Goal: Task Accomplishment & Management: Use online tool/utility

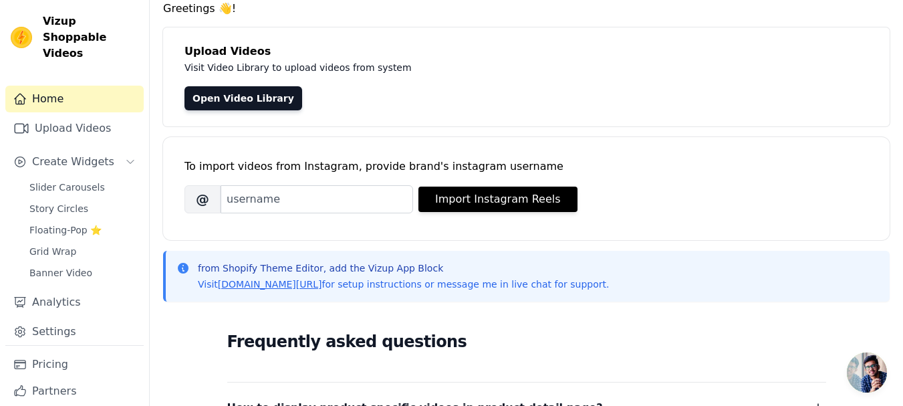
scroll to position [67, 0]
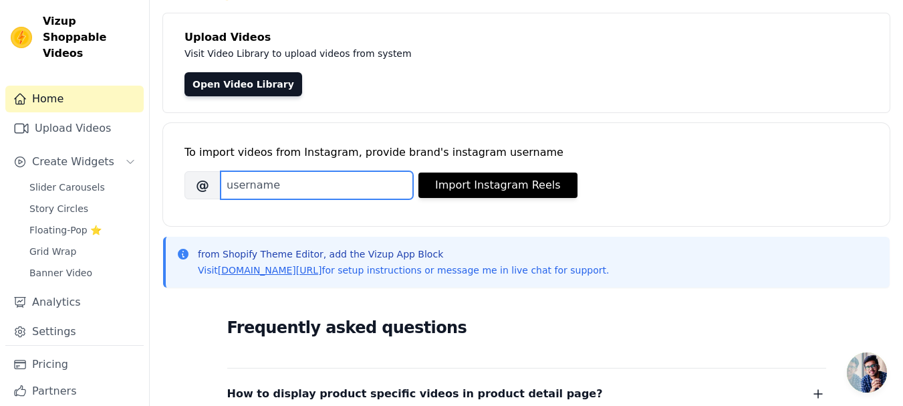
click at [341, 192] on input "Brand's Instagram Username" at bounding box center [316, 185] width 192 height 28
paste input "healthyjeeevanayurvedamf"
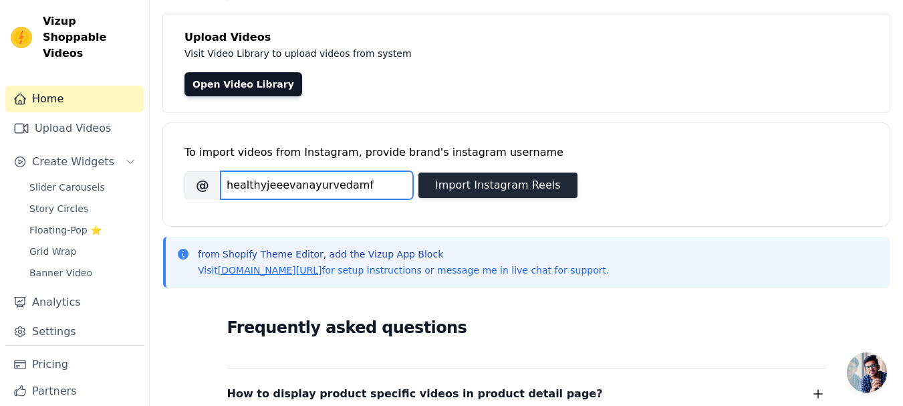
type input "healthyjeeevanayurvedamf"
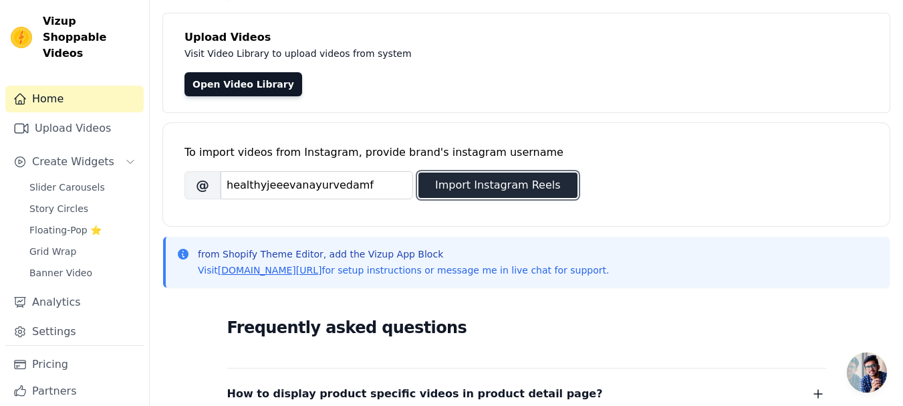
click at [458, 192] on button "Import Instagram Reels" at bounding box center [497, 184] width 159 height 25
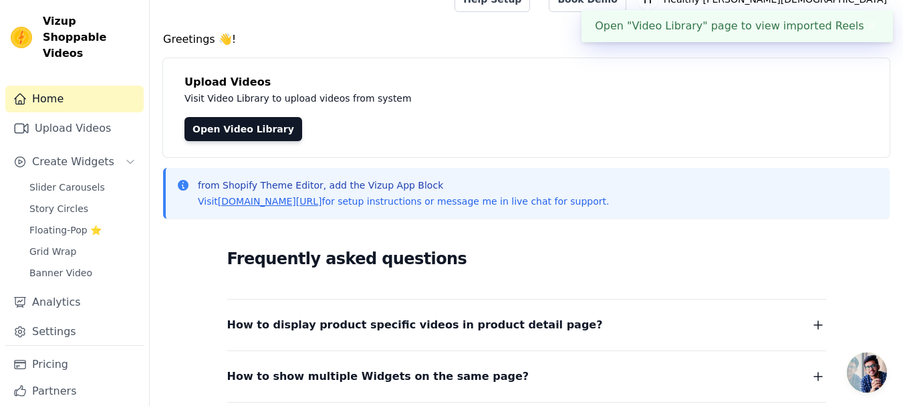
scroll to position [0, 0]
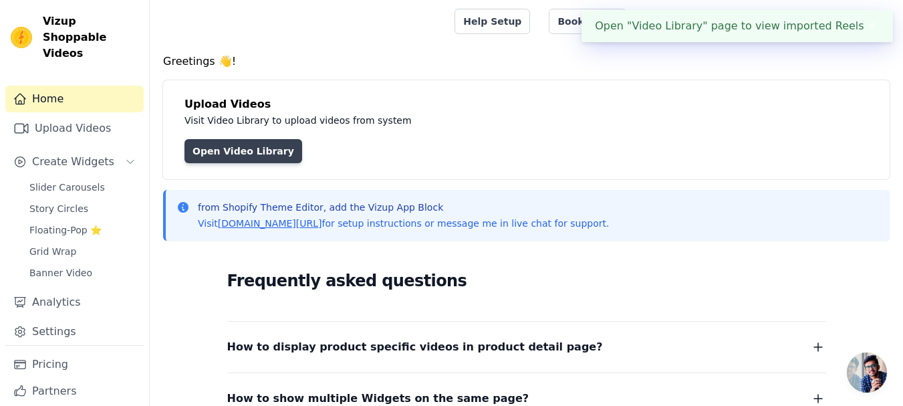
click at [258, 154] on link "Open Video Library" at bounding box center [243, 151] width 118 height 24
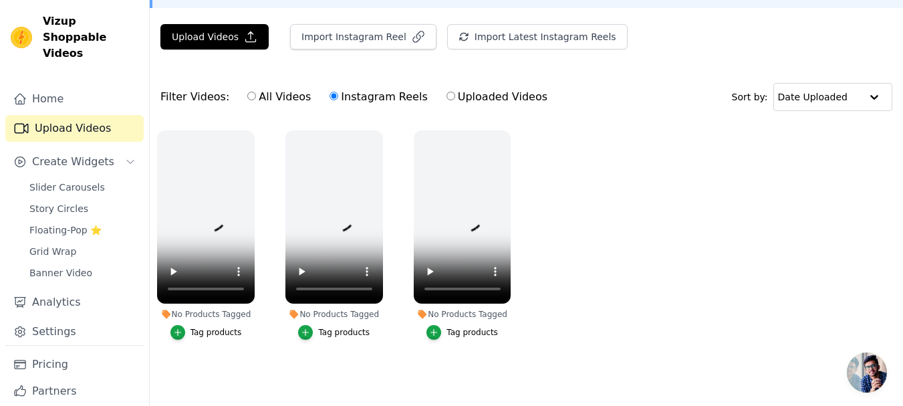
scroll to position [87, 0]
click at [363, 92] on label "Instagram Reels" at bounding box center [378, 96] width 99 height 17
click at [338, 92] on input "Instagram Reels" at bounding box center [333, 96] width 9 height 9
click at [104, 154] on span "Create Widgets" at bounding box center [73, 162] width 82 height 16
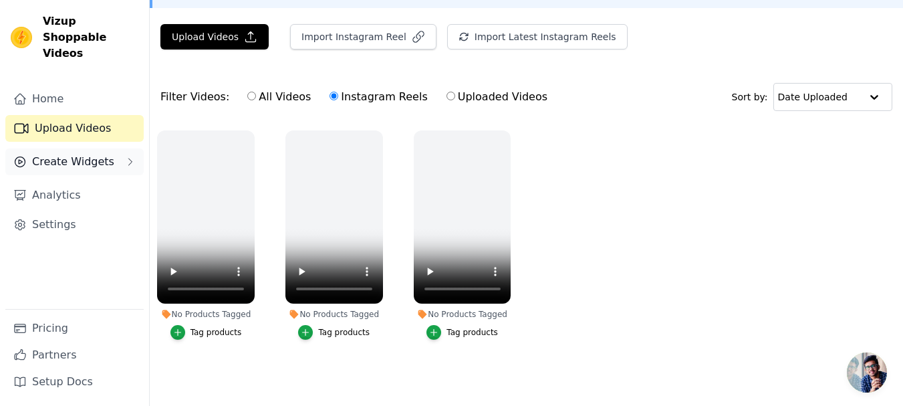
click at [104, 154] on span "Create Widgets" at bounding box center [73, 162] width 82 height 16
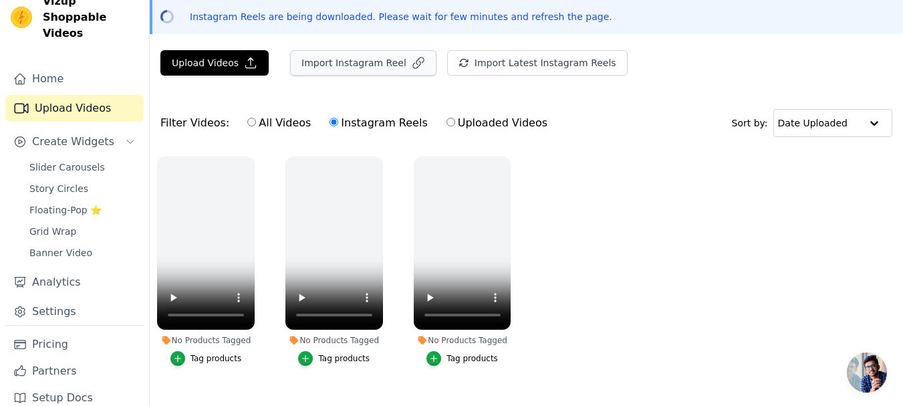
scroll to position [0, 0]
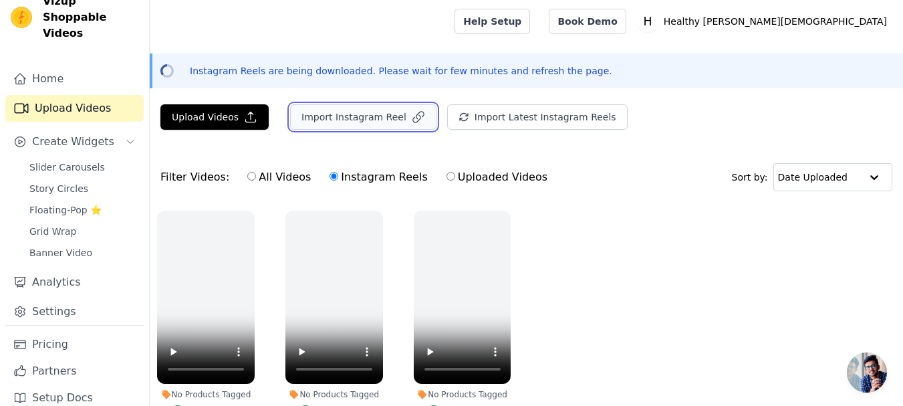
click at [373, 126] on button "Import Instagram Reel" at bounding box center [363, 116] width 146 height 25
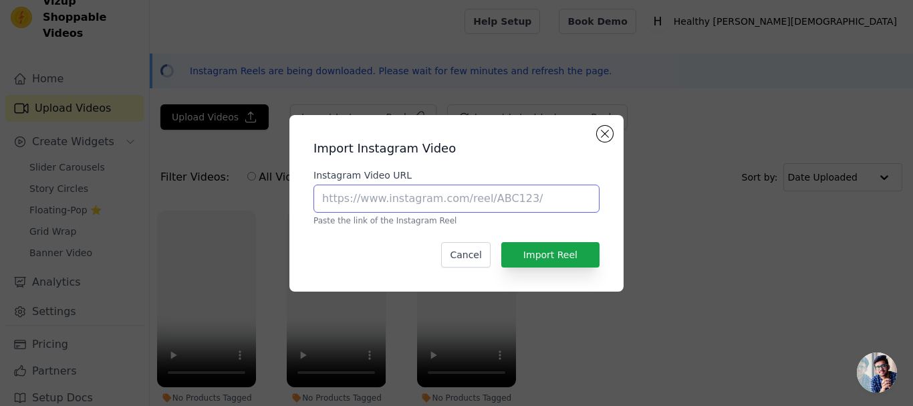
click at [370, 194] on input "Instagram Video URL" at bounding box center [456, 198] width 286 height 28
click at [589, 132] on div "Import Instagram Video Instagram Video URL Paste the link of the Instagram Reel…" at bounding box center [456, 203] width 313 height 155
click at [458, 255] on button "Cancel" at bounding box center [465, 254] width 49 height 25
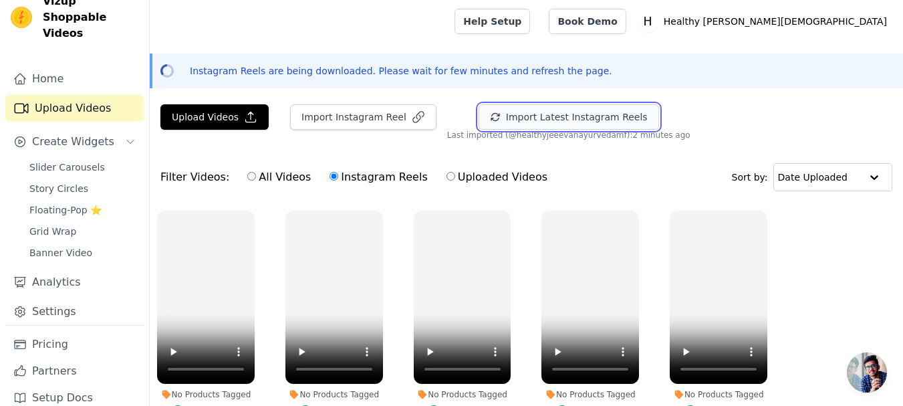
click at [568, 122] on button "Import Latest Instagram Reels" at bounding box center [568, 116] width 180 height 25
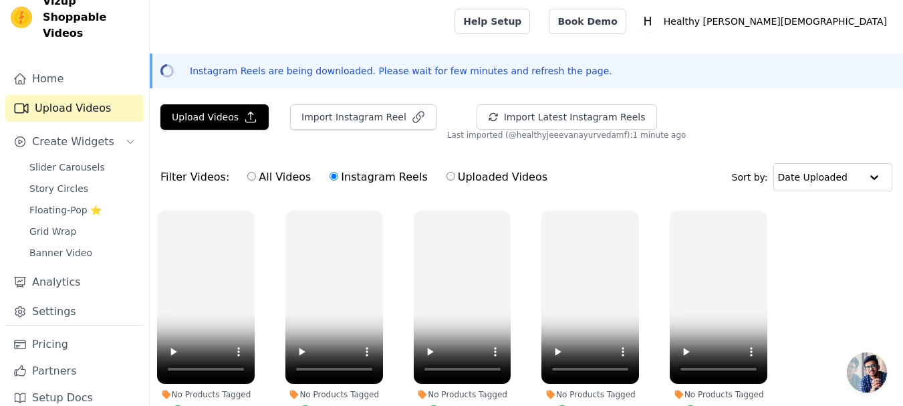
click at [651, 122] on div "Import Latest Instagram Reels Import Latest IG Reels Last imported (@ healthyje…" at bounding box center [572, 122] width 250 height 36
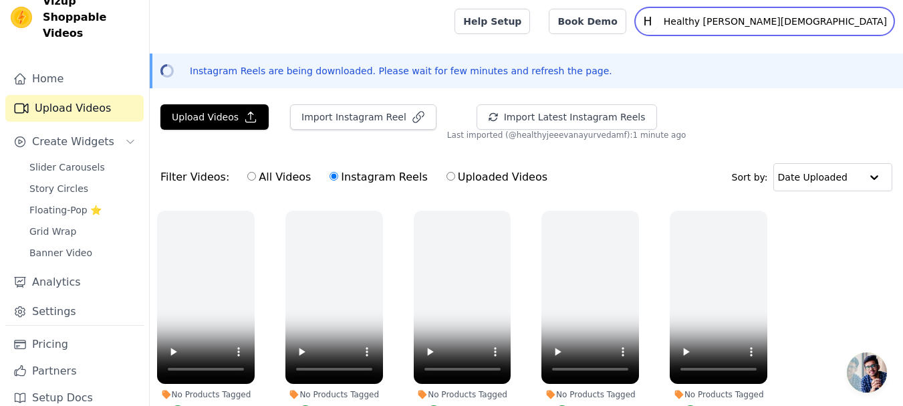
click at [810, 21] on p "Healthy [PERSON_NAME][DEMOGRAPHIC_DATA]" at bounding box center [775, 21] width 234 height 24
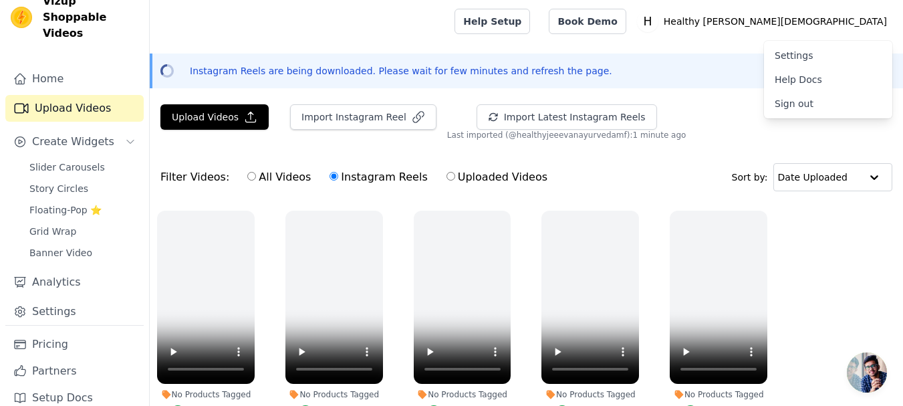
click at [822, 101] on link "Sign out" at bounding box center [828, 104] width 128 height 24
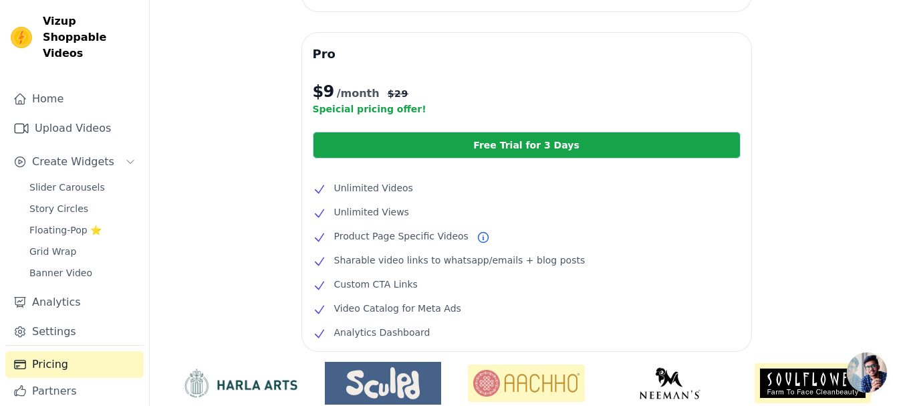
scroll to position [240, 0]
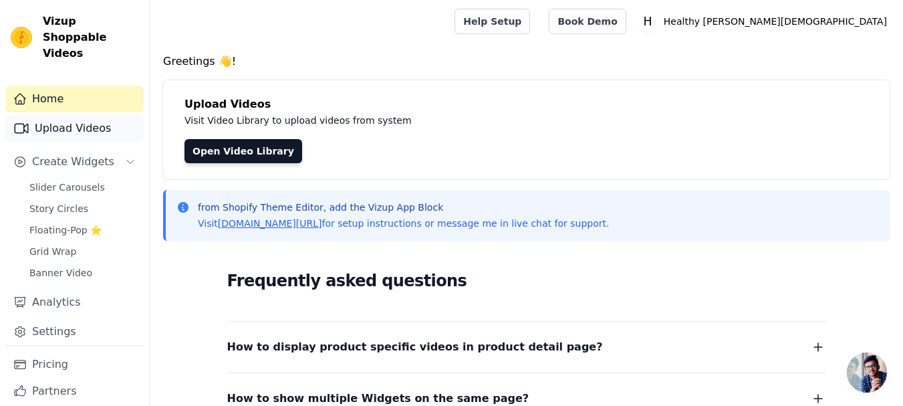
click at [96, 115] on link "Upload Videos" at bounding box center [74, 128] width 138 height 27
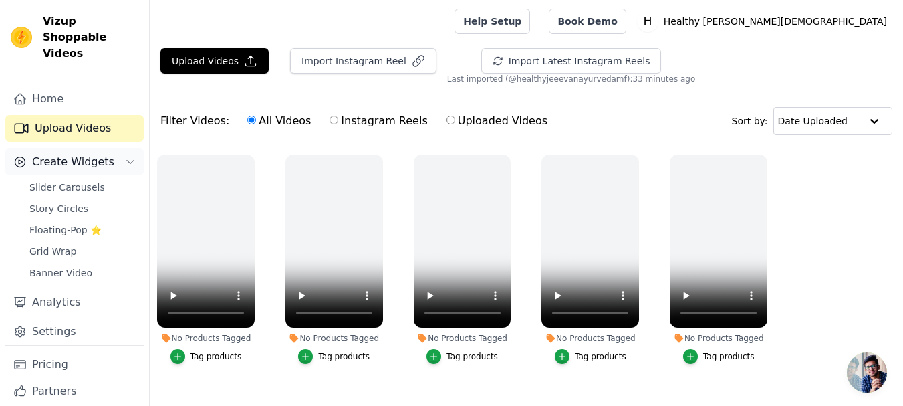
click at [80, 154] on span "Create Widgets" at bounding box center [73, 162] width 82 height 16
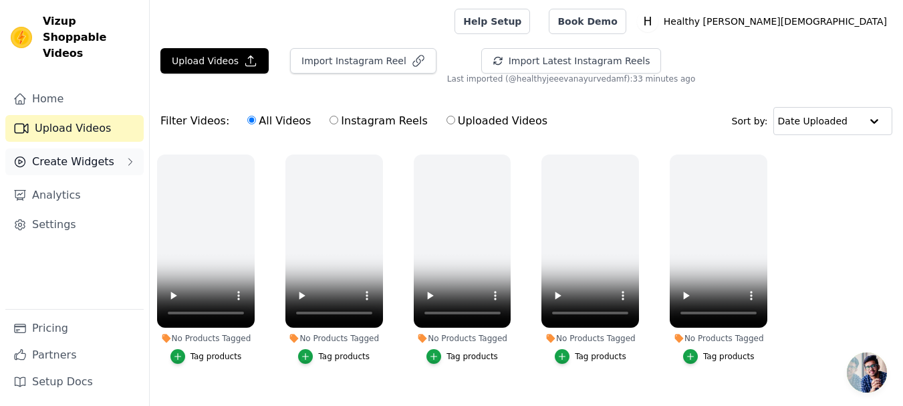
click at [92, 154] on span "Create Widgets" at bounding box center [73, 162] width 82 height 16
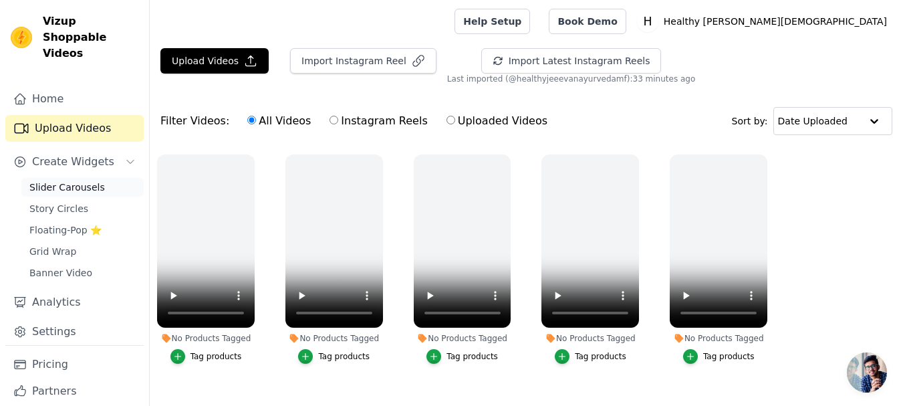
click at [92, 180] on span "Slider Carousels" at bounding box center [66, 186] width 75 height 13
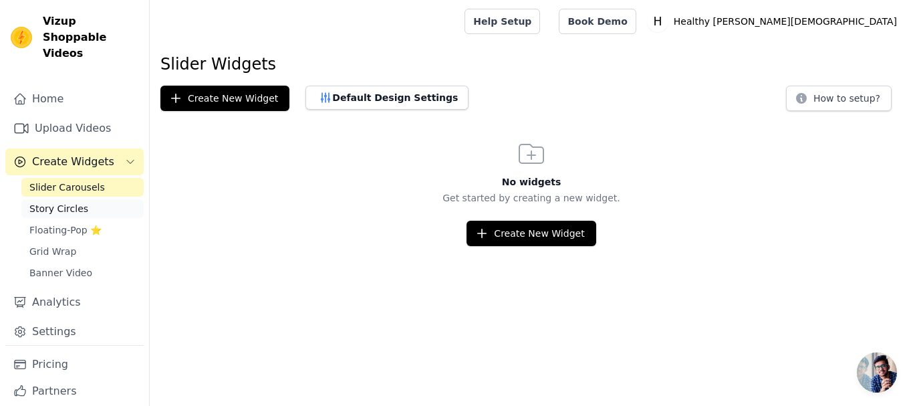
click at [77, 202] on span "Story Circles" at bounding box center [58, 208] width 59 height 13
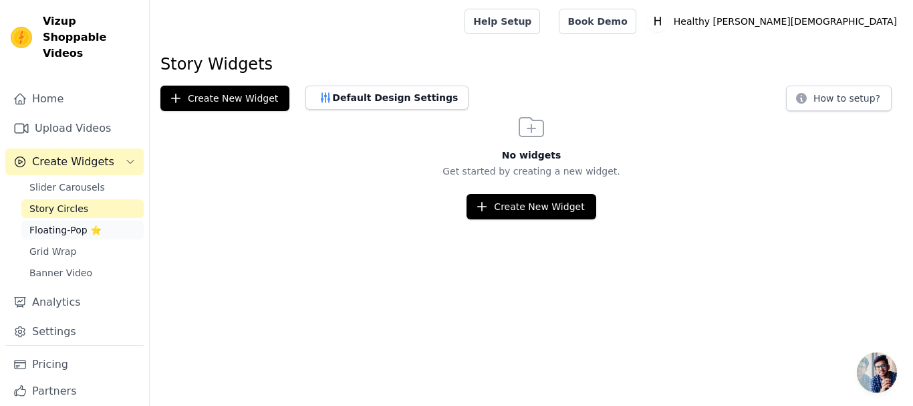
click at [96, 223] on span "Floating-Pop ⭐" at bounding box center [65, 229] width 72 height 13
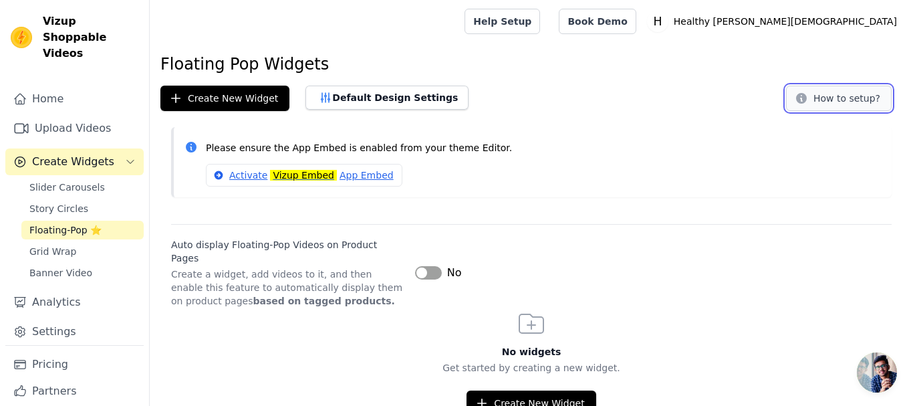
click at [828, 103] on button "How to setup?" at bounding box center [839, 98] width 106 height 25
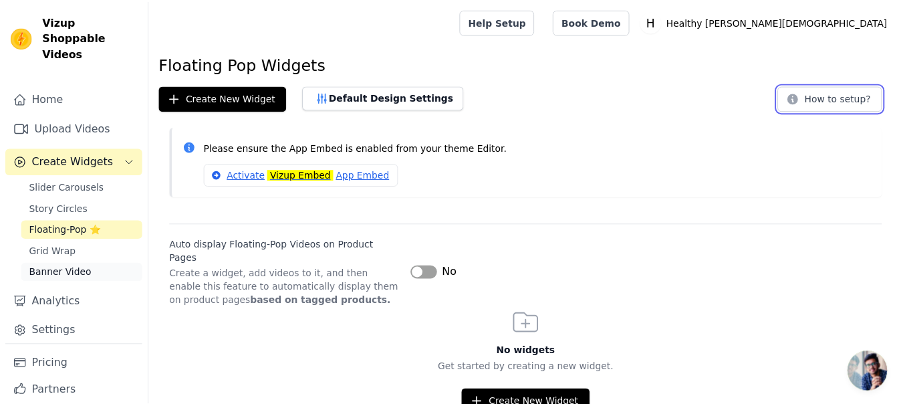
scroll to position [18, 0]
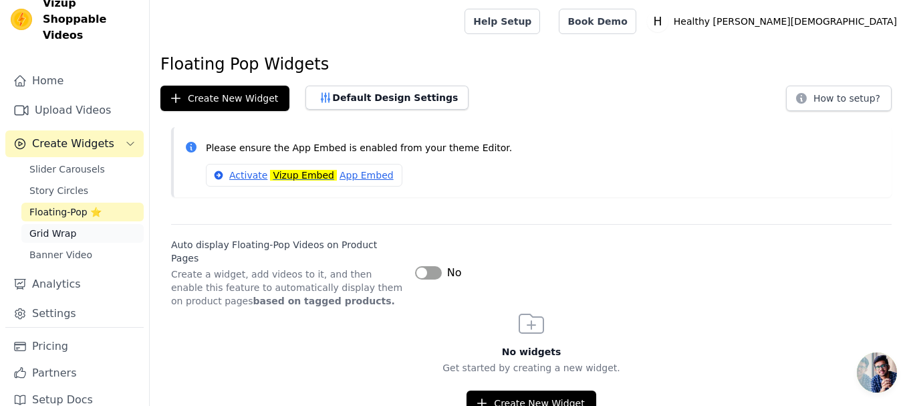
click at [69, 226] on span "Grid Wrap" at bounding box center [52, 232] width 47 height 13
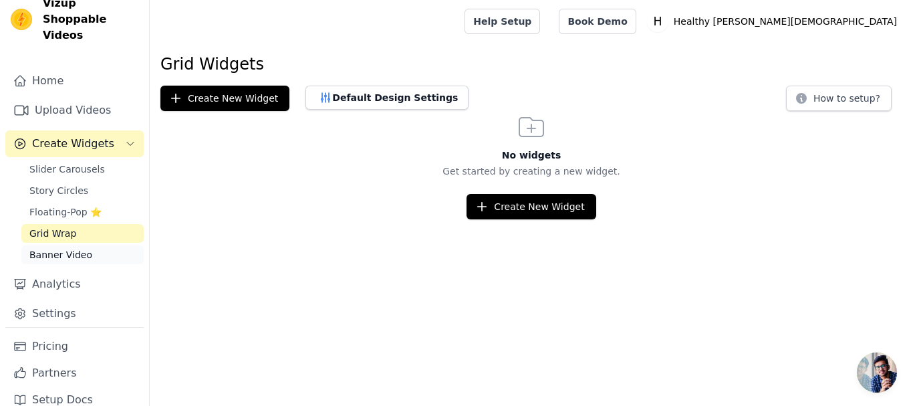
click at [91, 245] on link "Banner Video" at bounding box center [82, 254] width 122 height 19
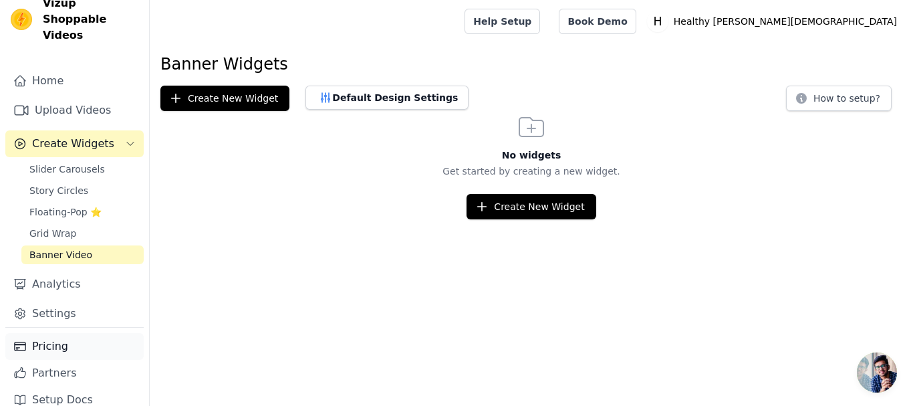
click at [77, 340] on link "Pricing" at bounding box center [74, 346] width 138 height 27
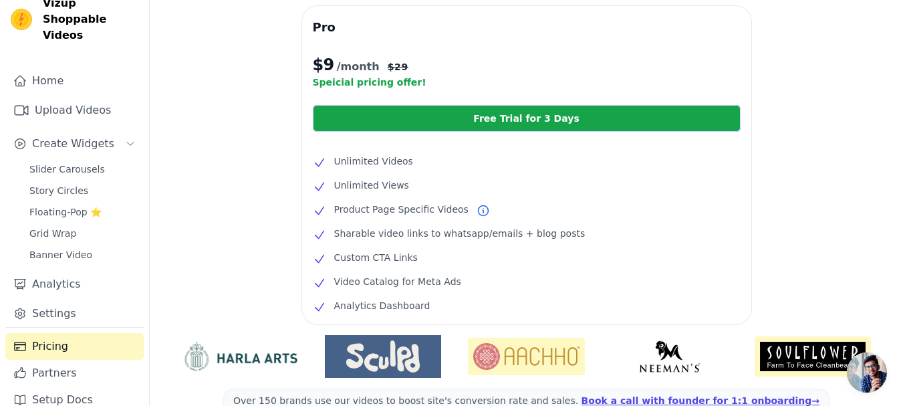
scroll to position [265, 0]
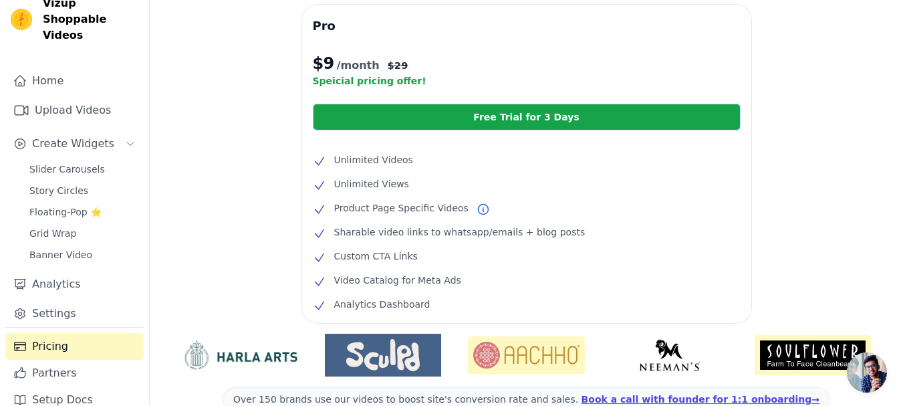
click at [407, 301] on span "Analytics Dashboard" at bounding box center [382, 304] width 96 height 16
click at [852, 138] on div "Free $0 /month Current Plan Up to 10 videos Carousels, Stories, Floating Pop, G…" at bounding box center [526, 140] width 753 height 692
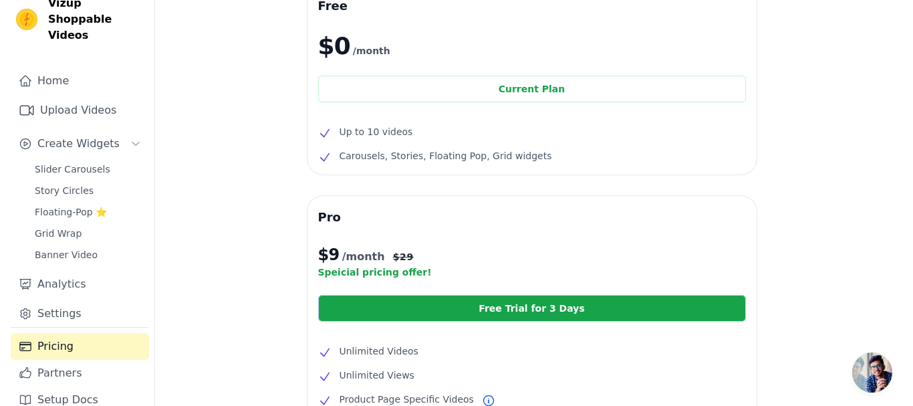
scroll to position [0, 0]
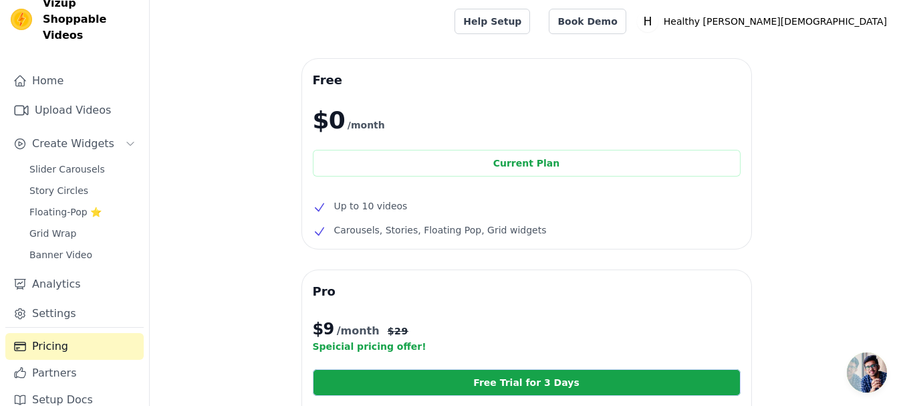
click at [379, 231] on span "Carousels, Stories, Floating Pop, Grid widgets" at bounding box center [440, 230] width 212 height 16
click at [379, 210] on span "Up to 10 videos" at bounding box center [370, 206] width 73 height 16
click at [249, 116] on div "Free $0 /month Current Plan Up to 10 videos Carousels, Stories, Floating Pop, G…" at bounding box center [526, 405] width 753 height 692
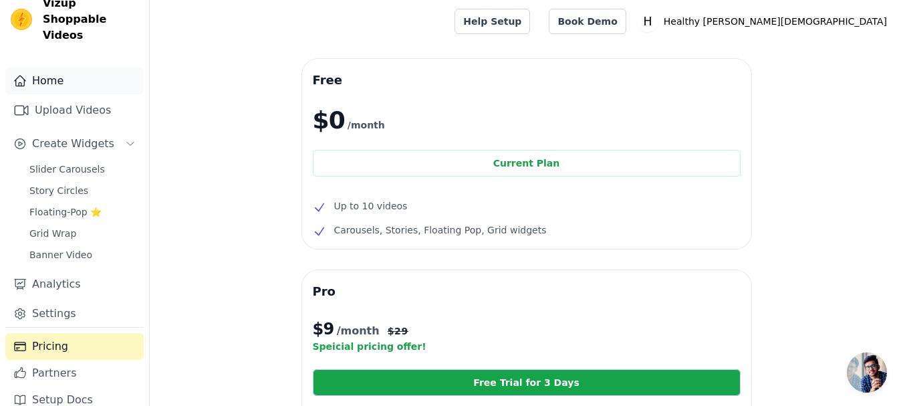
click at [67, 67] on link "Home" at bounding box center [74, 80] width 138 height 27
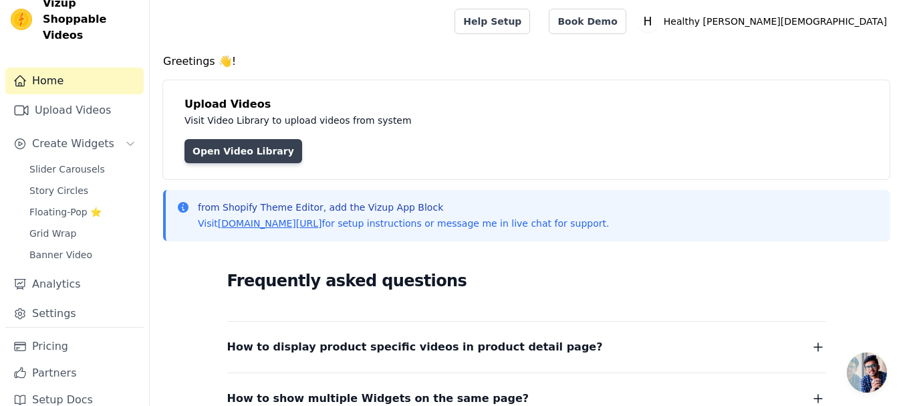
click at [249, 140] on link "Open Video Library" at bounding box center [243, 151] width 118 height 24
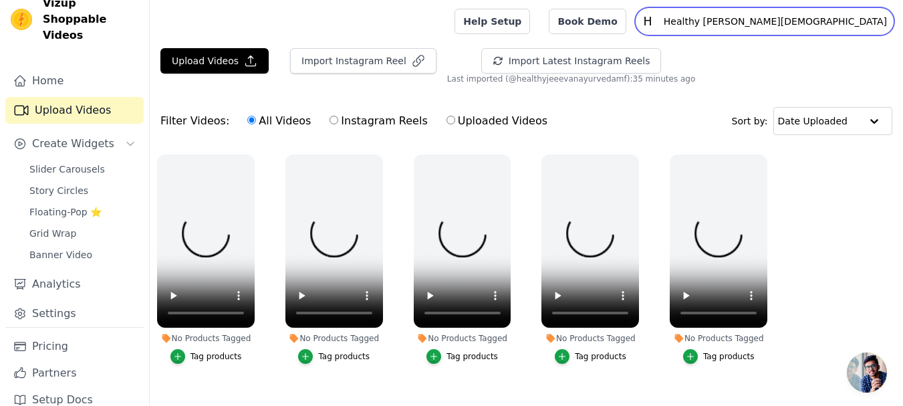
click at [814, 21] on p "Healthy [PERSON_NAME][DEMOGRAPHIC_DATA]" at bounding box center [775, 21] width 234 height 24
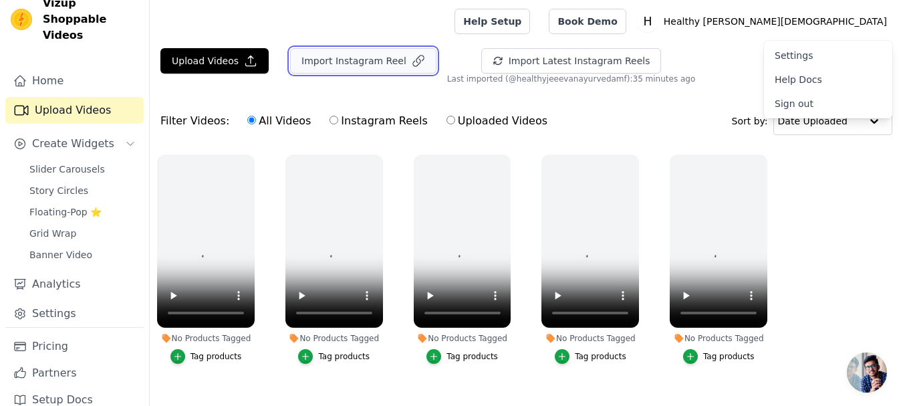
click at [404, 52] on button "Import Instagram Reel" at bounding box center [363, 60] width 146 height 25
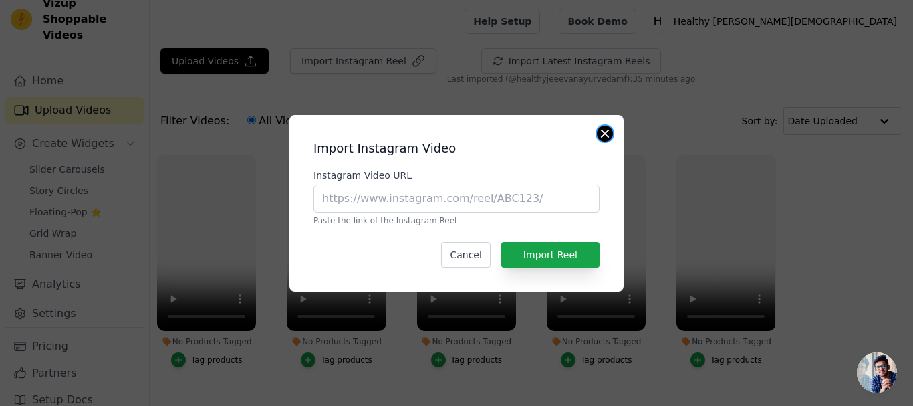
click at [598, 129] on button "Close modal" at bounding box center [605, 134] width 16 height 16
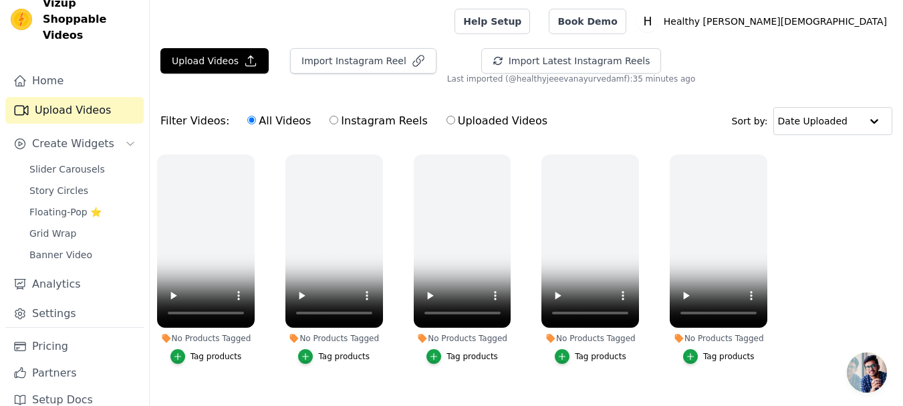
click at [339, 125] on label "Instagram Reels" at bounding box center [378, 120] width 99 height 17
click at [338, 124] on input "Instagram Reels" at bounding box center [333, 120] width 9 height 9
radio input "true"
click at [760, 154] on icon "button" at bounding box center [765, 157] width 10 height 10
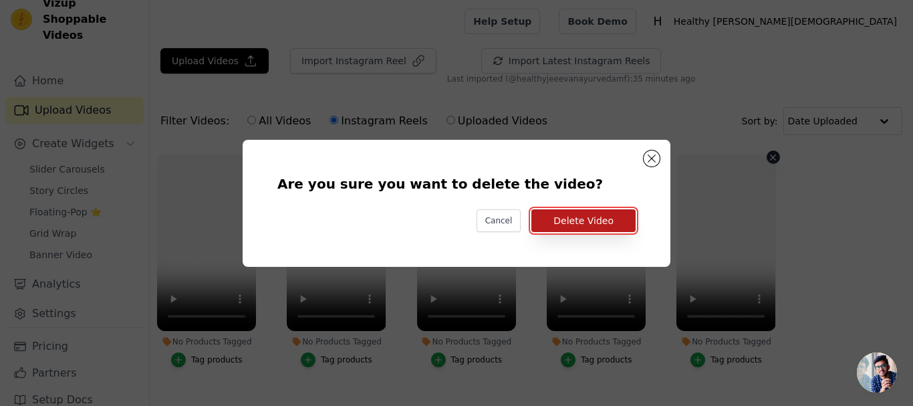
click at [621, 218] on button "Delete Video" at bounding box center [583, 220] width 104 height 23
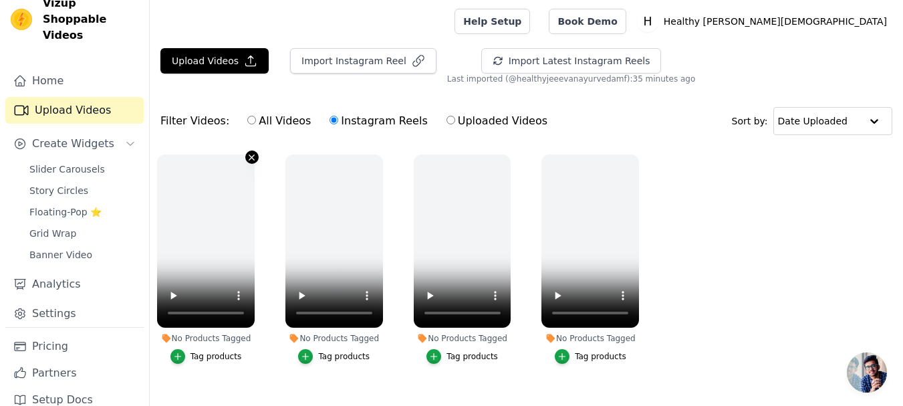
click at [249, 155] on icon "button" at bounding box center [252, 157] width 10 height 10
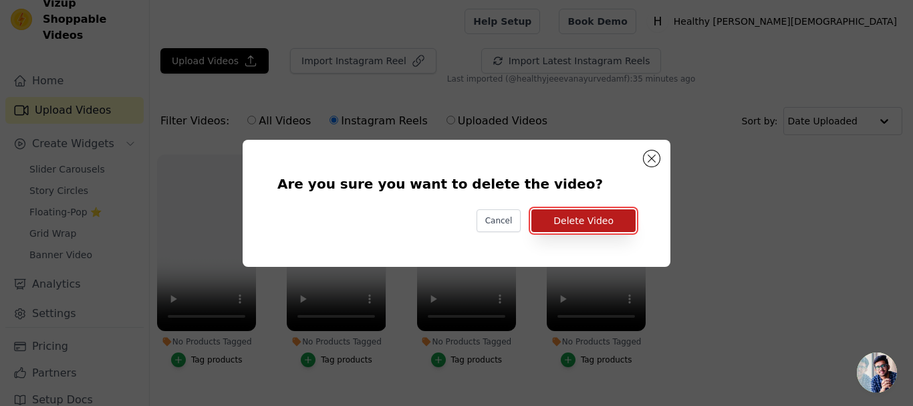
click at [633, 224] on button "Delete Video" at bounding box center [583, 220] width 104 height 23
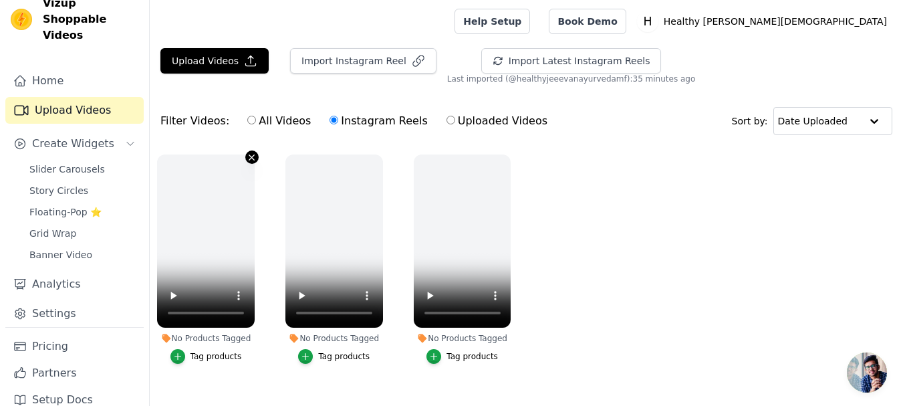
click at [251, 158] on icon "button" at bounding box center [251, 156] width 5 height 5
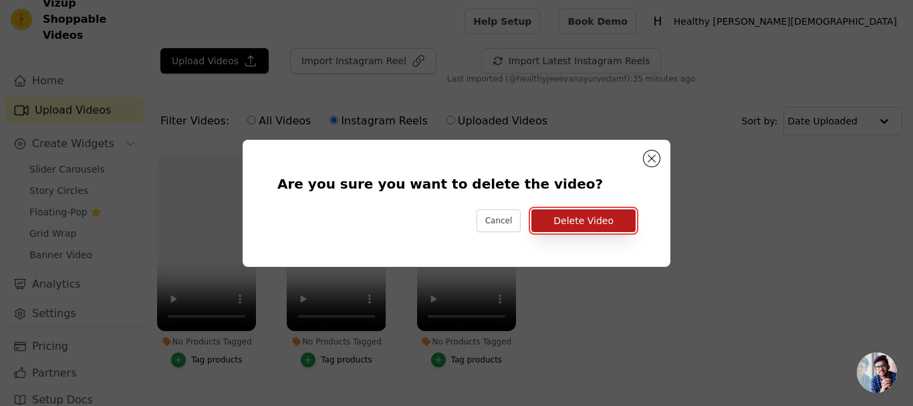
click at [557, 228] on button "Delete Video" at bounding box center [583, 220] width 104 height 23
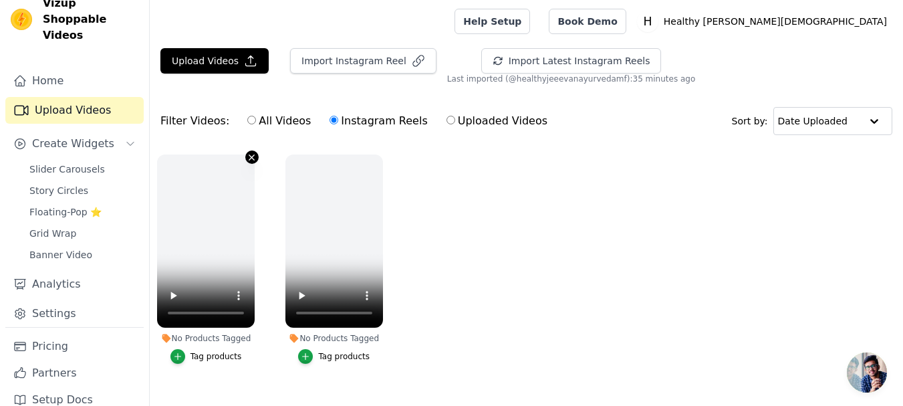
click at [251, 158] on icon "button" at bounding box center [251, 156] width 5 height 5
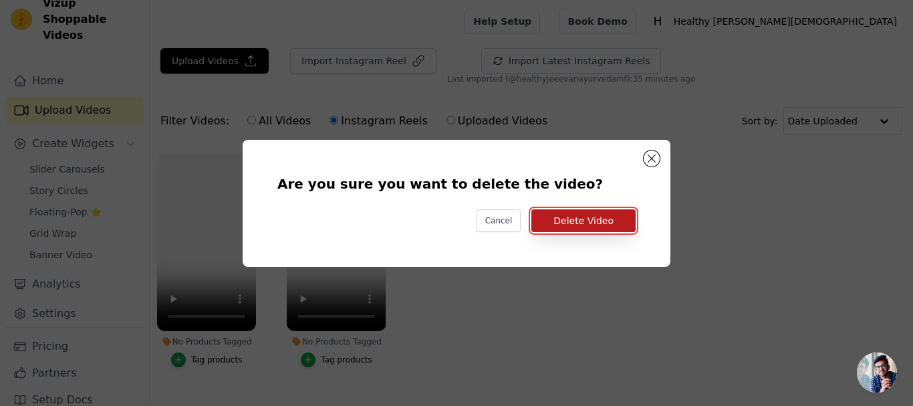
click at [577, 223] on button "Delete Video" at bounding box center [583, 220] width 104 height 23
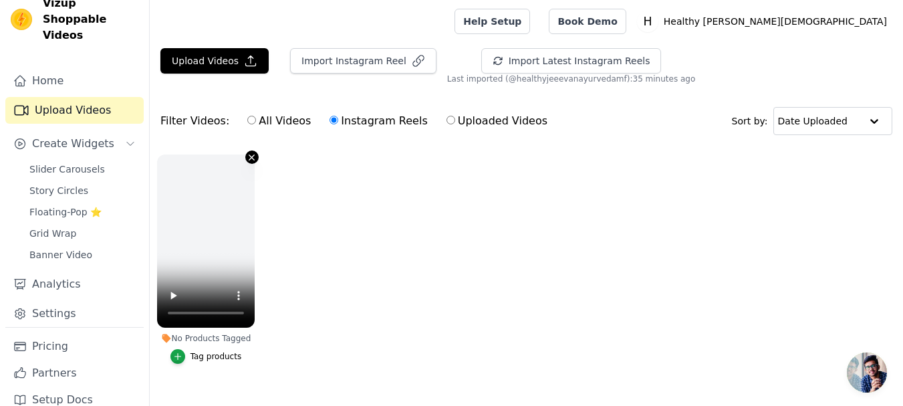
click at [250, 158] on icon "button" at bounding box center [251, 156] width 5 height 5
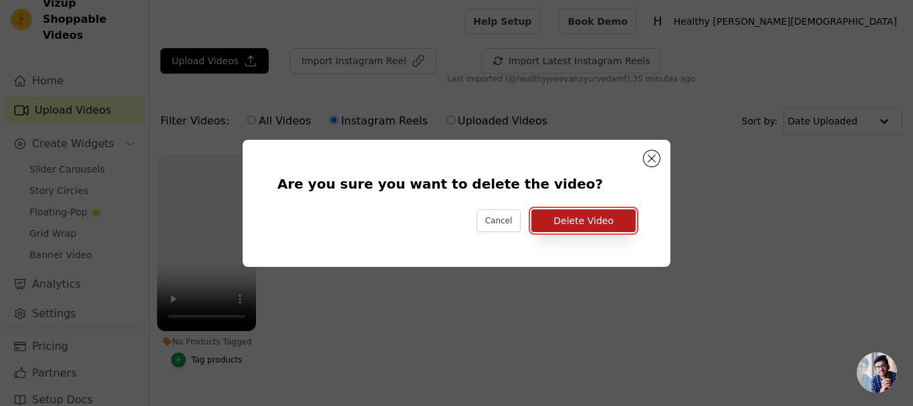
click at [555, 220] on button "Delete Video" at bounding box center [583, 220] width 104 height 23
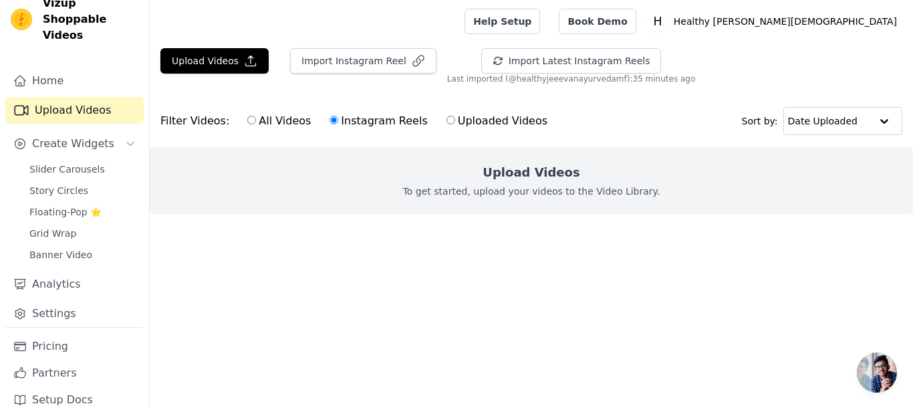
click at [514, 182] on div "Upload Videos To get started, upload your videos to the Video Library." at bounding box center [531, 180] width 763 height 67
click at [369, 122] on label "Instagram Reels" at bounding box center [378, 120] width 99 height 17
click at [338, 122] on input "Instagram Reels" at bounding box center [333, 120] width 9 height 9
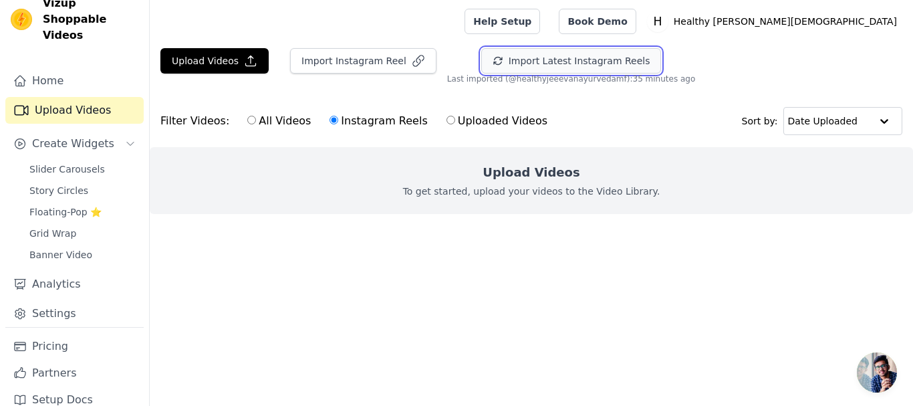
click at [537, 66] on button "Import Latest Instagram Reels" at bounding box center [571, 60] width 180 height 25
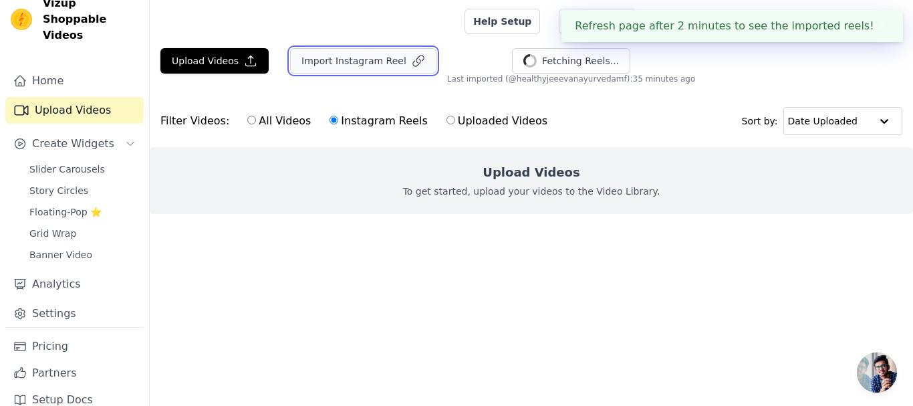
click at [412, 63] on icon "button" at bounding box center [418, 60] width 13 height 13
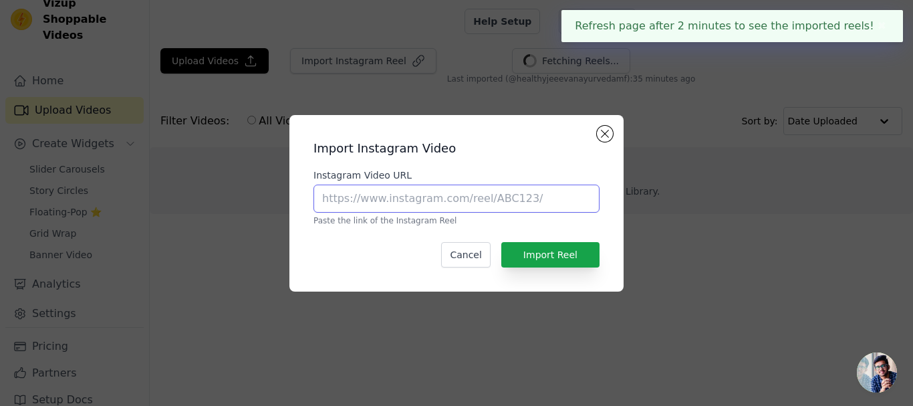
click at [421, 200] on input "Instagram Video URL" at bounding box center [456, 198] width 286 height 28
paste input "https://www.instagram.com/healthyjeevanayurveda/reels/"
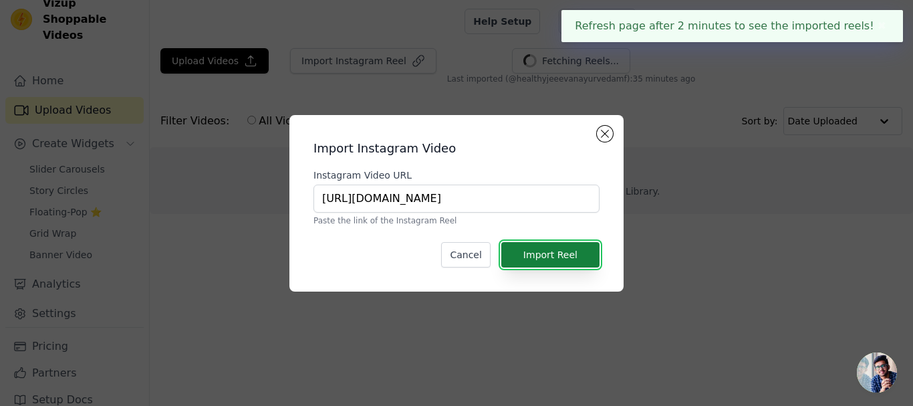
click at [557, 253] on button "Import Reel" at bounding box center [550, 254] width 98 height 25
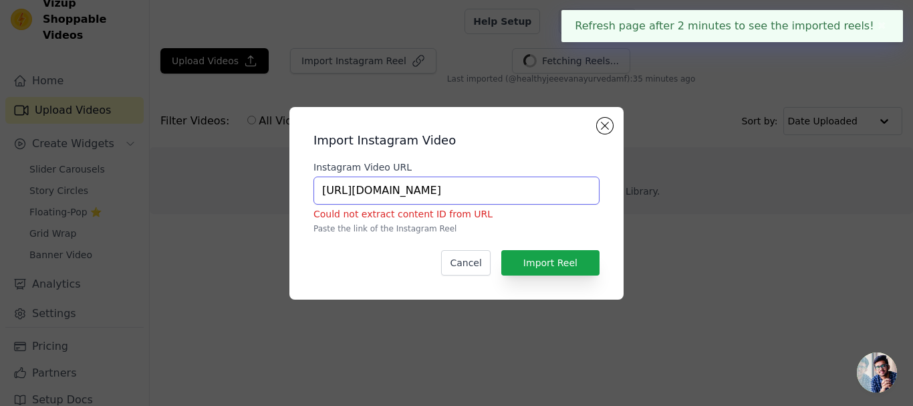
scroll to position [0, 3]
drag, startPoint x: 567, startPoint y: 194, endPoint x: 610, endPoint y: 192, distance: 42.8
click at [610, 192] on div "Import Instagram Video Instagram Video URL https://www.instagram.com/healthyjee…" at bounding box center [456, 203] width 313 height 171
click at [557, 269] on button "Import Reel" at bounding box center [550, 262] width 98 height 25
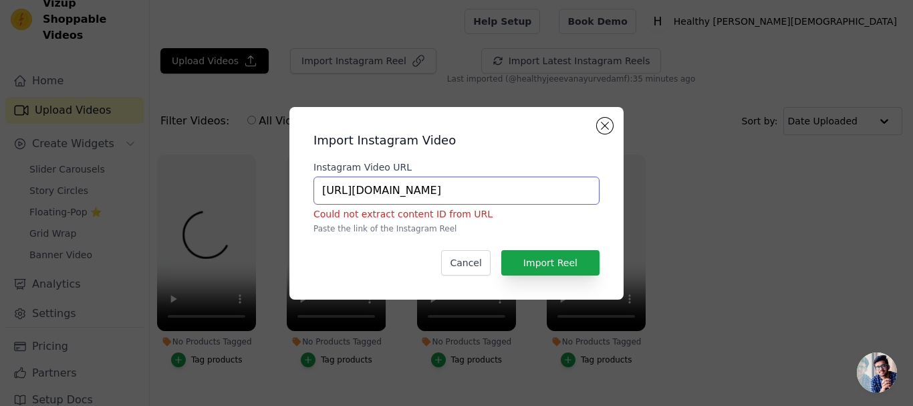
click at [454, 192] on input "https://www.instagram.com/healthyjeevanayurveda/" at bounding box center [456, 190] width 286 height 28
click at [516, 187] on input "healthyjeevanayurveda" at bounding box center [456, 190] width 286 height 28
type input "healthyjeevanayurveda"
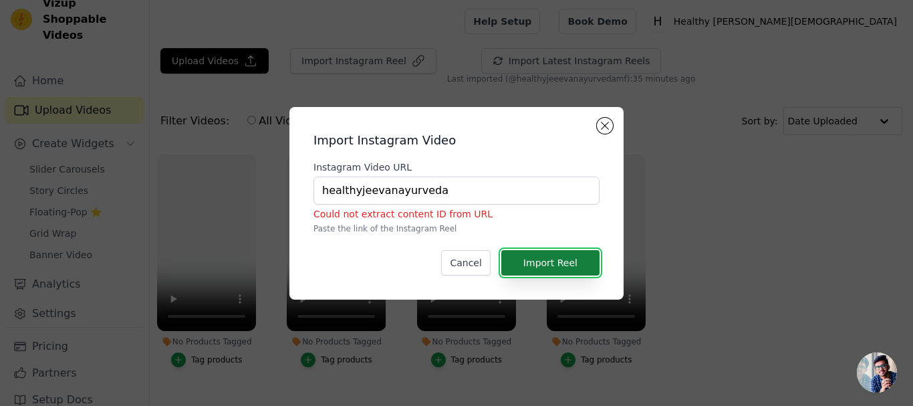
click at [555, 263] on button "Import Reel" at bounding box center [550, 262] width 98 height 25
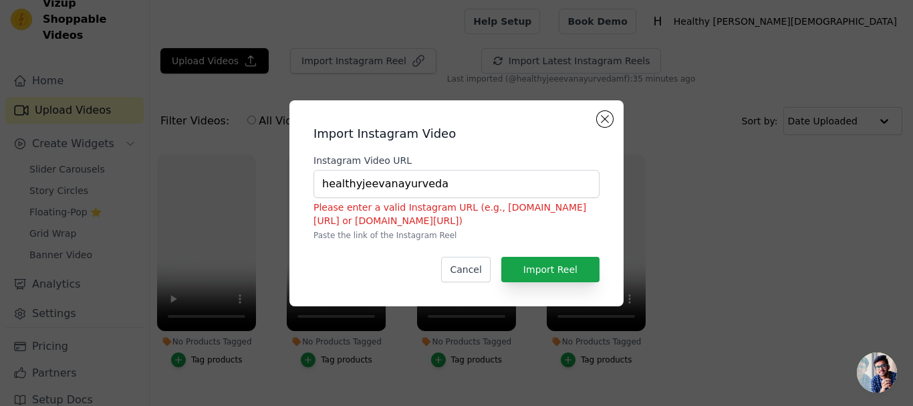
click at [597, 130] on h2 "Import Instagram Video" at bounding box center [456, 133] width 286 height 19
click at [605, 125] on button "Close modal" at bounding box center [605, 119] width 16 height 16
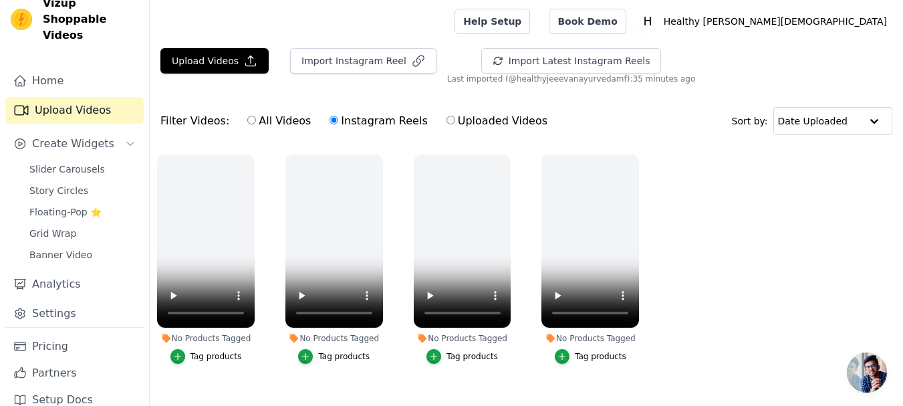
click at [605, 125] on div "Filter Videos: All Videos Instagram Reels Uploaded Videos Sort by: Date Uploaded" at bounding box center [526, 121] width 753 height 52
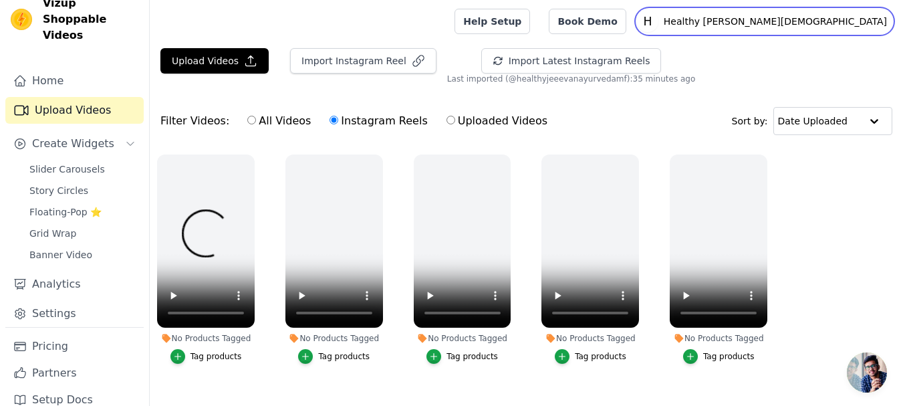
click at [791, 23] on p "Healthy [PERSON_NAME][DEMOGRAPHIC_DATA]" at bounding box center [775, 21] width 234 height 24
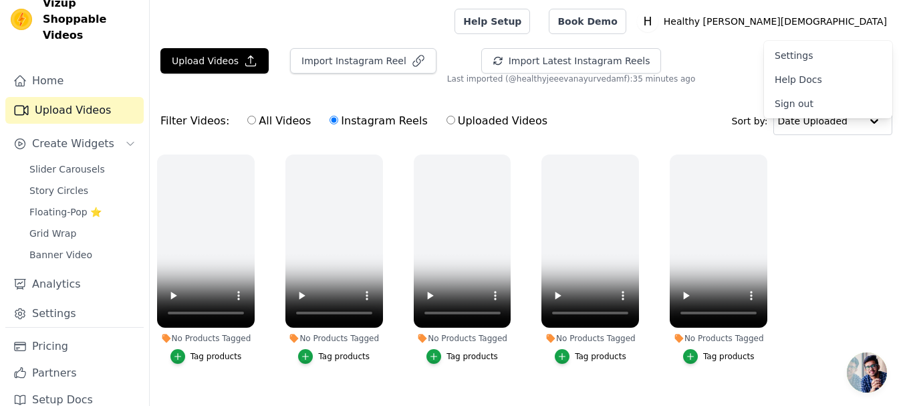
click at [802, 53] on link "Settings" at bounding box center [828, 55] width 128 height 24
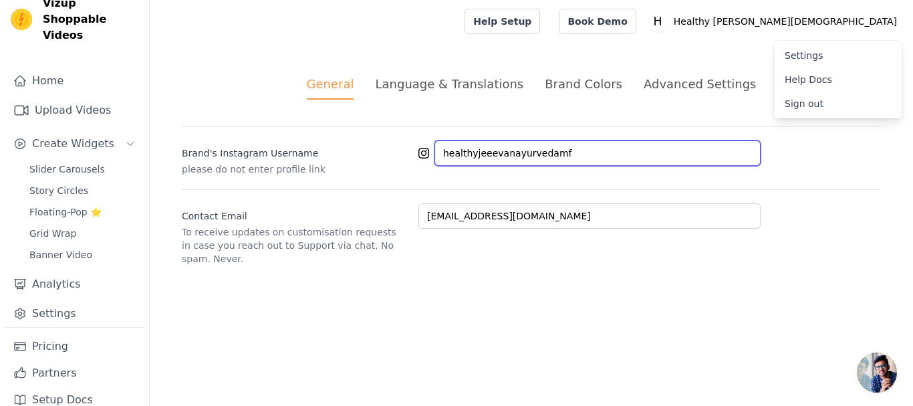
click at [558, 148] on input "healthyjeeevanayurvedamf" at bounding box center [597, 152] width 326 height 25
paste input "ttps://www.instagram.com/healthyjeevanayurveda/reels/"
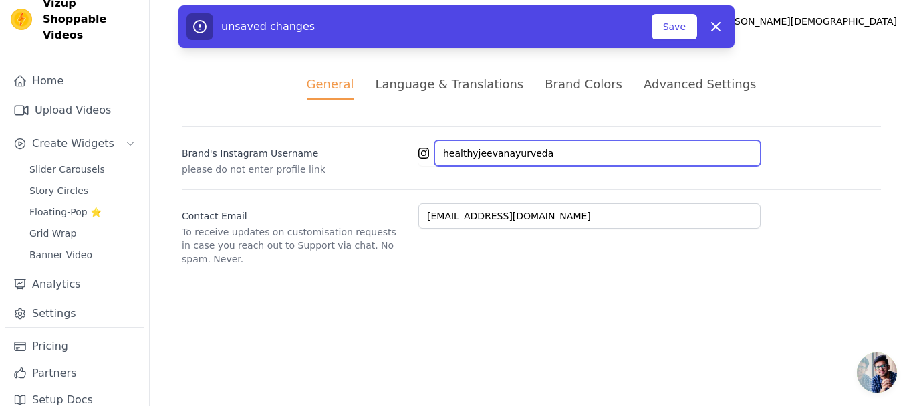
drag, startPoint x: 559, startPoint y: 153, endPoint x: 403, endPoint y: 151, distance: 155.7
click at [403, 151] on div "Brand's Instagram Username please do not enter profile link healthyjeevanayurve…" at bounding box center [531, 150] width 699 height 49
type input "healthyjeevanayurveda"
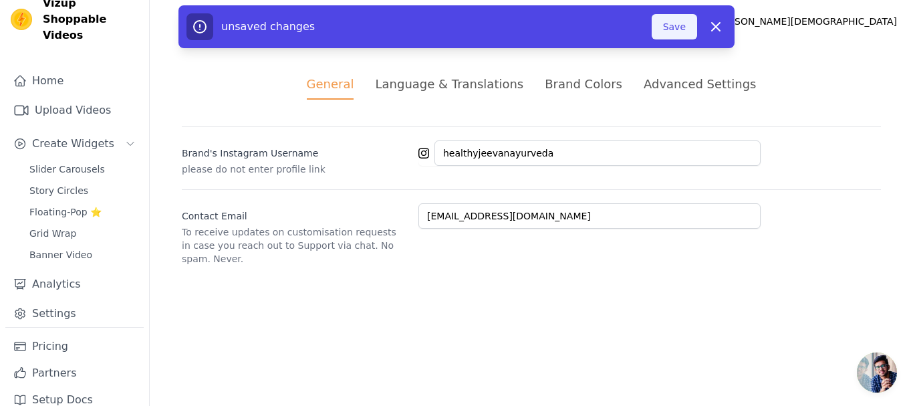
click at [675, 22] on button "Save" at bounding box center [673, 26] width 45 height 25
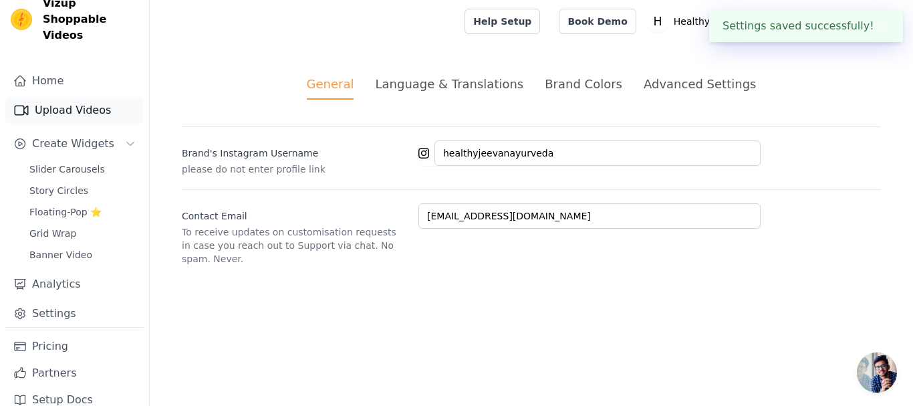
click at [69, 97] on link "Upload Videos" at bounding box center [74, 110] width 138 height 27
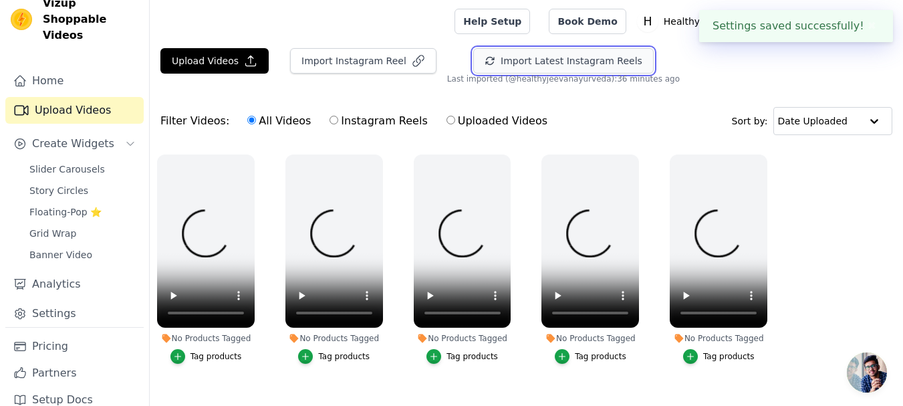
click at [520, 59] on button "Import Latest Instagram Reels" at bounding box center [563, 60] width 180 height 25
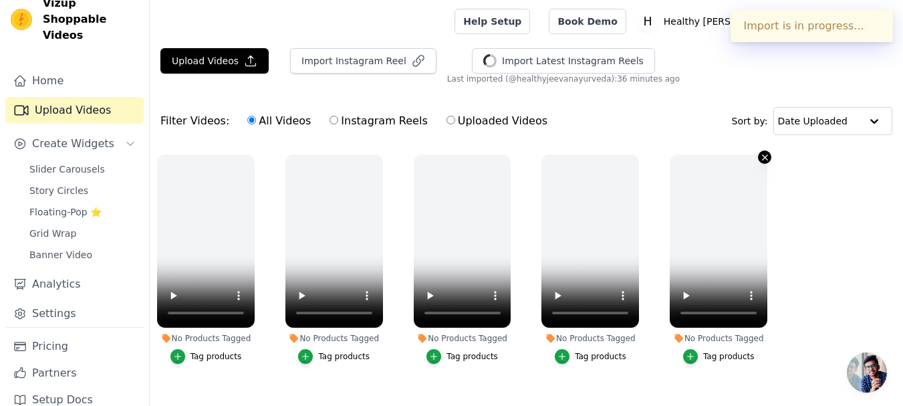
click at [762, 156] on icon "button" at bounding box center [765, 157] width 10 height 10
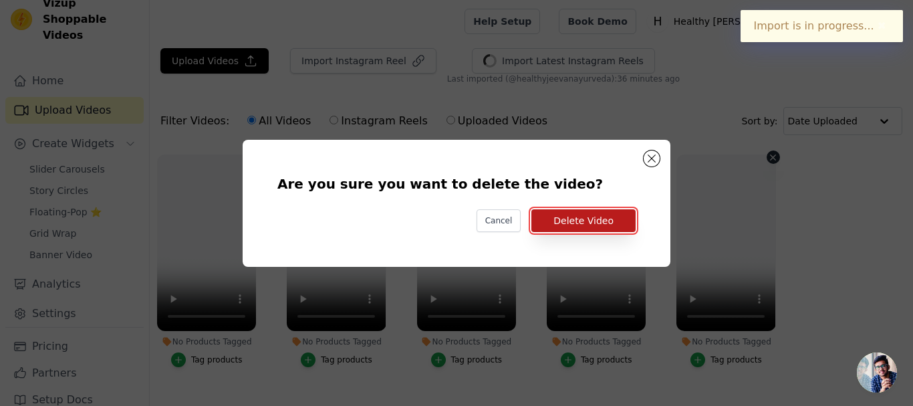
click at [615, 217] on button "Delete Video" at bounding box center [583, 220] width 104 height 23
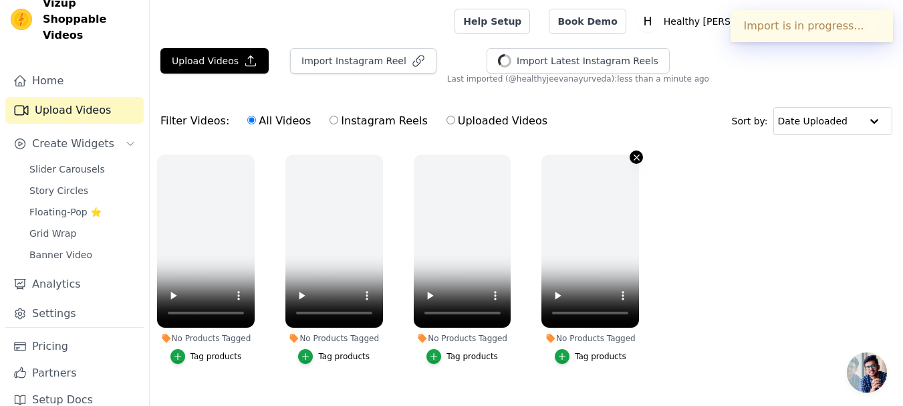
click at [638, 156] on icon "button" at bounding box center [636, 157] width 10 height 10
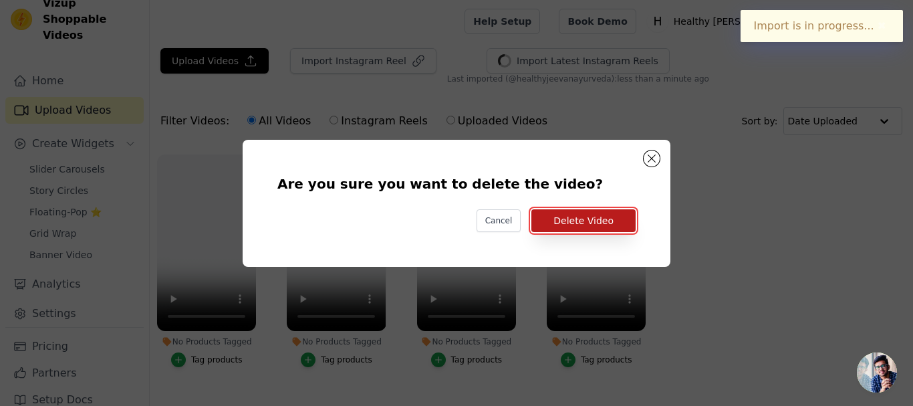
click at [604, 218] on button "Delete Video" at bounding box center [583, 220] width 104 height 23
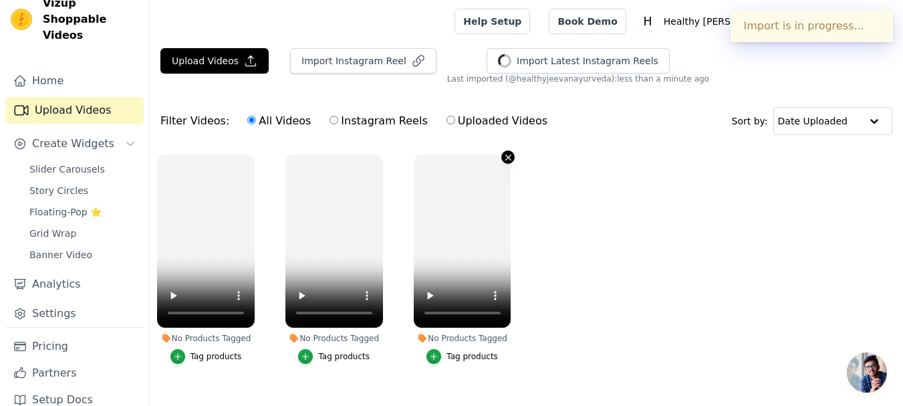
click at [506, 157] on icon "button" at bounding box center [508, 157] width 10 height 10
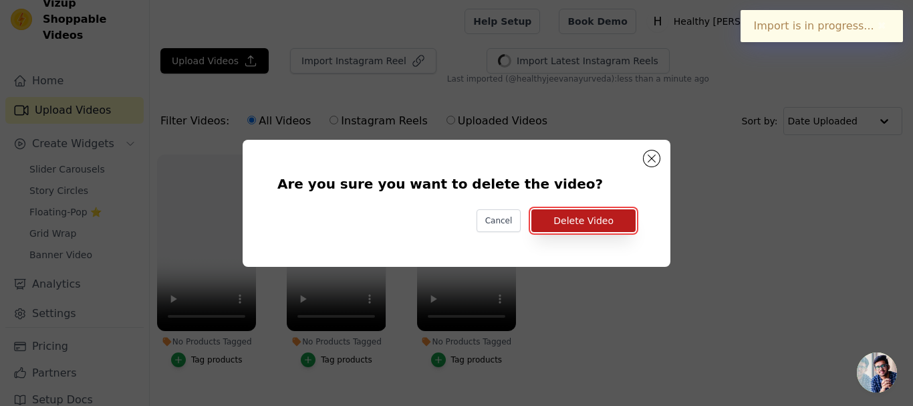
click at [559, 214] on button "Delete Video" at bounding box center [583, 220] width 104 height 23
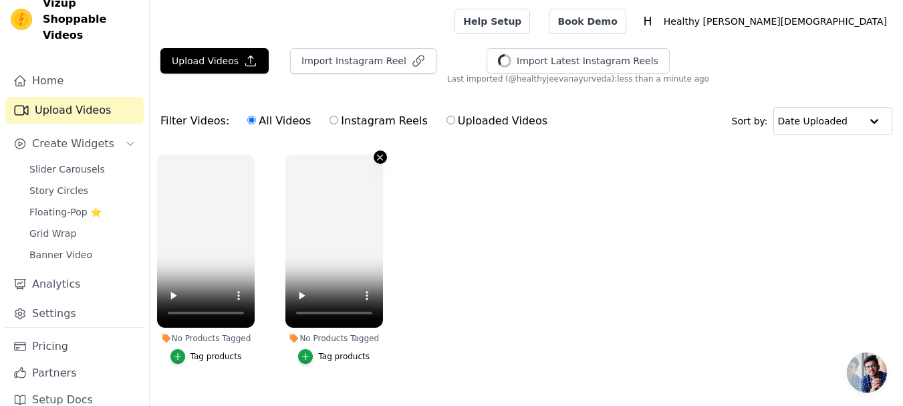
click at [377, 158] on icon "button" at bounding box center [380, 157] width 10 height 10
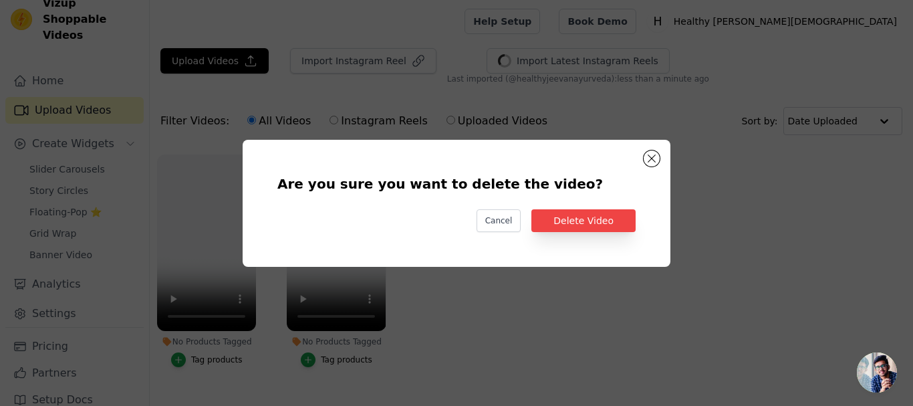
click at [535, 222] on div "Cancel Delete Video" at bounding box center [456, 220] width 358 height 23
click at [548, 222] on button "Delete Video" at bounding box center [583, 220] width 104 height 23
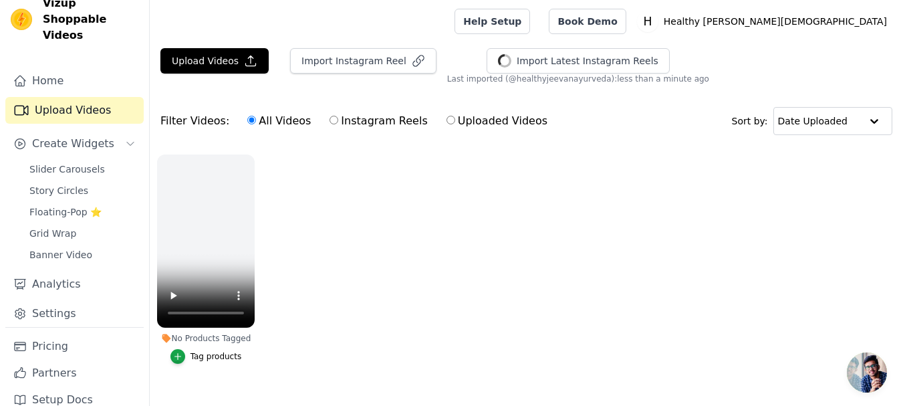
click at [251, 150] on div "No Products Tagged Tag products" at bounding box center [206, 261] width 112 height 229
click at [251, 156] on icon "button" at bounding box center [251, 156] width 5 height 5
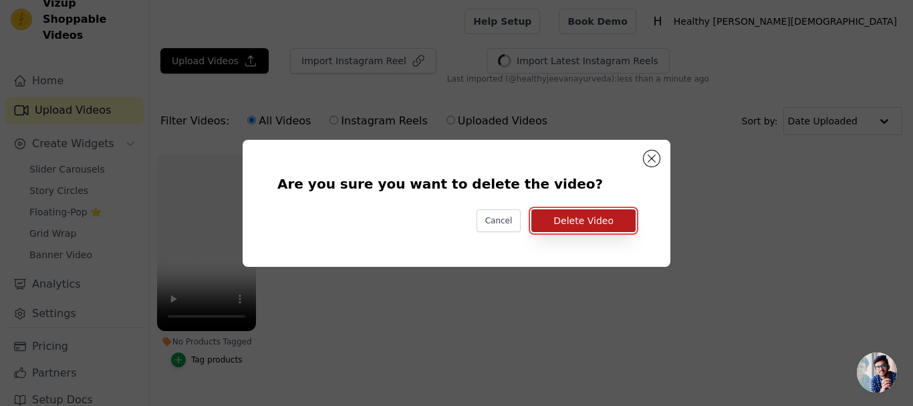
click at [566, 223] on button "Delete Video" at bounding box center [583, 220] width 104 height 23
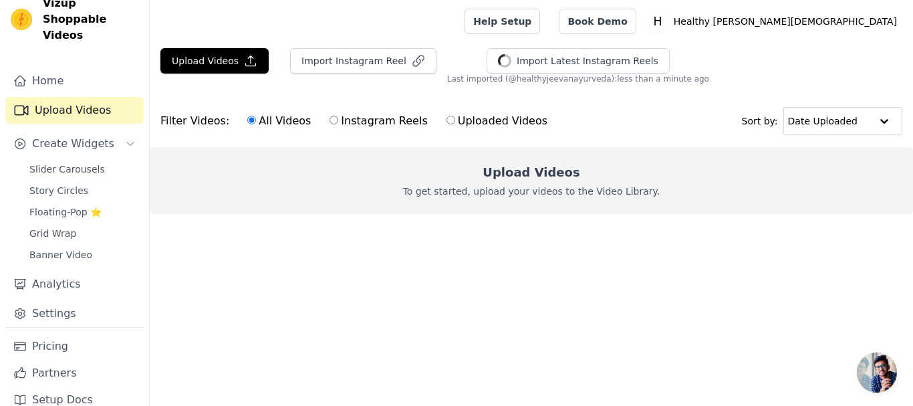
click at [361, 126] on label "Instagram Reels" at bounding box center [378, 120] width 99 height 17
click at [338, 124] on input "Instagram Reels" at bounding box center [333, 120] width 9 height 9
radio input "true"
click at [468, 122] on label "Uploaded Videos" at bounding box center [497, 120] width 102 height 17
click at [455, 122] on input "Uploaded Videos" at bounding box center [450, 120] width 9 height 9
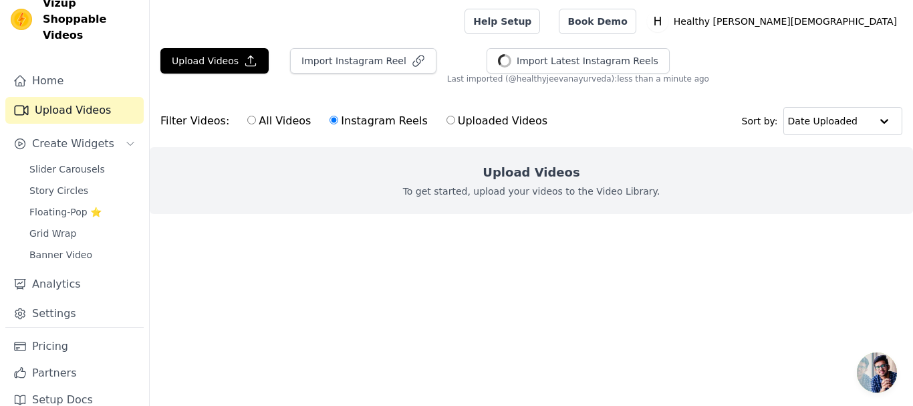
radio input "true"
click at [289, 116] on label "All Videos" at bounding box center [279, 120] width 65 height 17
click at [256, 116] on input "All Videos" at bounding box center [251, 120] width 9 height 9
radio input "true"
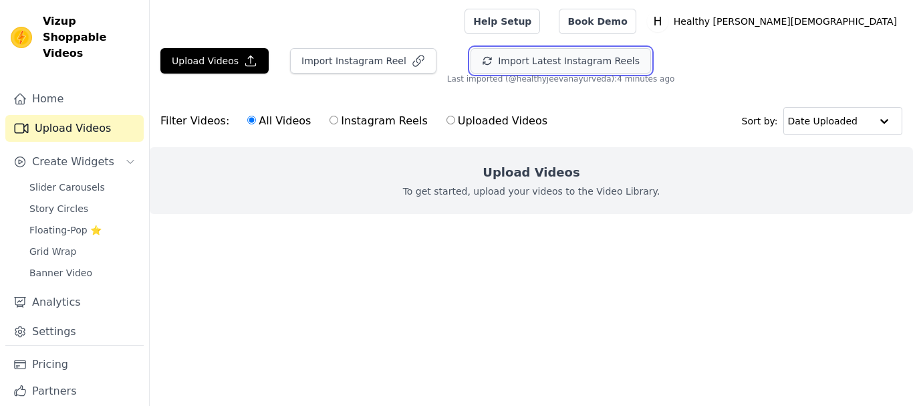
click at [522, 57] on button "Import Latest Instagram Reels" at bounding box center [560, 60] width 180 height 25
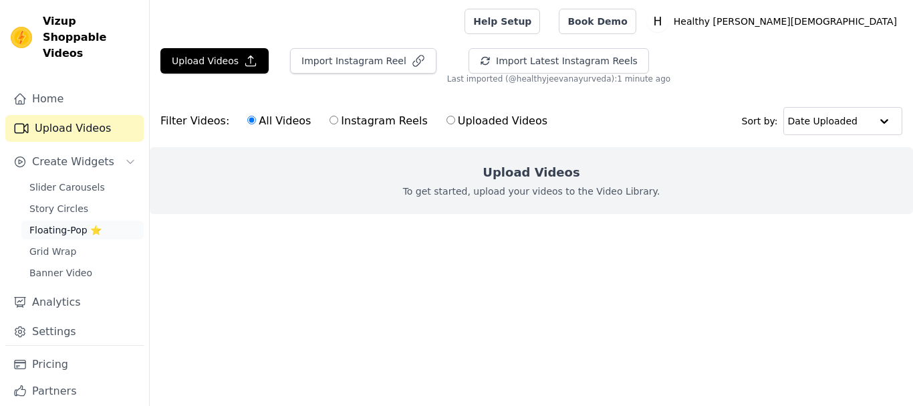
click at [85, 223] on span "Floating-Pop ⭐" at bounding box center [65, 229] width 72 height 13
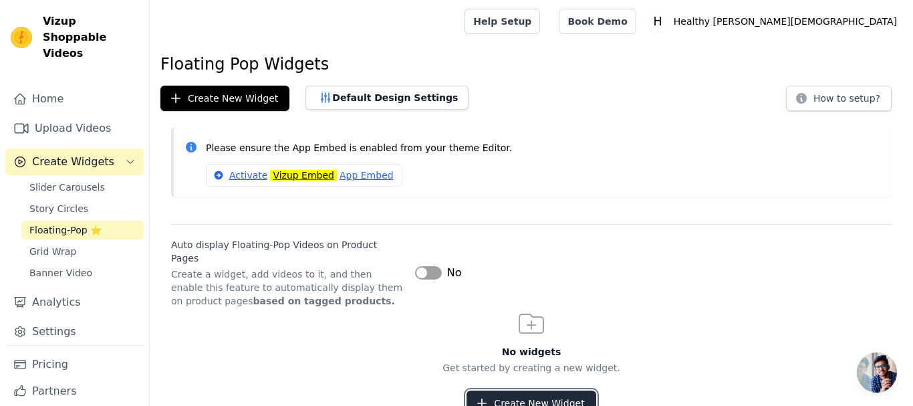
click at [546, 390] on button "Create New Widget" at bounding box center [530, 402] width 129 height 25
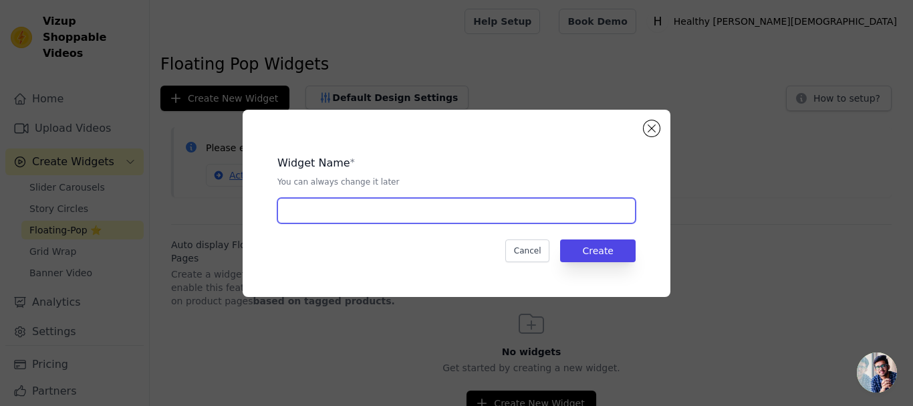
click at [480, 219] on input "text" at bounding box center [456, 210] width 358 height 25
type input "Popup videos"
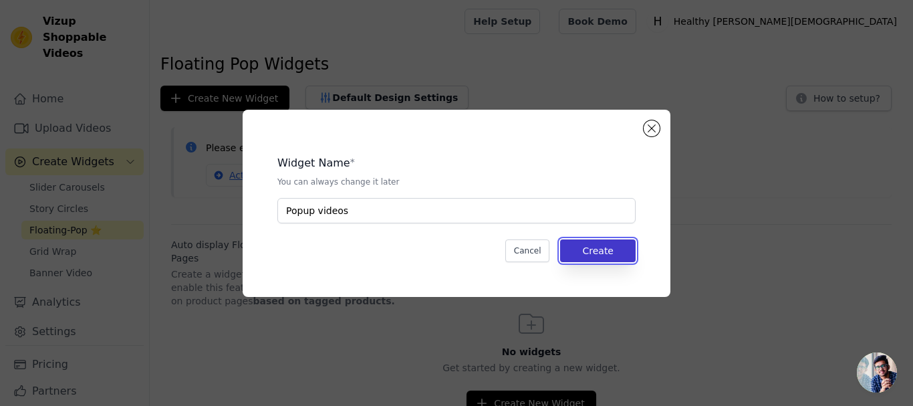
click at [611, 251] on button "Create" at bounding box center [597, 250] width 75 height 23
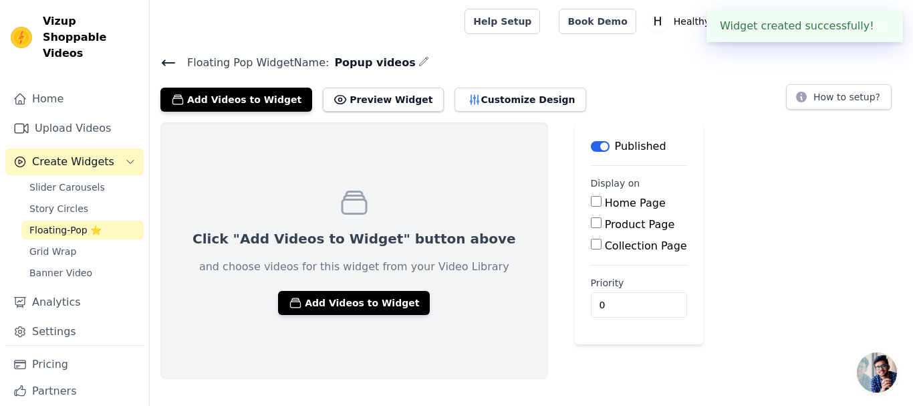
click at [591, 226] on input "Product Page" at bounding box center [596, 222] width 11 height 11
checkbox input "true"
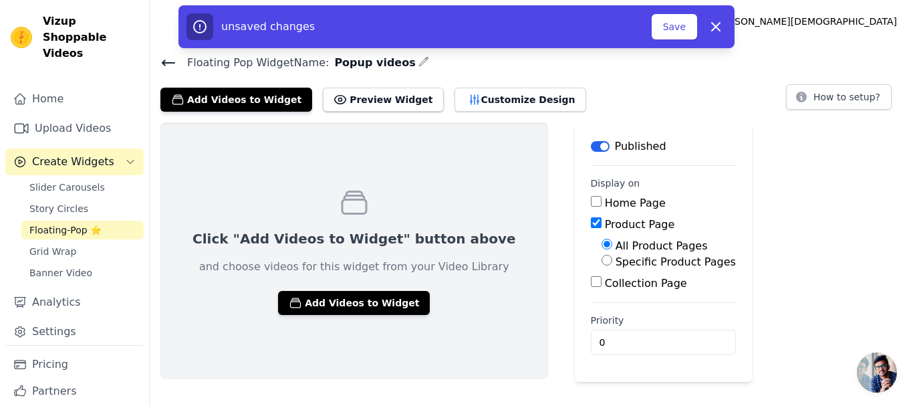
click at [615, 259] on label "Specific Product Pages" at bounding box center [675, 261] width 120 height 13
click at [601, 259] on input "Specific Product Pages" at bounding box center [606, 260] width 11 height 11
radio input "true"
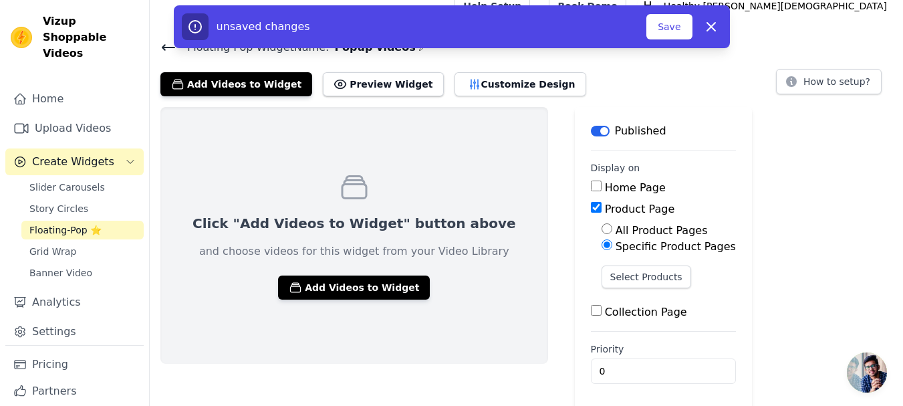
scroll to position [19, 0]
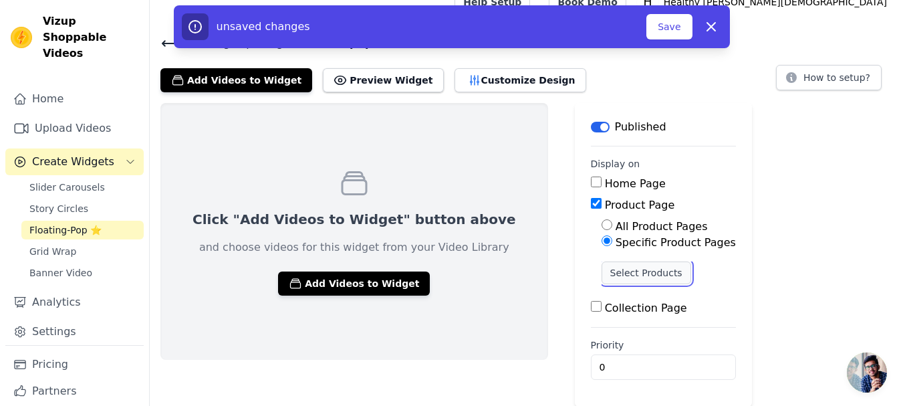
click at [608, 269] on button "Select Products" at bounding box center [646, 272] width 90 height 23
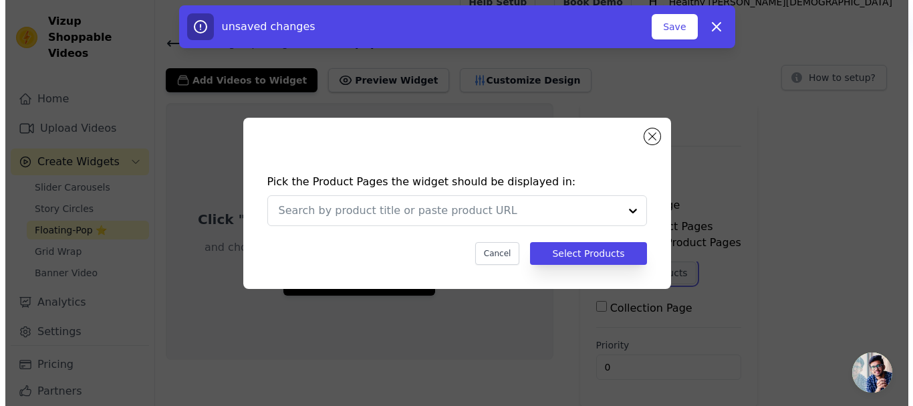
scroll to position [0, 0]
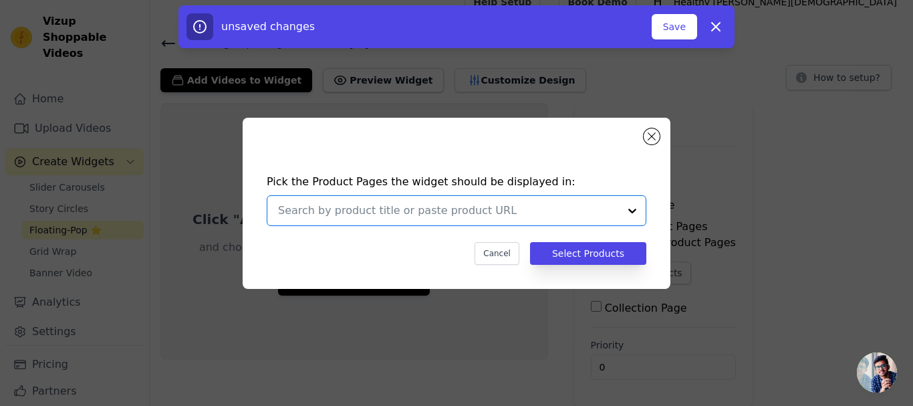
click at [547, 214] on input "text" at bounding box center [448, 210] width 341 height 16
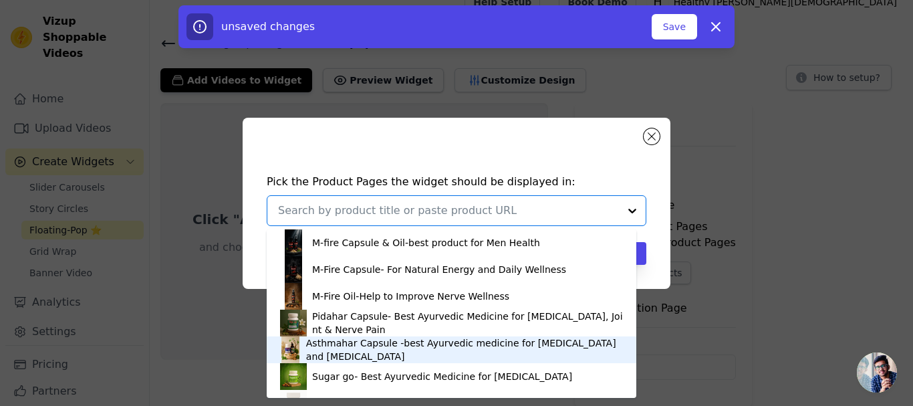
click at [369, 345] on div "Asthmahar Capsule -best Ayurvedic medicine for [MEDICAL_DATA] and [MEDICAL_DATA]" at bounding box center [464, 349] width 317 height 27
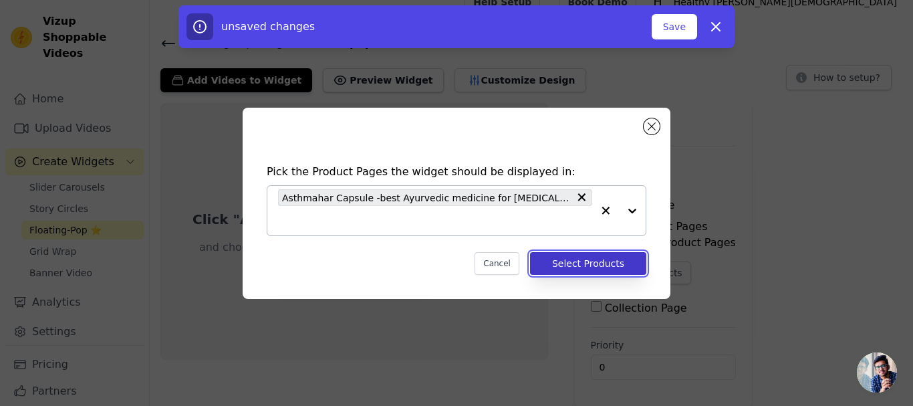
click at [601, 270] on button "Select Products" at bounding box center [588, 263] width 116 height 23
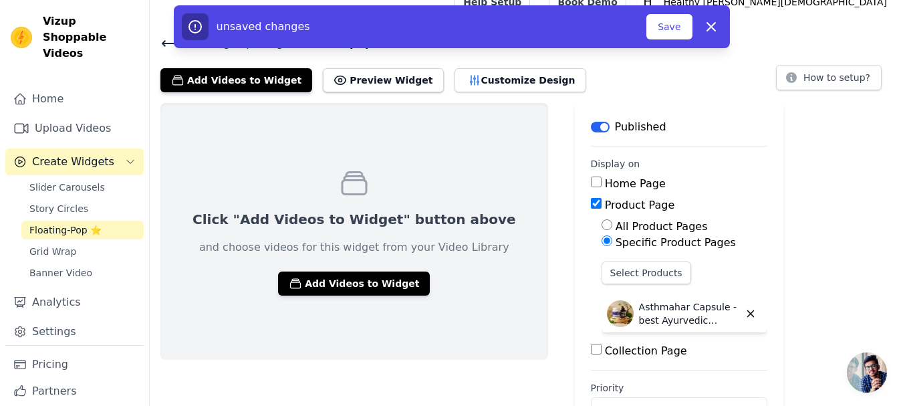
scroll to position [62, 0]
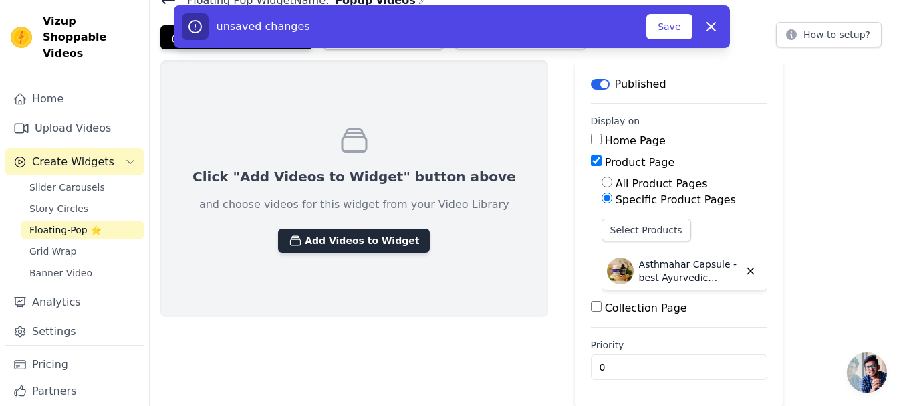
click at [347, 239] on button "Add Videos to Widget" at bounding box center [354, 240] width 152 height 24
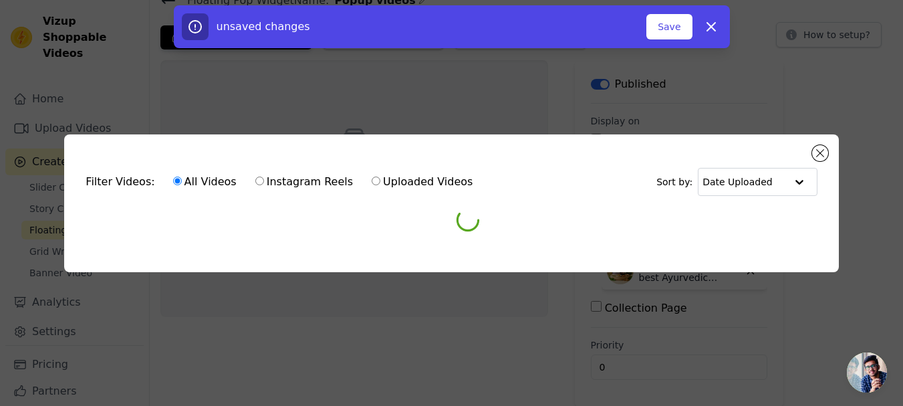
scroll to position [0, 0]
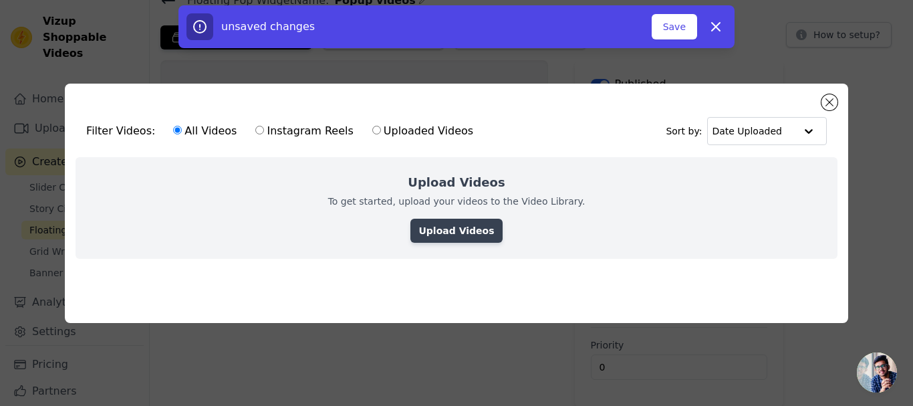
click at [450, 222] on link "Upload Videos" at bounding box center [456, 230] width 92 height 24
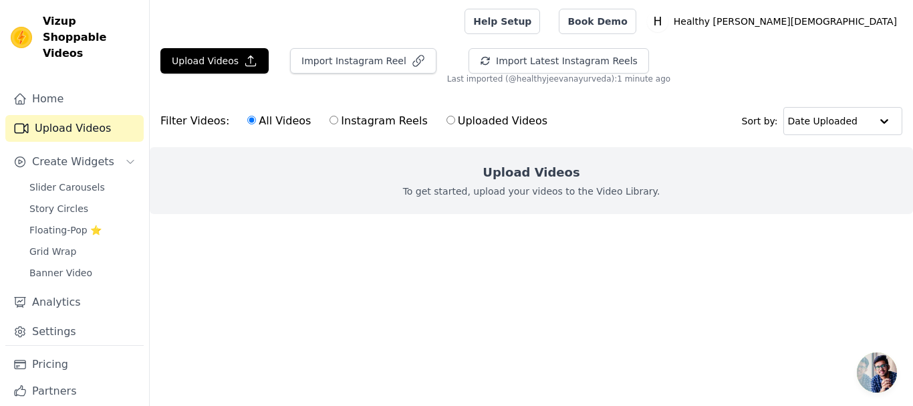
click at [372, 121] on label "Instagram Reels" at bounding box center [378, 120] width 99 height 17
click at [338, 121] on input "Instagram Reels" at bounding box center [333, 120] width 9 height 9
radio input "true"
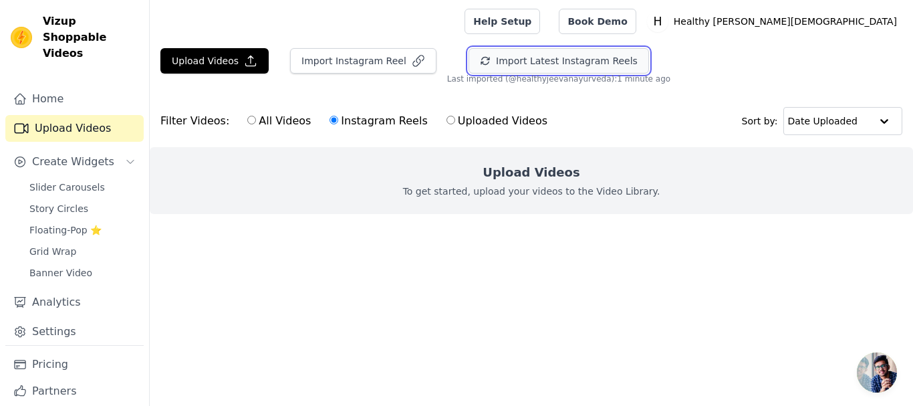
click at [506, 52] on button "Import Latest Instagram Reels" at bounding box center [558, 60] width 180 height 25
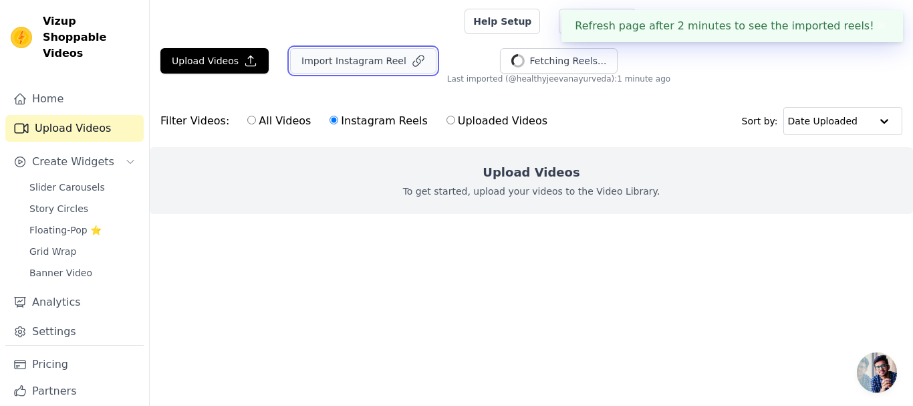
click at [413, 62] on icon "button" at bounding box center [418, 60] width 11 height 11
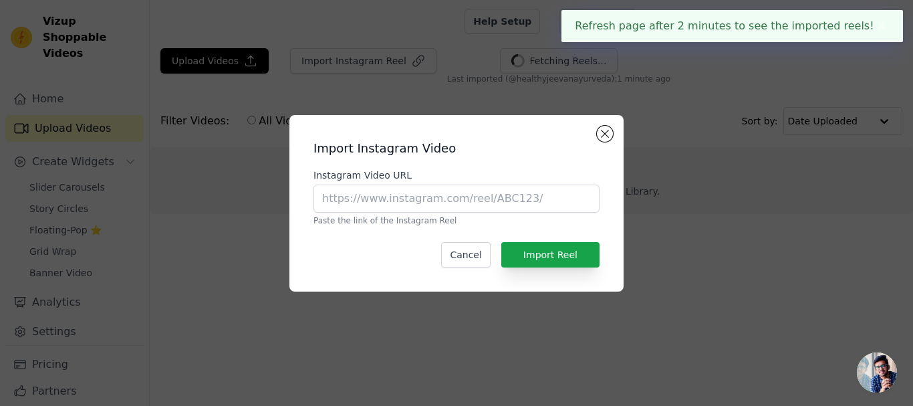
click at [430, 213] on div "Instagram Video URL Paste the link of the Instagram Reel" at bounding box center [456, 196] width 286 height 57
click at [438, 197] on input "Instagram Video URL" at bounding box center [456, 198] width 286 height 28
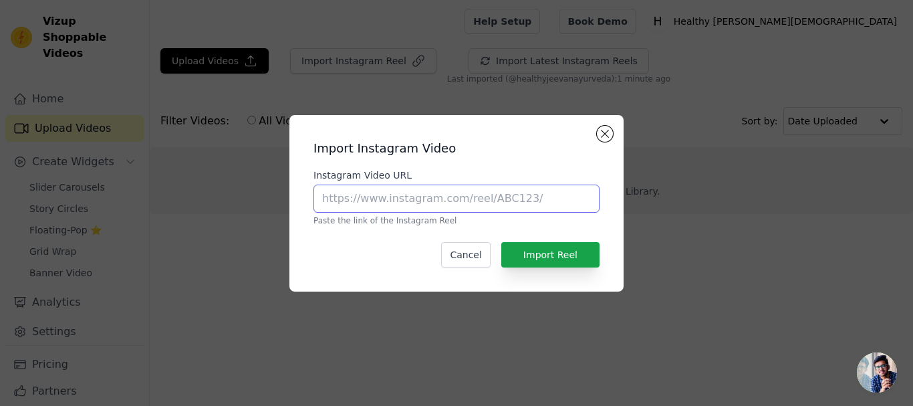
paste input "https://www.instagram.com/reel/DH86DlKh7oi/"
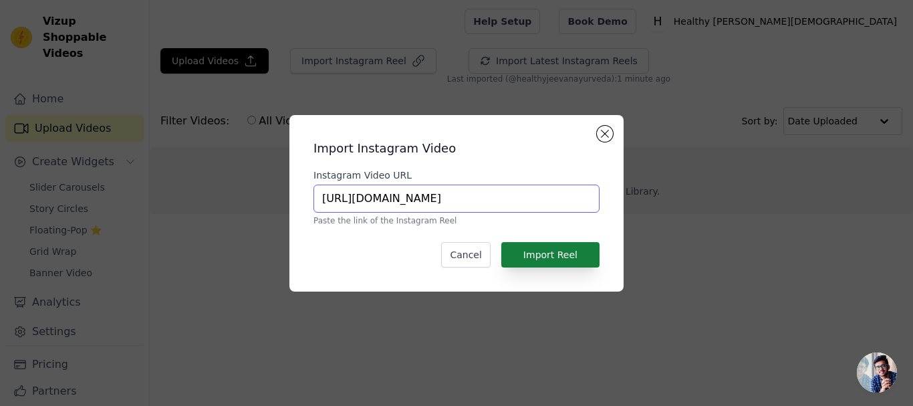
type input "https://www.instagram.com/reel/DH86DlKh7oi/"
click at [577, 252] on button "Import Reel" at bounding box center [550, 254] width 98 height 25
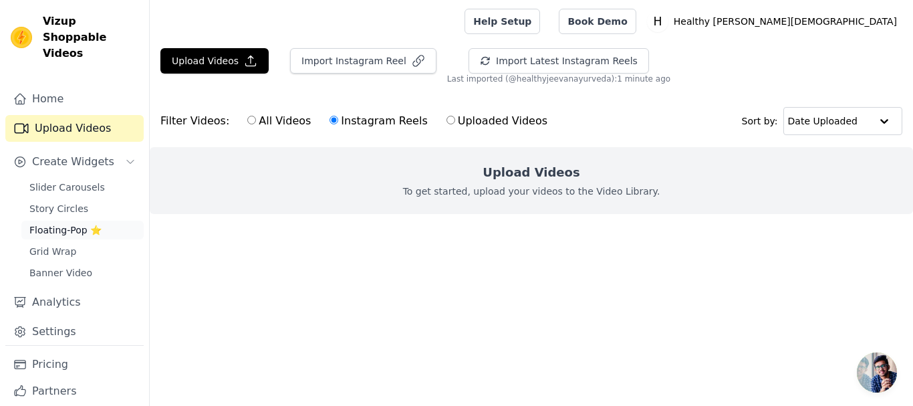
click at [67, 220] on link "Floating-Pop ⭐" at bounding box center [82, 229] width 122 height 19
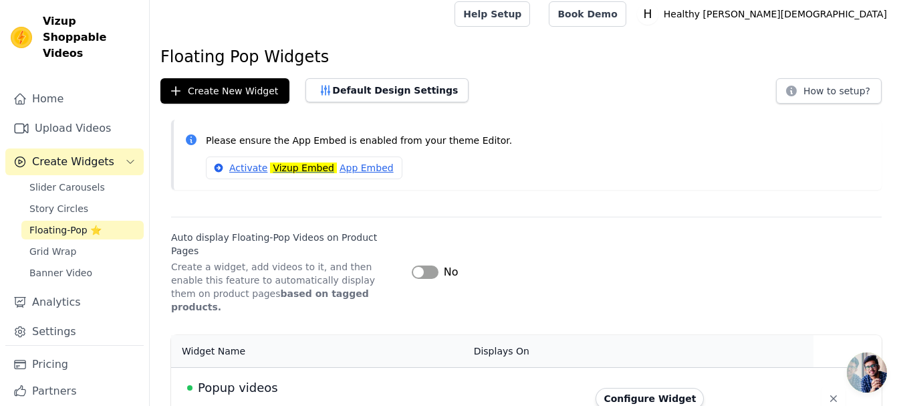
scroll to position [9, 0]
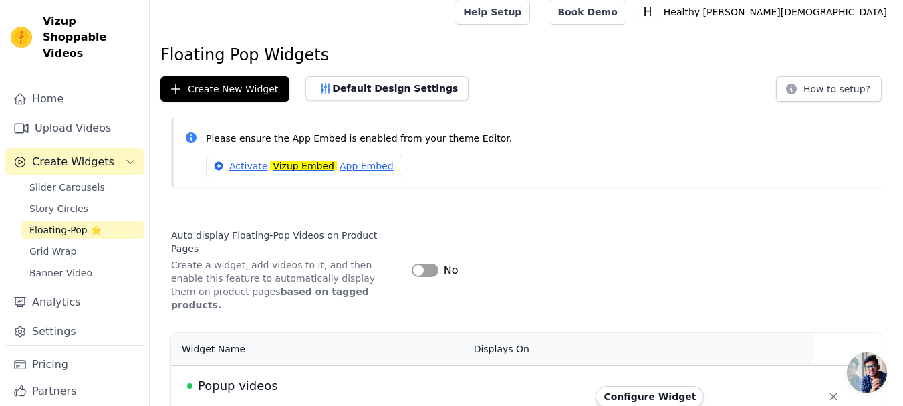
click at [453, 376] on div "Popup videos" at bounding box center [322, 385] width 271 height 19
click at [646, 386] on button "Configure Widget" at bounding box center [649, 396] width 108 height 21
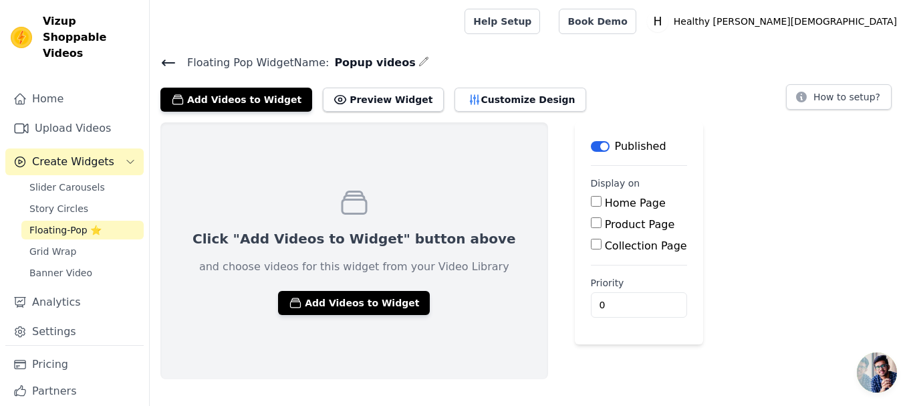
click at [605, 220] on label "Product Page" at bounding box center [640, 224] width 70 height 13
click at [591, 220] on input "Product Page" at bounding box center [596, 222] width 11 height 11
checkbox input "true"
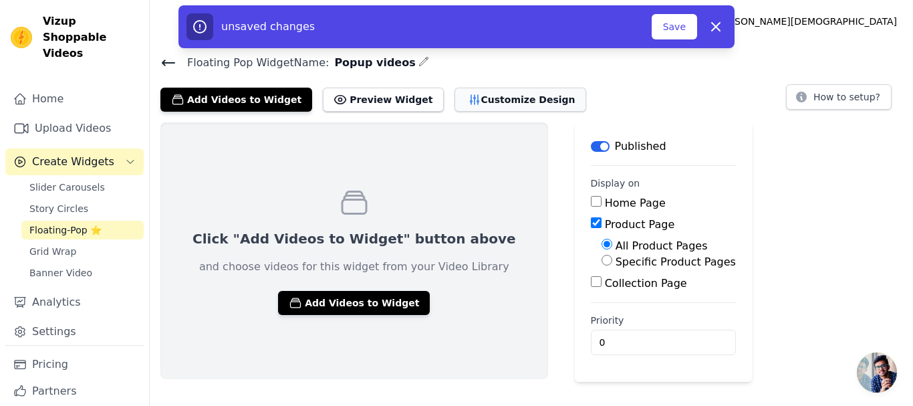
click at [494, 96] on button "Customize Design" at bounding box center [520, 100] width 132 height 24
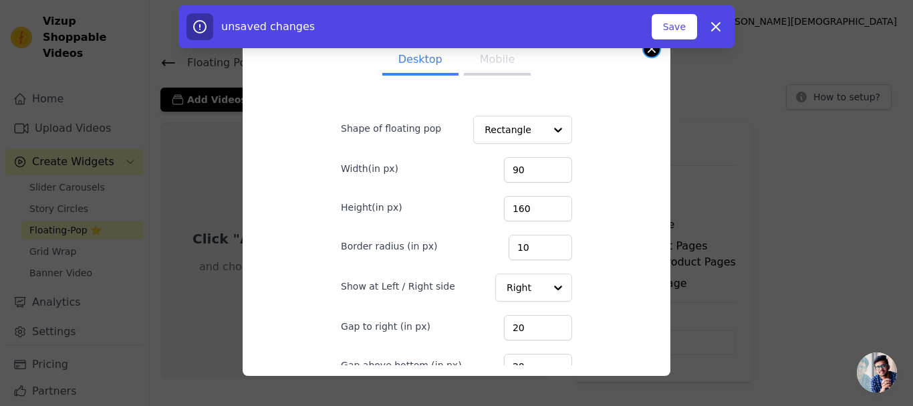
click at [654, 51] on button "Close modal" at bounding box center [651, 49] width 16 height 16
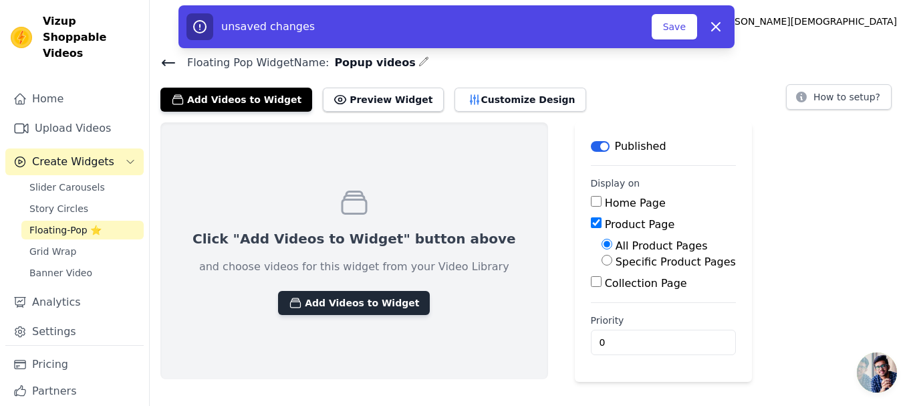
click at [359, 304] on button "Add Videos to Widget" at bounding box center [354, 303] width 152 height 24
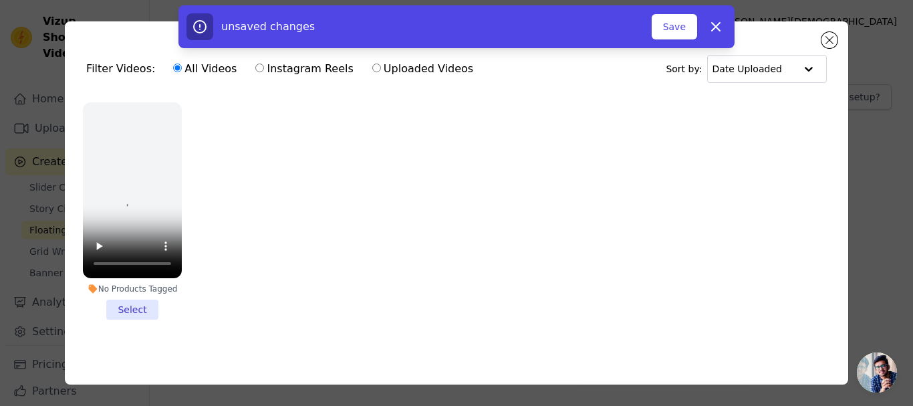
click at [132, 302] on li "No Products Tagged Select" at bounding box center [132, 210] width 99 height 217
click at [0, 0] on input "No Products Tagged Select" at bounding box center [0, 0] width 0 height 0
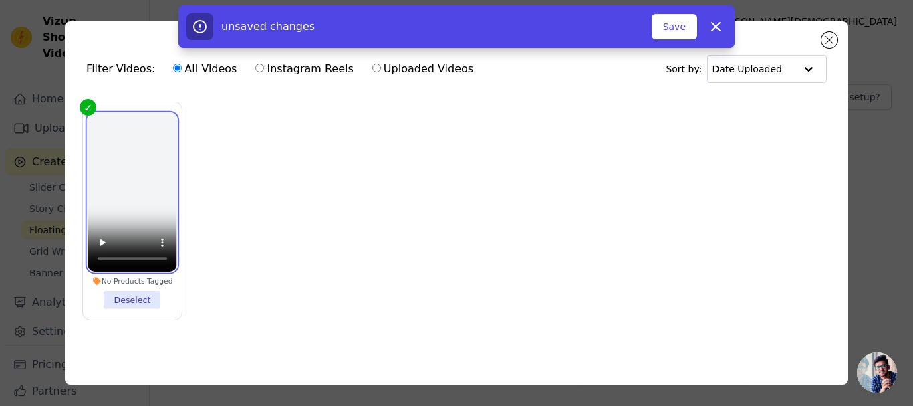
click at [122, 169] on video at bounding box center [132, 192] width 89 height 158
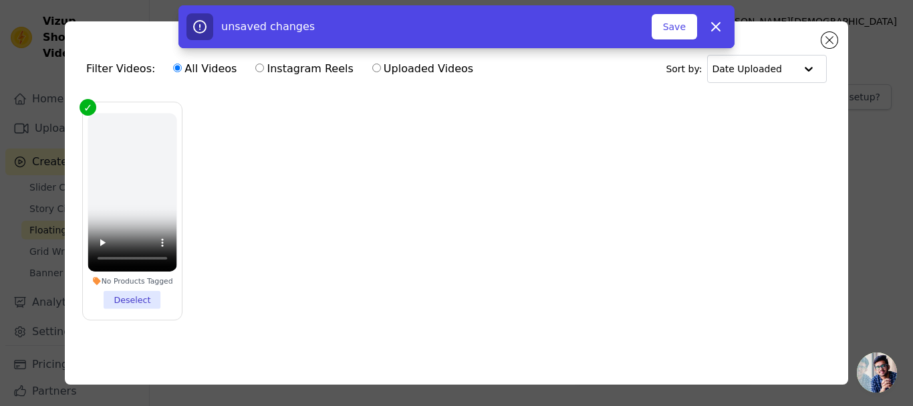
click at [100, 111] on label "No Products Tagged Deselect" at bounding box center [132, 211] width 100 height 218
click at [0, 0] on input "No Products Tagged Deselect" at bounding box center [0, 0] width 0 height 0
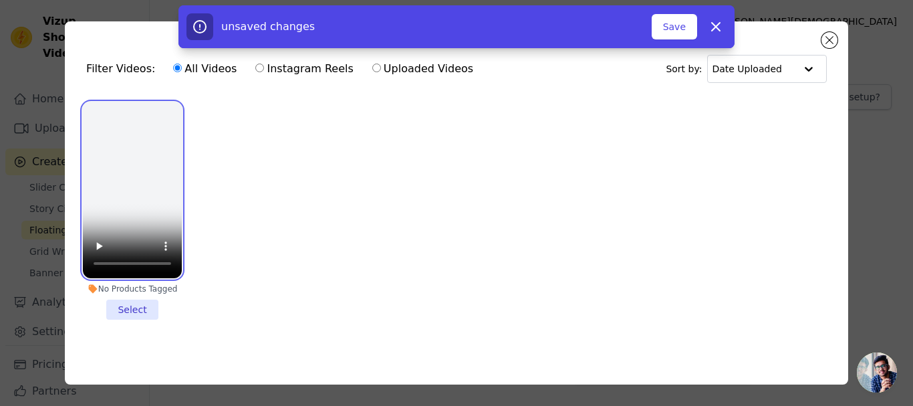
click at [100, 111] on video at bounding box center [132, 190] width 99 height 176
click at [138, 305] on li "No Products Tagged Select" at bounding box center [132, 210] width 99 height 217
click at [0, 0] on input "No Products Tagged Select" at bounding box center [0, 0] width 0 height 0
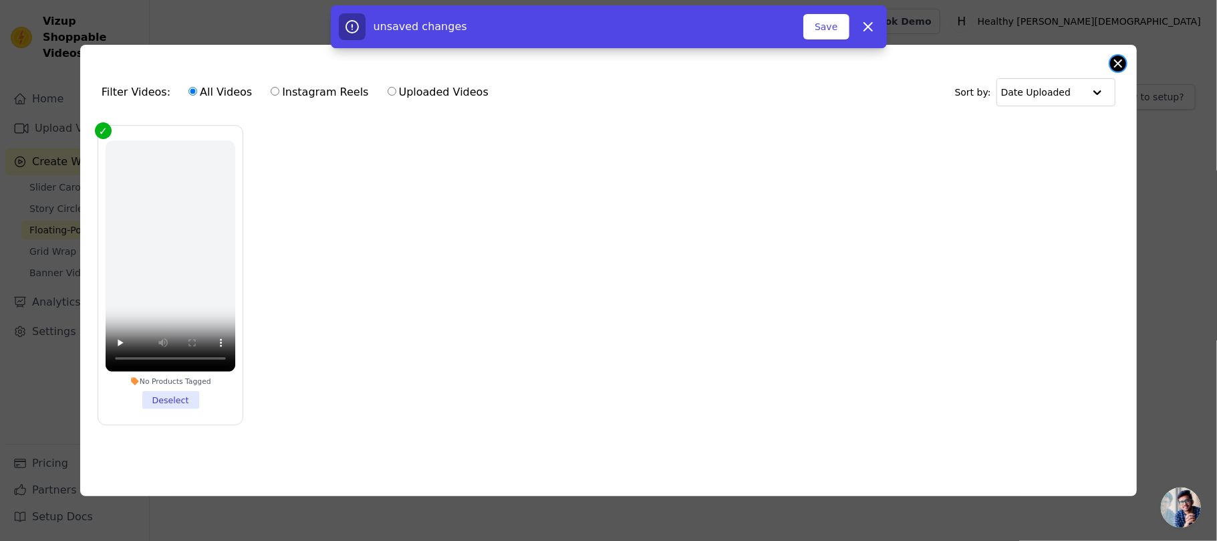
click at [912, 57] on button "Close modal" at bounding box center [1118, 63] width 16 height 16
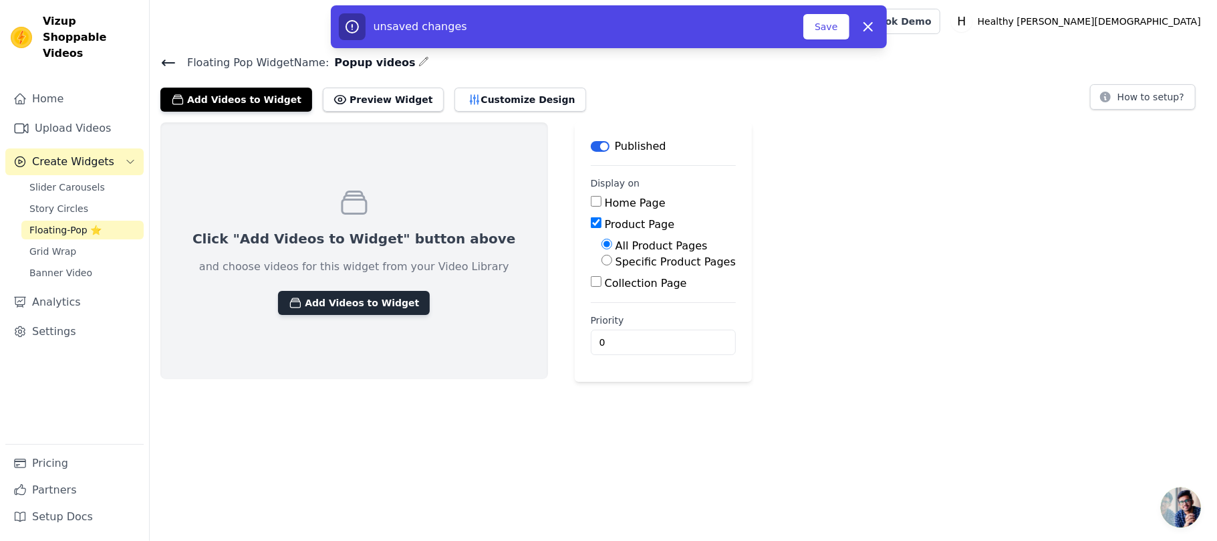
click at [326, 291] on button "Add Videos to Widget" at bounding box center [354, 303] width 152 height 24
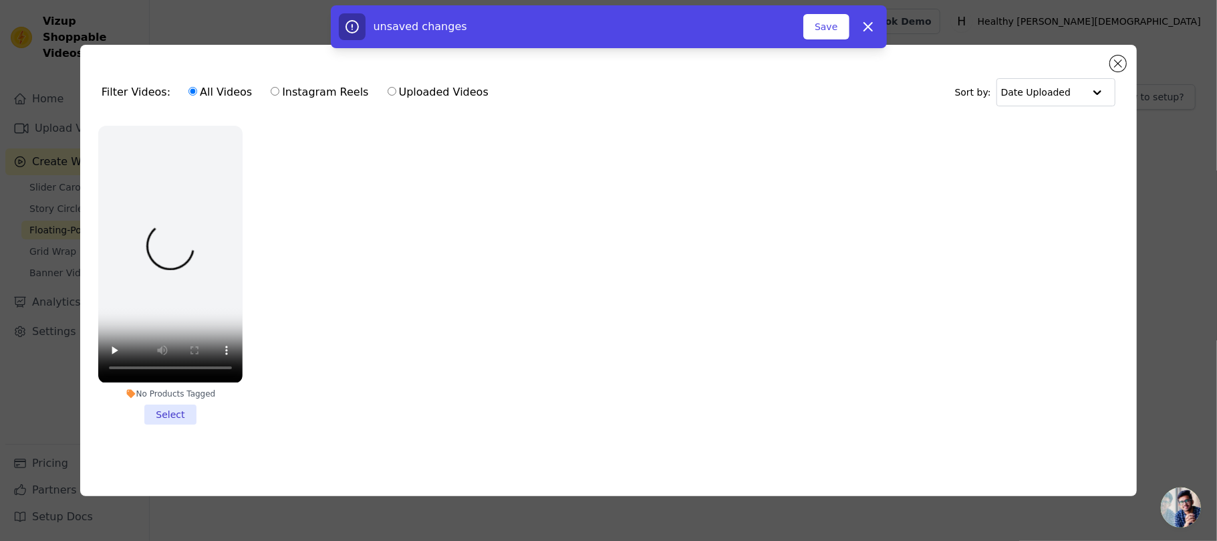
click at [300, 279] on ul "No Products Tagged Select" at bounding box center [608, 285] width 1035 height 334
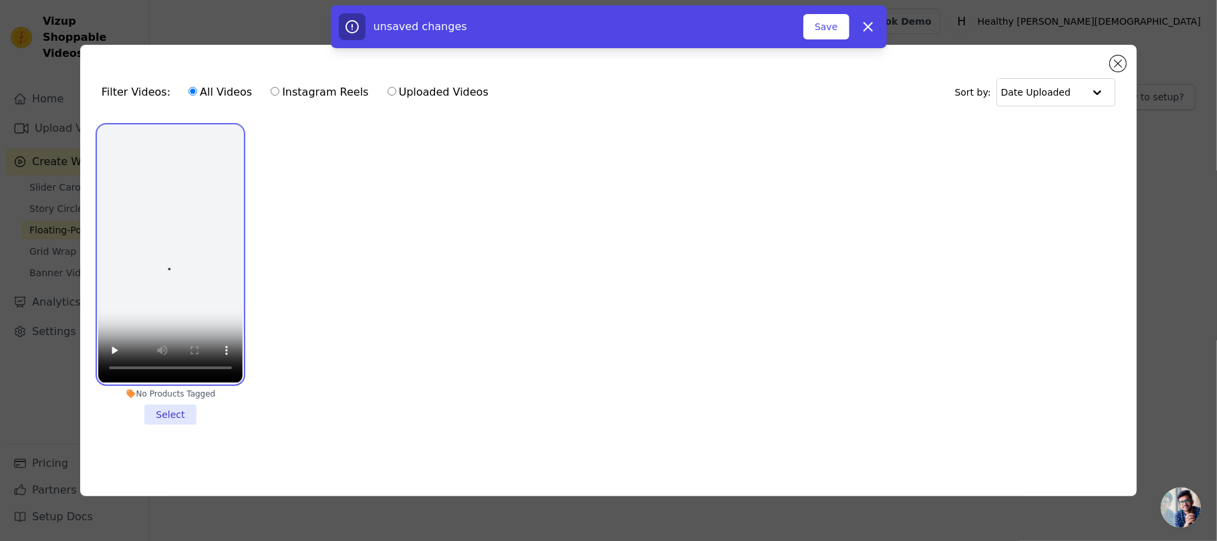
click at [105, 315] on video at bounding box center [170, 254] width 144 height 257
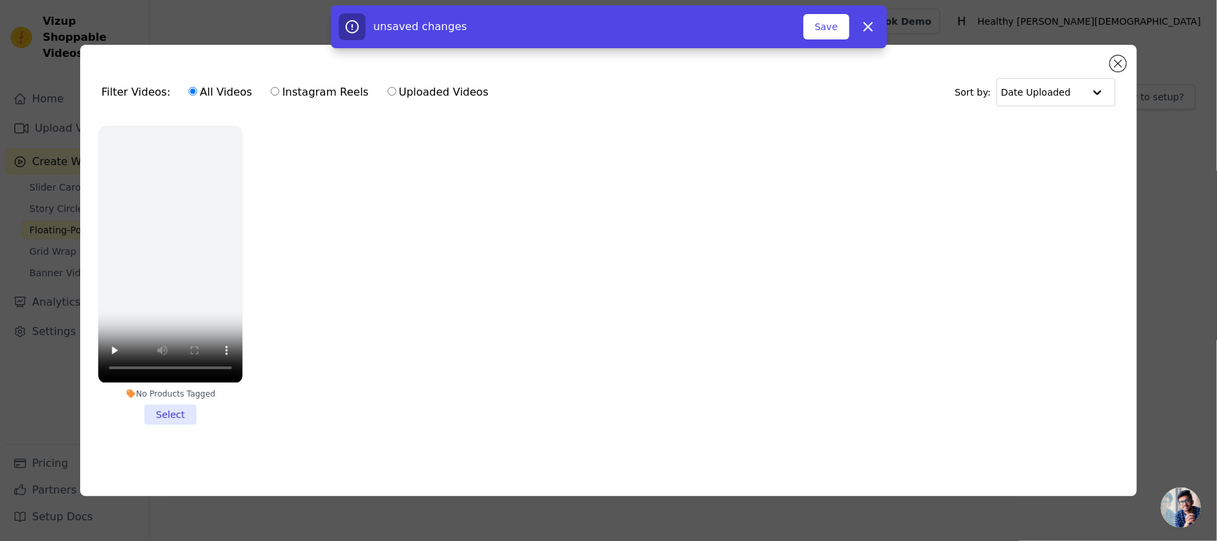
click at [174, 404] on li "No Products Tagged Select" at bounding box center [170, 275] width 144 height 298
click at [0, 0] on input "No Products Tagged Select" at bounding box center [0, 0] width 0 height 0
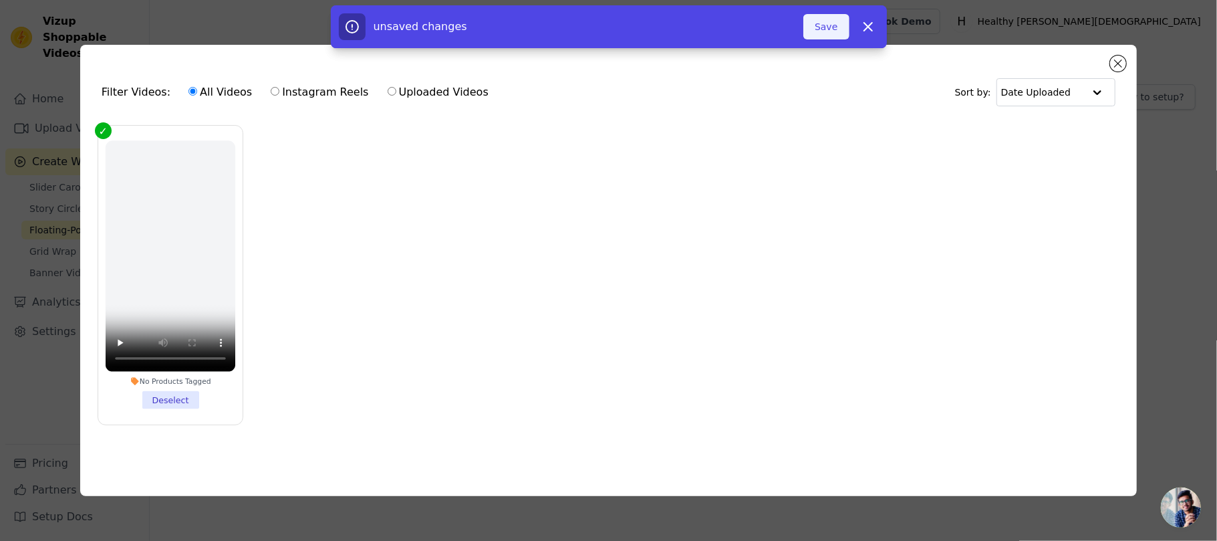
click at [840, 25] on button "Save" at bounding box center [825, 26] width 45 height 25
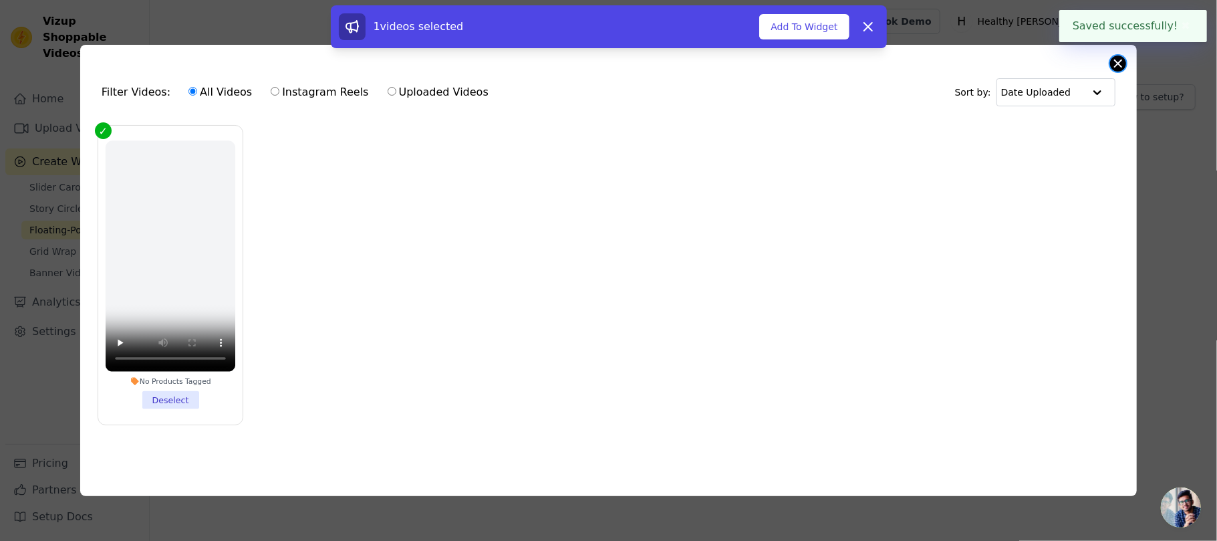
click at [912, 55] on button "Close modal" at bounding box center [1118, 63] width 16 height 16
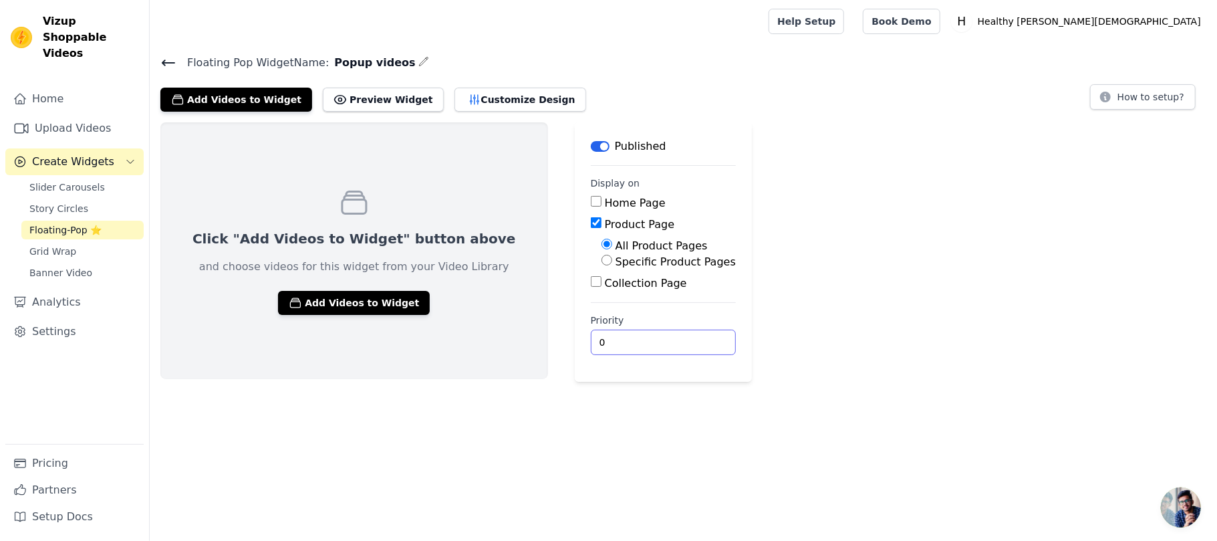
click at [591, 338] on input "0" at bounding box center [663, 341] width 145 height 25
click at [374, 298] on button "Add Videos to Widget" at bounding box center [354, 303] width 152 height 24
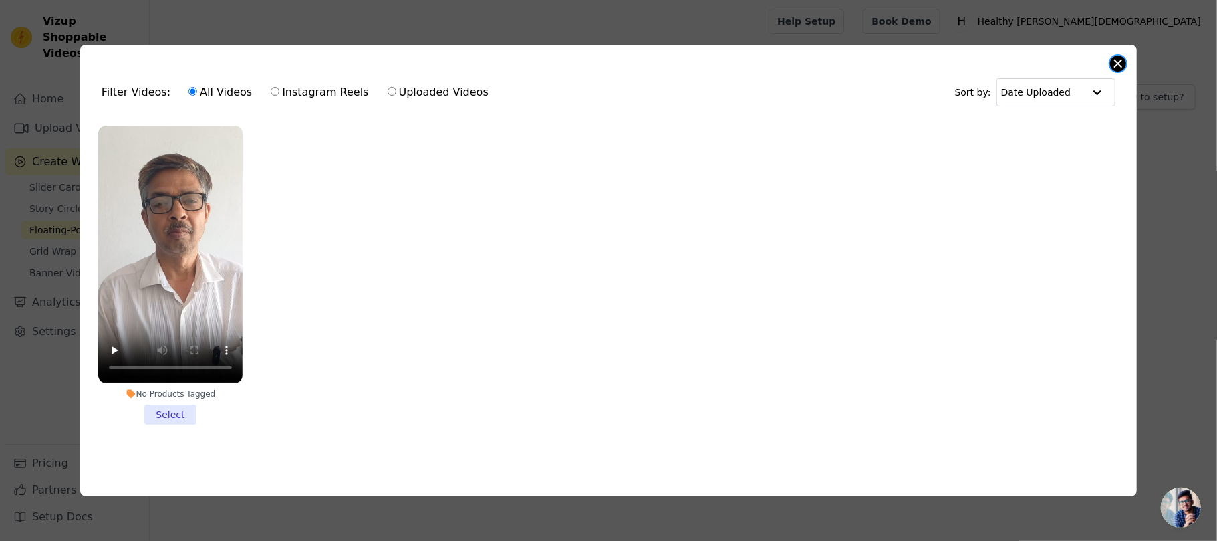
click at [1120, 62] on button "Close modal" at bounding box center [1118, 63] width 16 height 16
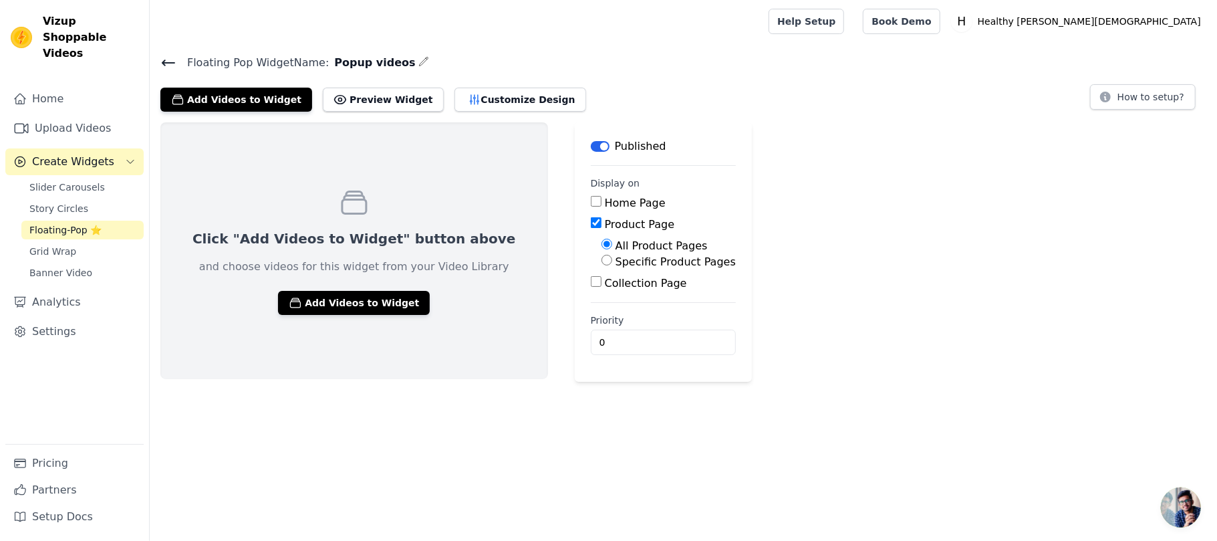
click at [615, 244] on label "All Product Pages" at bounding box center [661, 245] width 92 height 13
click at [605, 244] on input "All Product Pages" at bounding box center [606, 244] width 11 height 11
click at [615, 259] on label "Specific Product Pages" at bounding box center [675, 261] width 120 height 13
click at [607, 259] on input "Specific Product Pages" at bounding box center [606, 260] width 11 height 11
radio input "true"
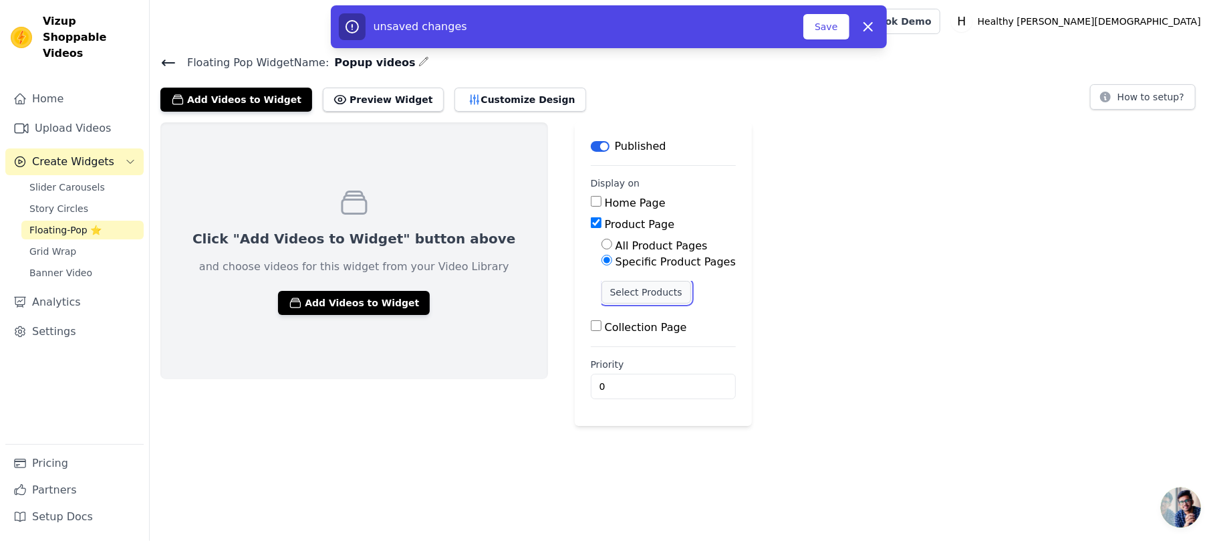
click at [601, 289] on button "Select Products" at bounding box center [646, 292] width 90 height 23
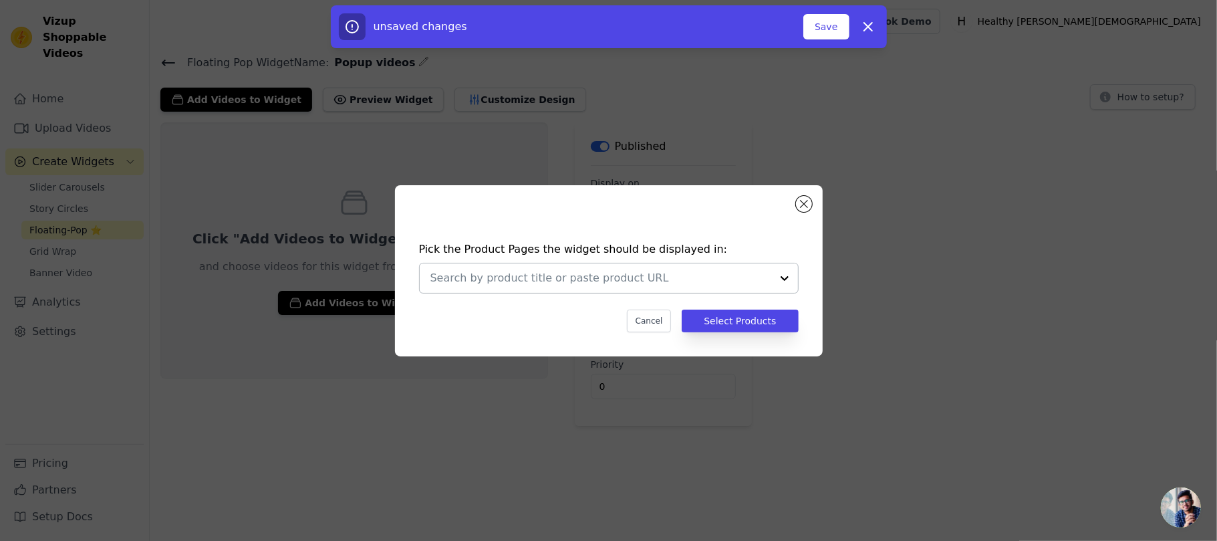
click at [449, 265] on div at bounding box center [600, 277] width 341 height 29
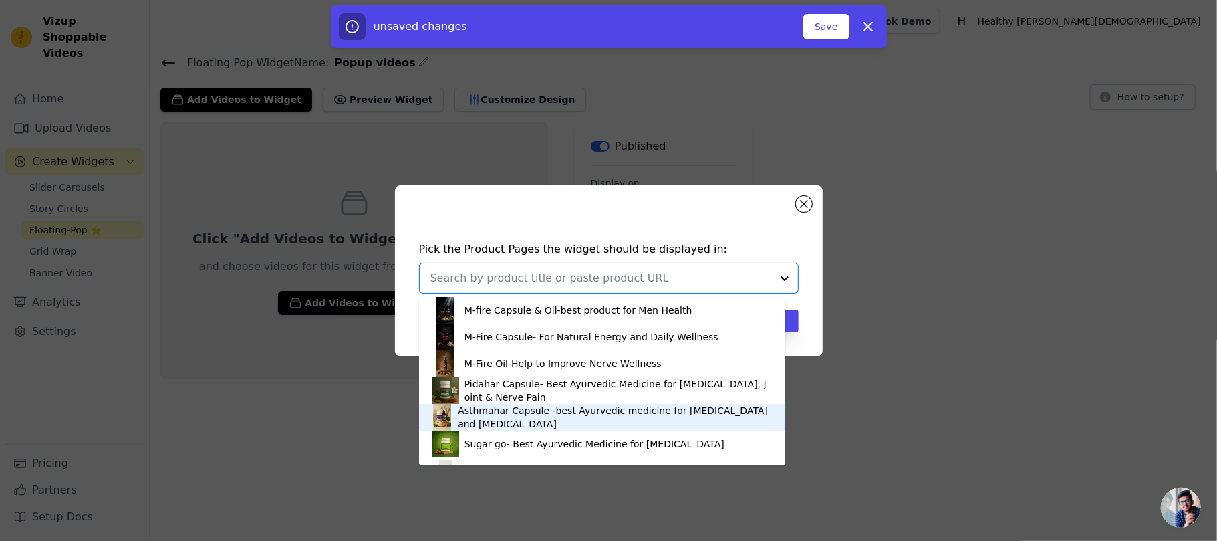
click at [480, 420] on div "Asthmahar Capsule -best Ayurvedic medicine for [MEDICAL_DATA] and [MEDICAL_DATA]" at bounding box center [615, 417] width 314 height 27
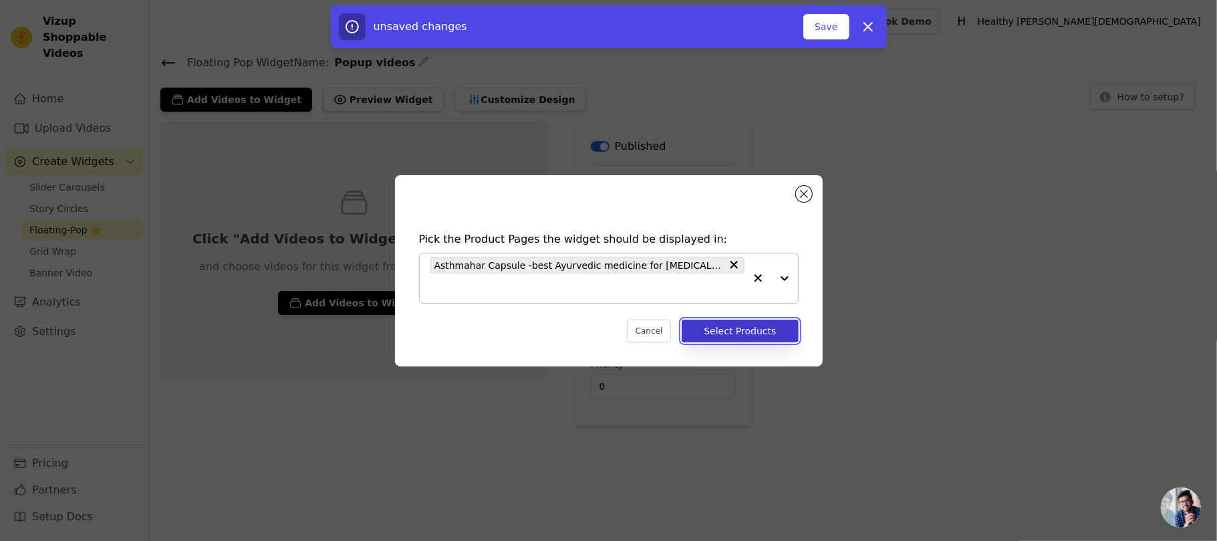
click at [758, 329] on button "Select Products" at bounding box center [739, 330] width 116 height 23
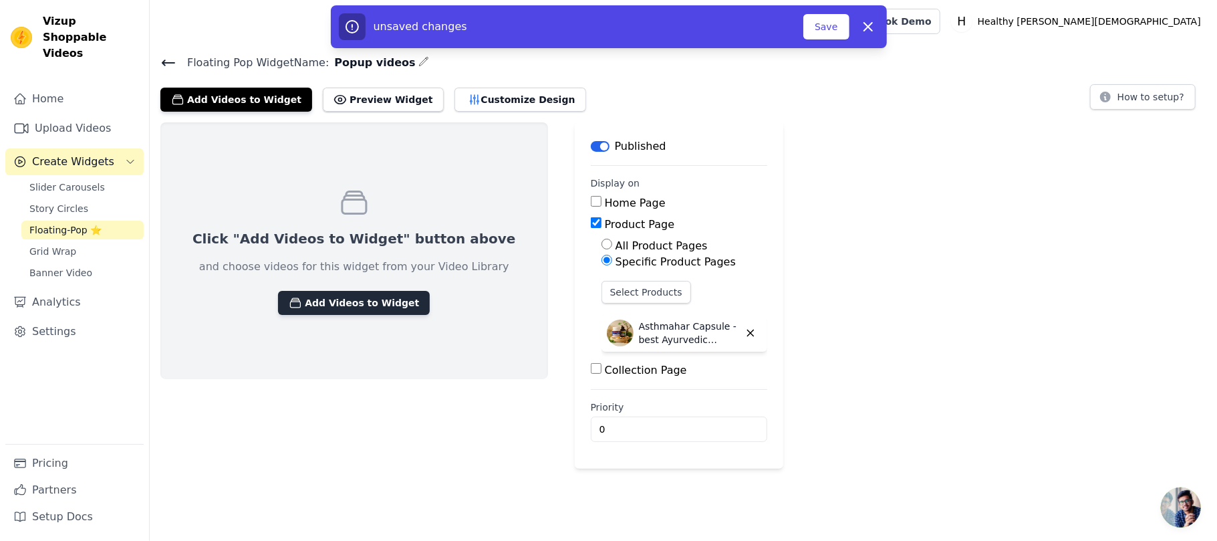
click at [367, 300] on button "Add Videos to Widget" at bounding box center [354, 303] width 152 height 24
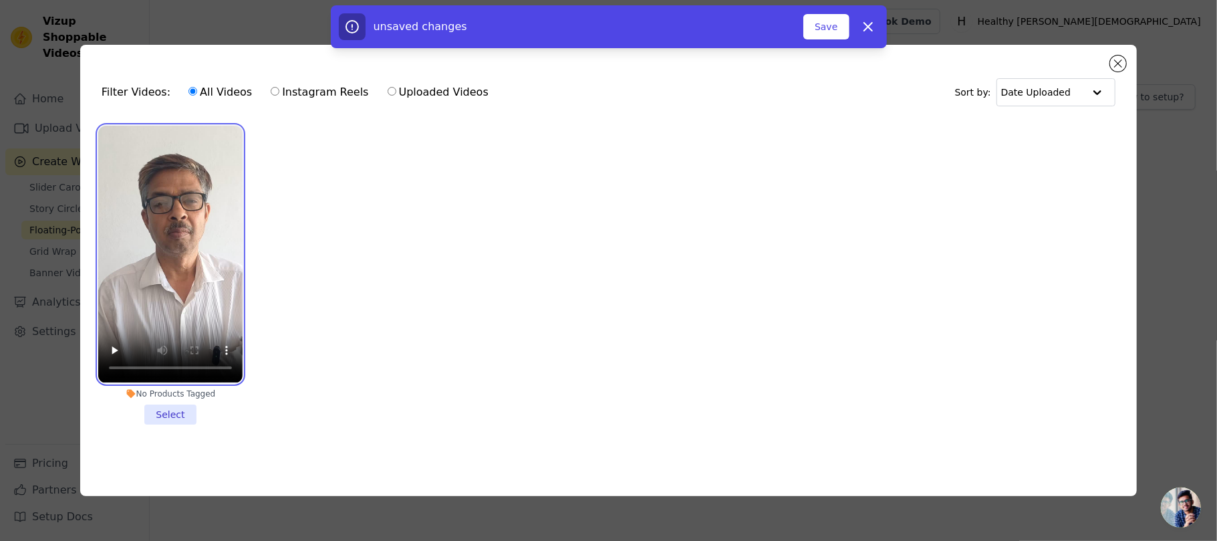
click at [203, 287] on video at bounding box center [170, 254] width 144 height 257
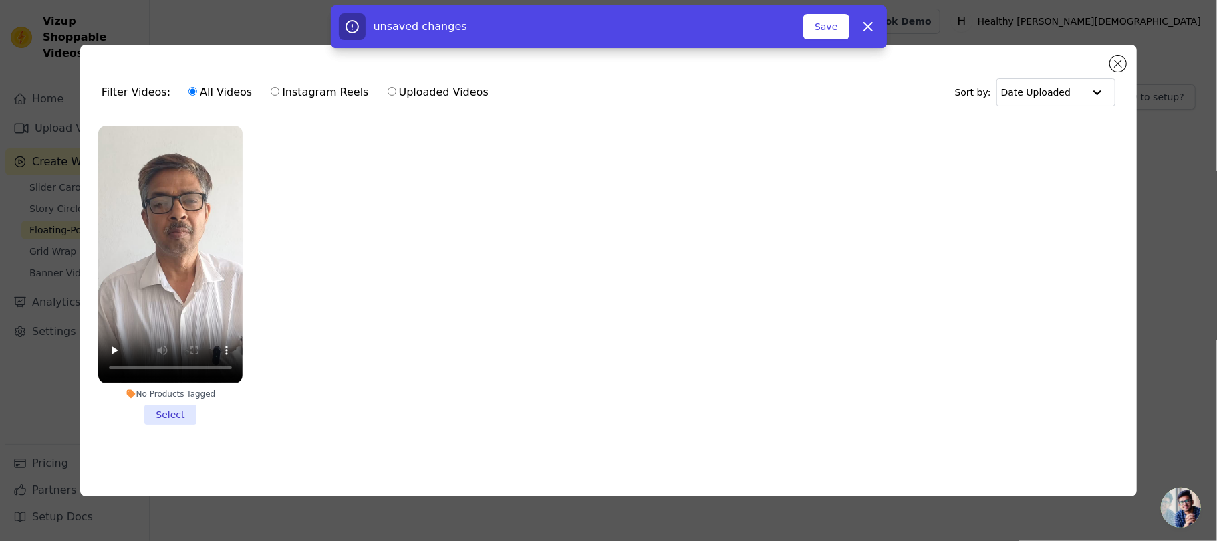
click at [172, 405] on li "No Products Tagged Select" at bounding box center [170, 275] width 144 height 298
click at [0, 0] on input "No Products Tagged Select" at bounding box center [0, 0] width 0 height 0
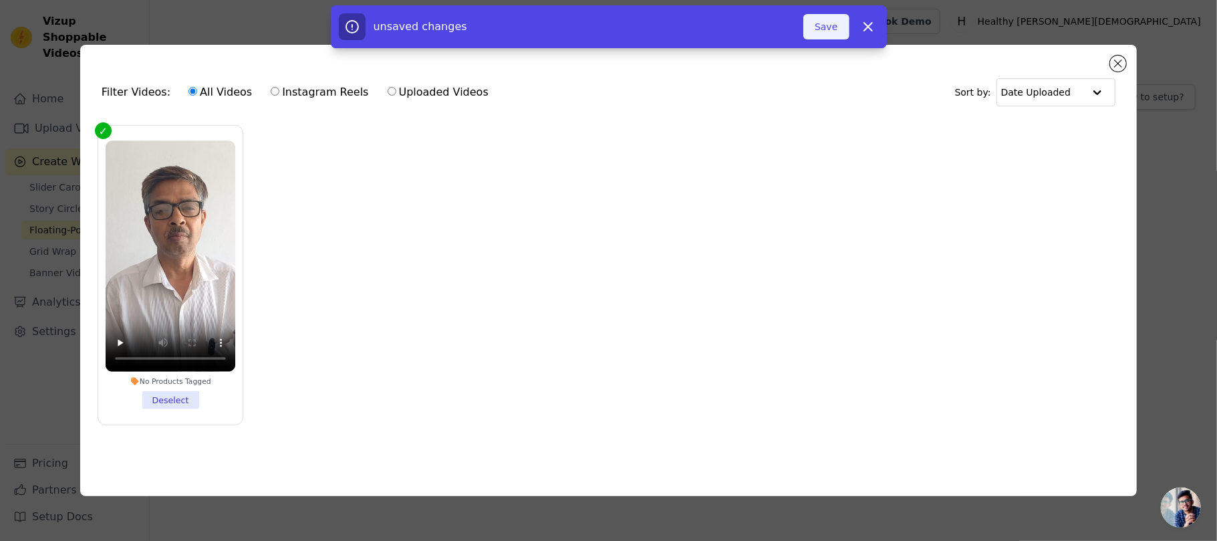
click at [824, 30] on button "Save" at bounding box center [825, 26] width 45 height 25
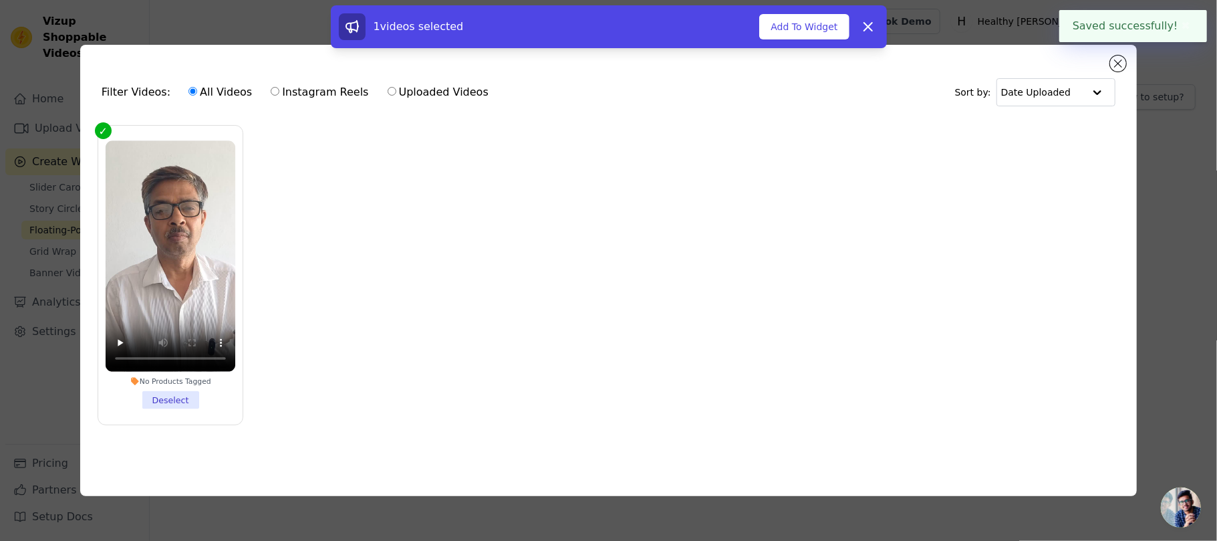
click at [1112, 68] on div "Filter Videos: All Videos Instagram Reels Uploaded Videos Sort by: Date Uploaded" at bounding box center [608, 92] width 1035 height 52
click at [1115, 57] on button "Close modal" at bounding box center [1118, 63] width 16 height 16
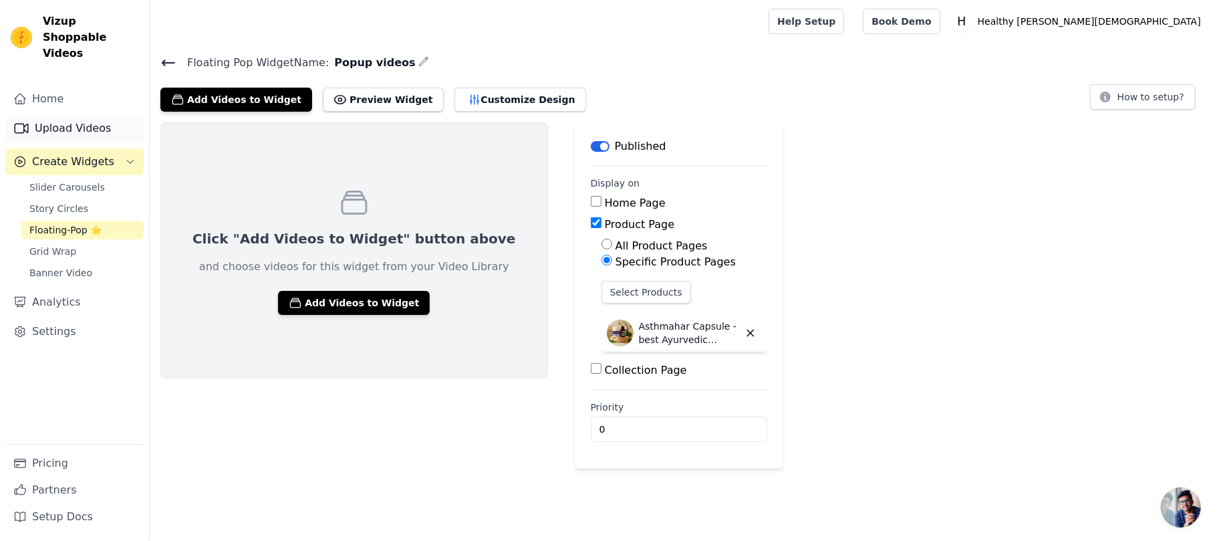
click at [88, 115] on link "Upload Videos" at bounding box center [74, 128] width 138 height 27
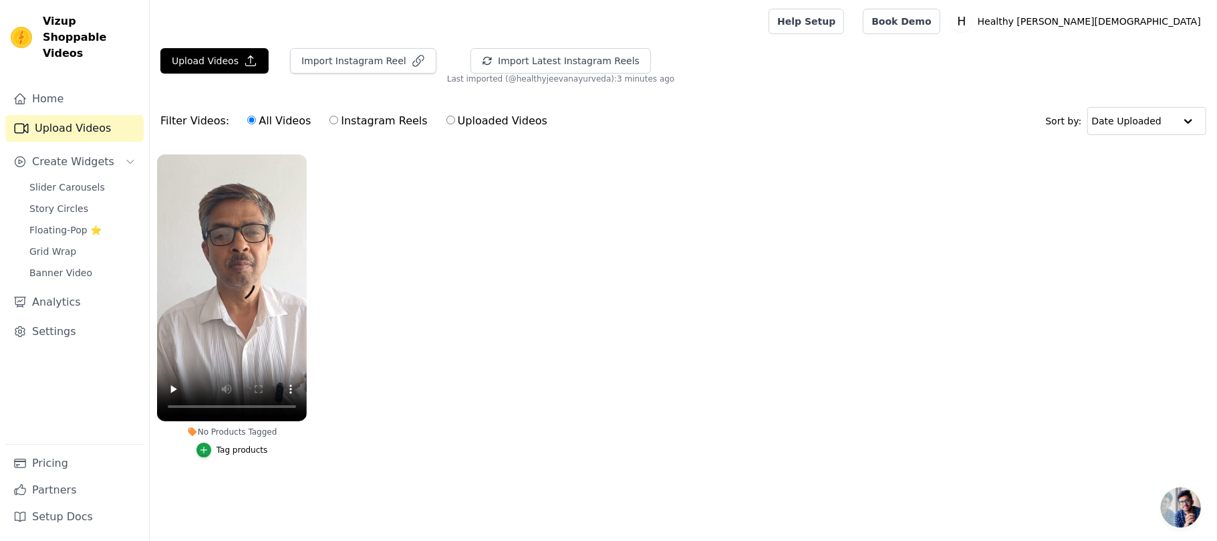
click at [233, 452] on div "Tag products" at bounding box center [241, 449] width 51 height 11
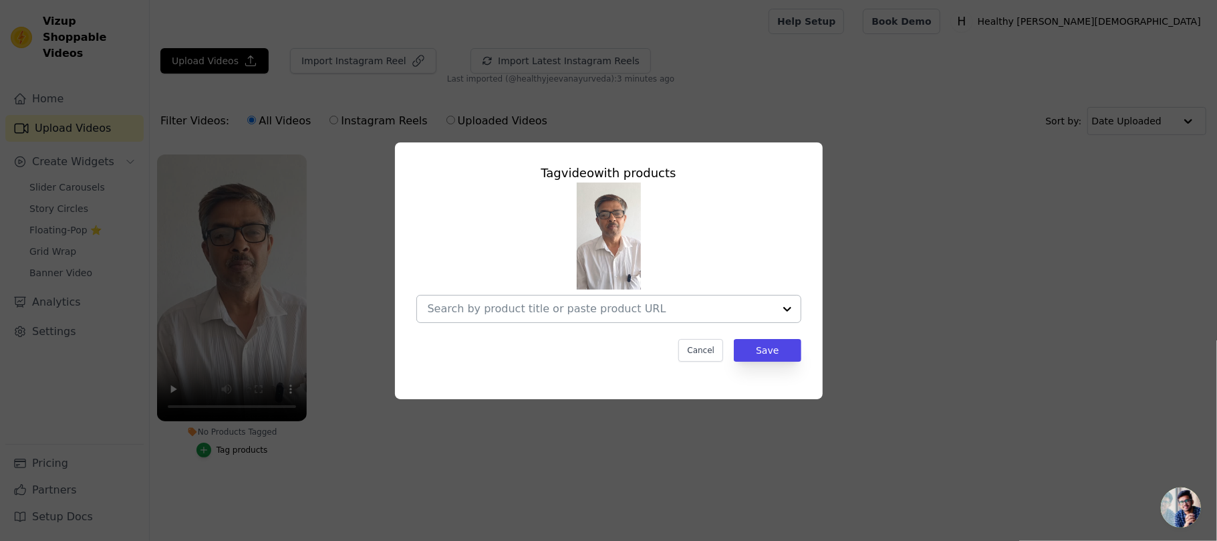
click at [585, 297] on div at bounding box center [601, 308] width 346 height 27
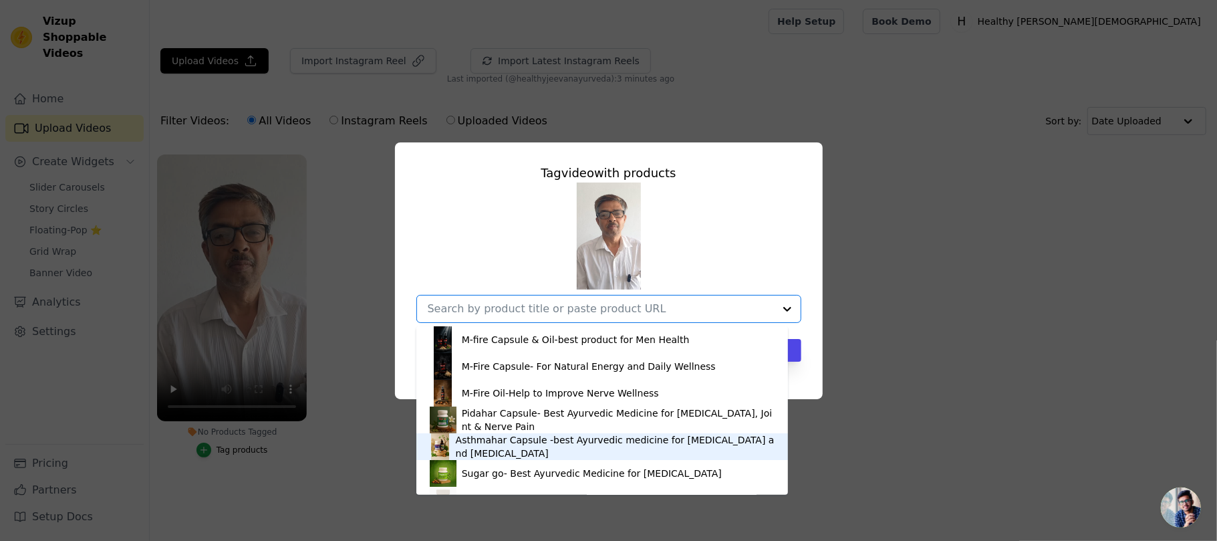
click at [493, 442] on div "Asthmahar Capsule -best Ayurvedic medicine for [MEDICAL_DATA] and [MEDICAL_DATA]" at bounding box center [615, 446] width 319 height 27
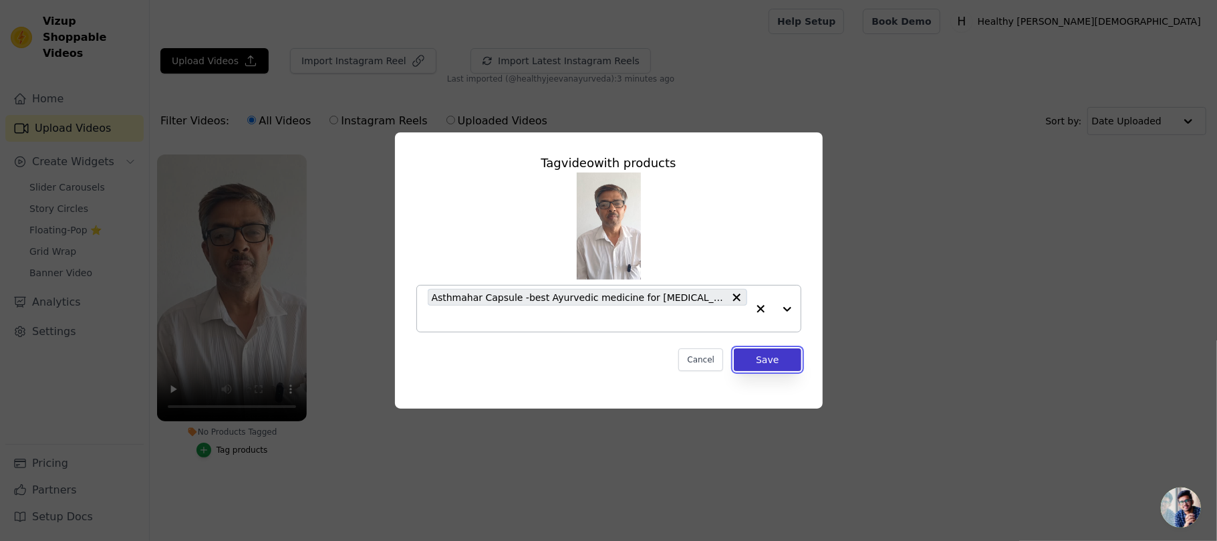
click at [790, 359] on button "Save" at bounding box center [767, 359] width 67 height 23
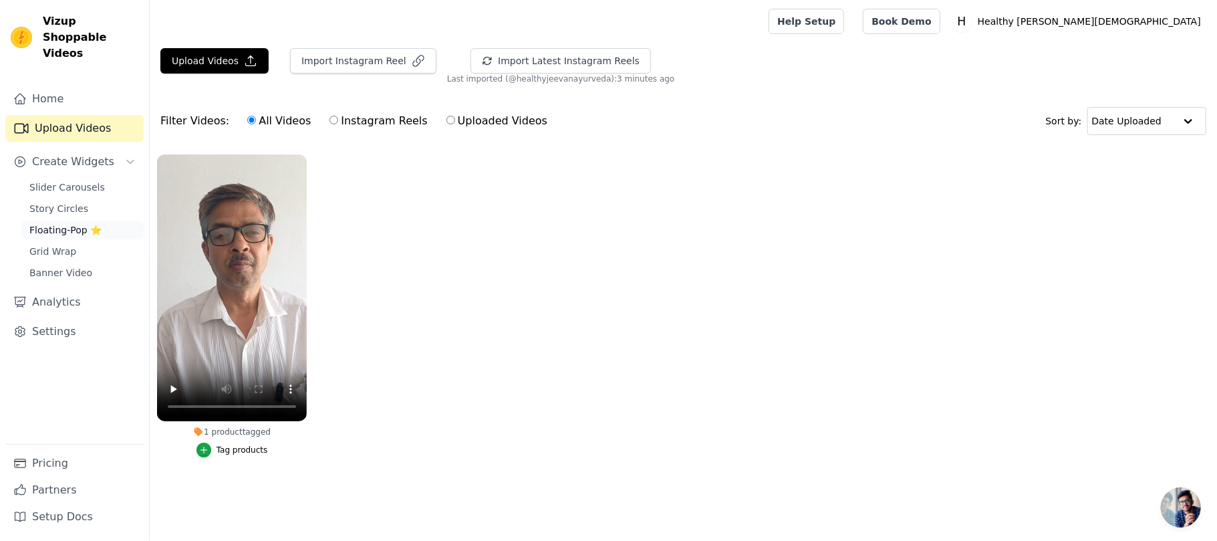
click at [71, 223] on span "Floating-Pop ⭐" at bounding box center [65, 229] width 72 height 13
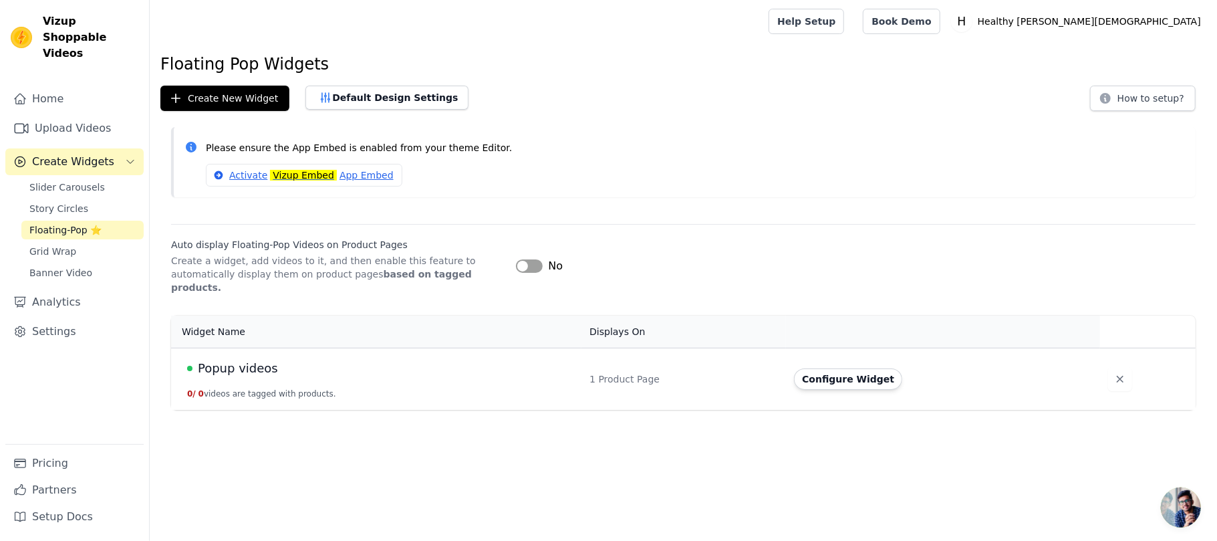
click at [399, 359] on div "Popup videos" at bounding box center [380, 368] width 386 height 19
click at [857, 368] on button "Configure Widget" at bounding box center [848, 378] width 108 height 21
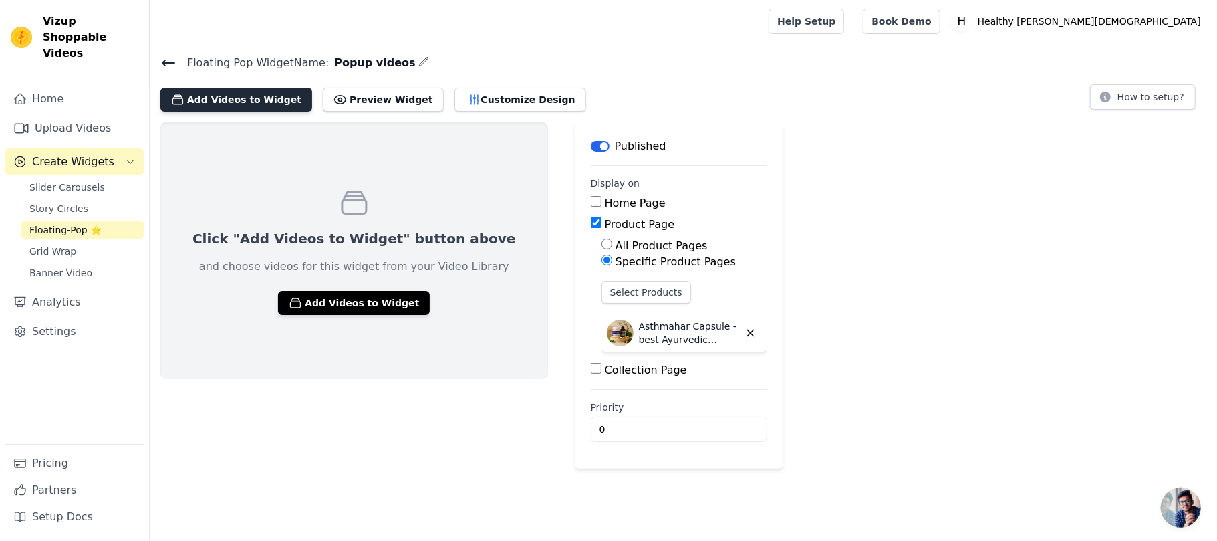
click at [252, 103] on button "Add Videos to Widget" at bounding box center [236, 100] width 152 height 24
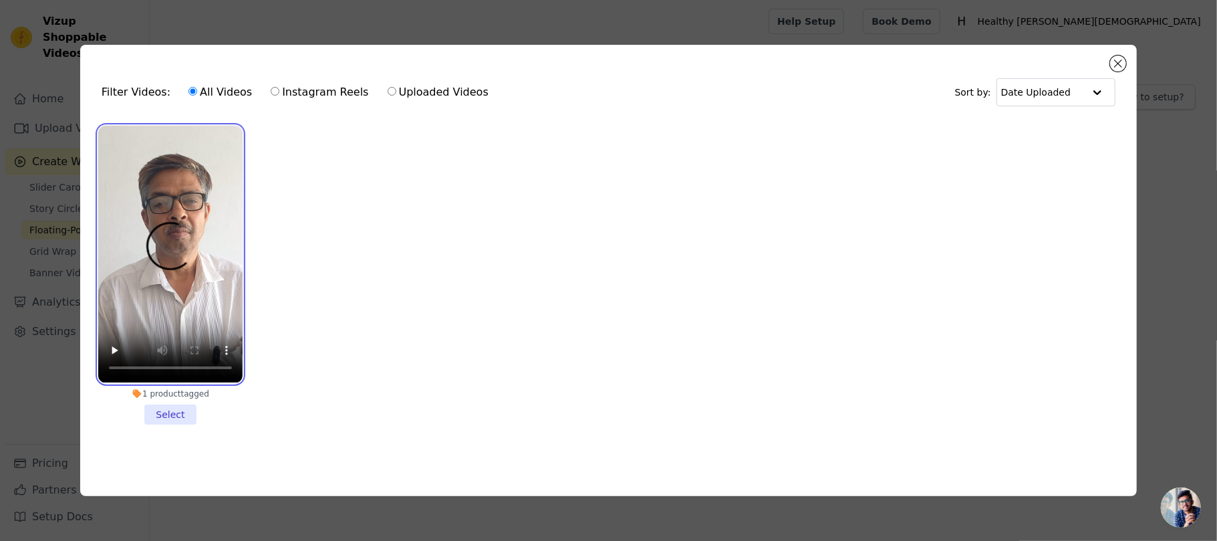
click at [204, 228] on video at bounding box center [170, 254] width 144 height 257
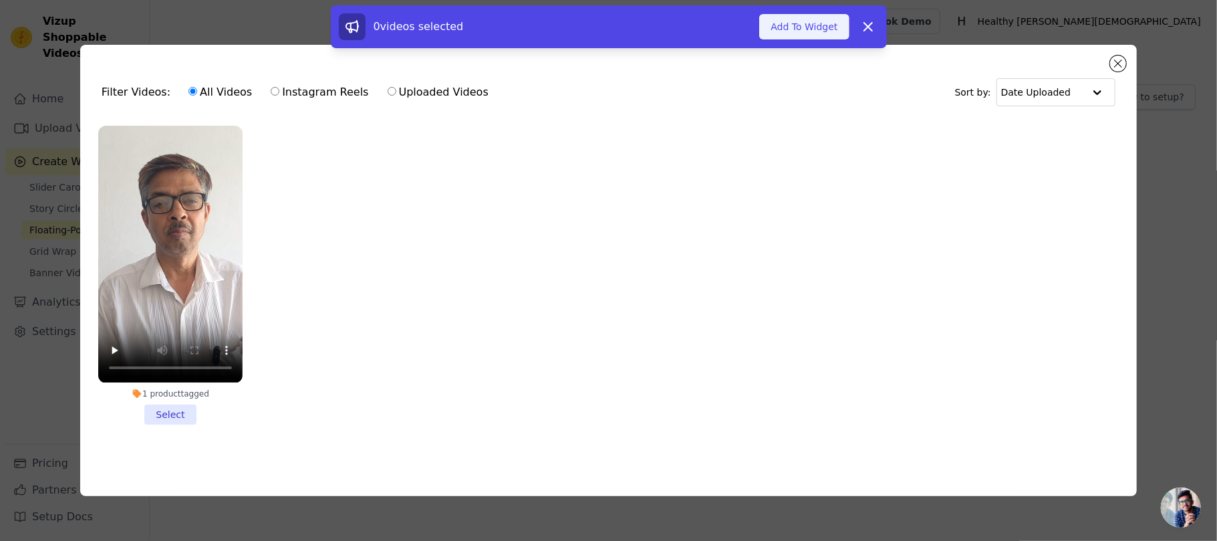
click at [794, 27] on button "Add To Widget" at bounding box center [804, 26] width 90 height 25
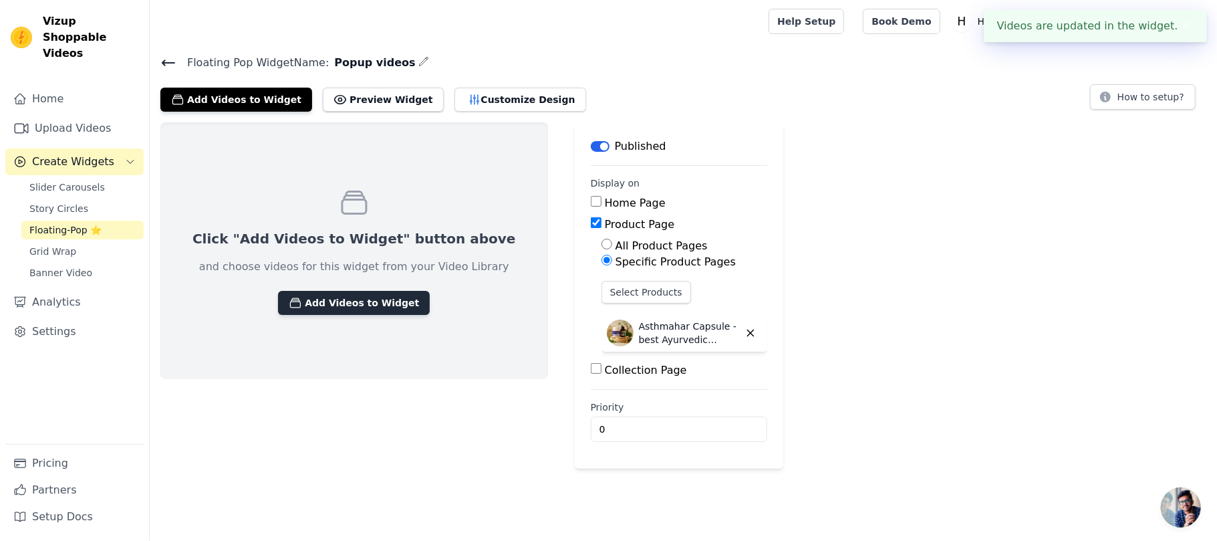
click at [361, 292] on button "Add Videos to Widget" at bounding box center [354, 303] width 152 height 24
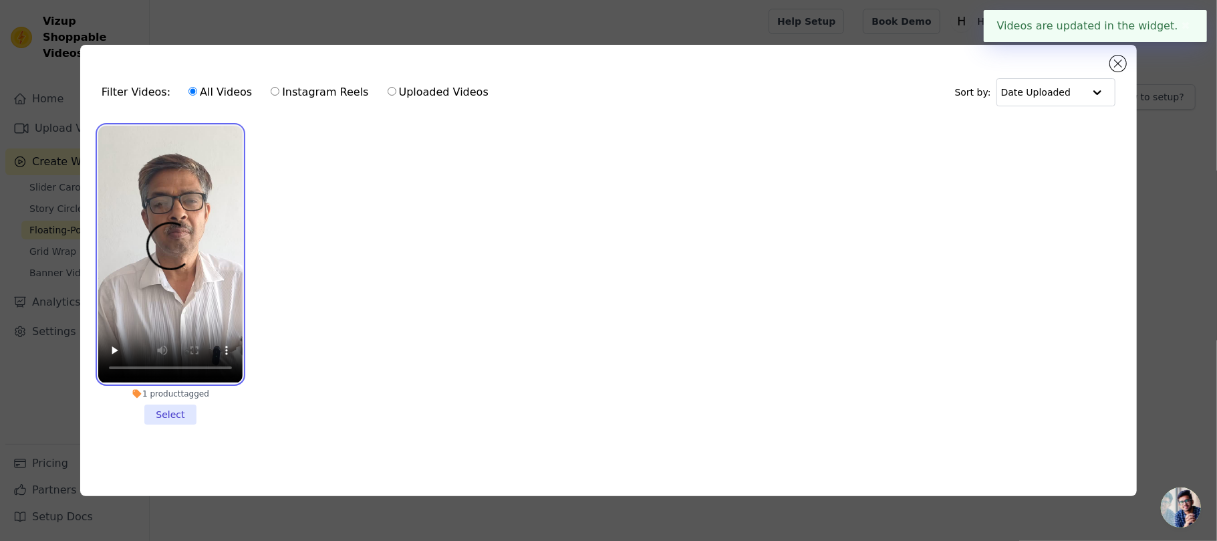
click at [192, 228] on video at bounding box center [170, 254] width 144 height 257
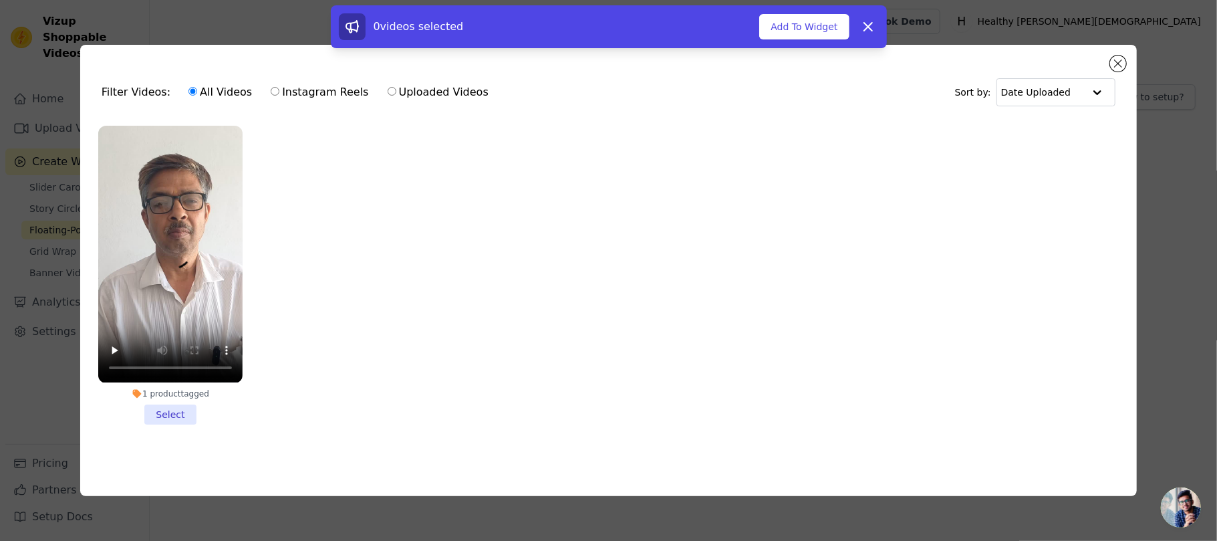
click at [164, 410] on li "1 product tagged Select" at bounding box center [170, 275] width 144 height 298
click at [0, 0] on input "1 product tagged Select" at bounding box center [0, 0] width 0 height 0
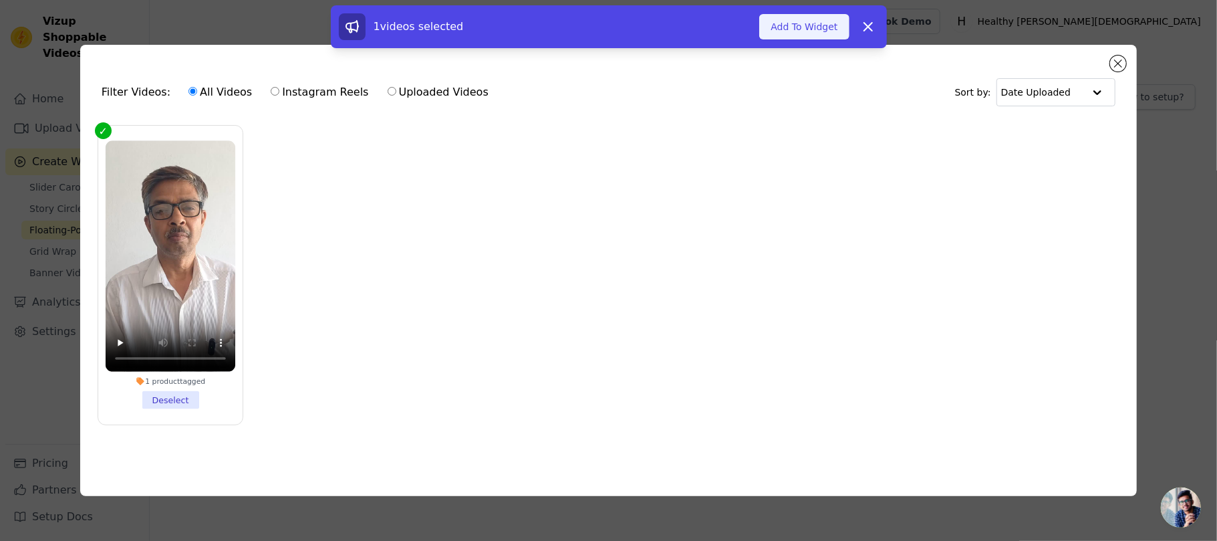
click at [808, 24] on button "Add To Widget" at bounding box center [804, 26] width 90 height 25
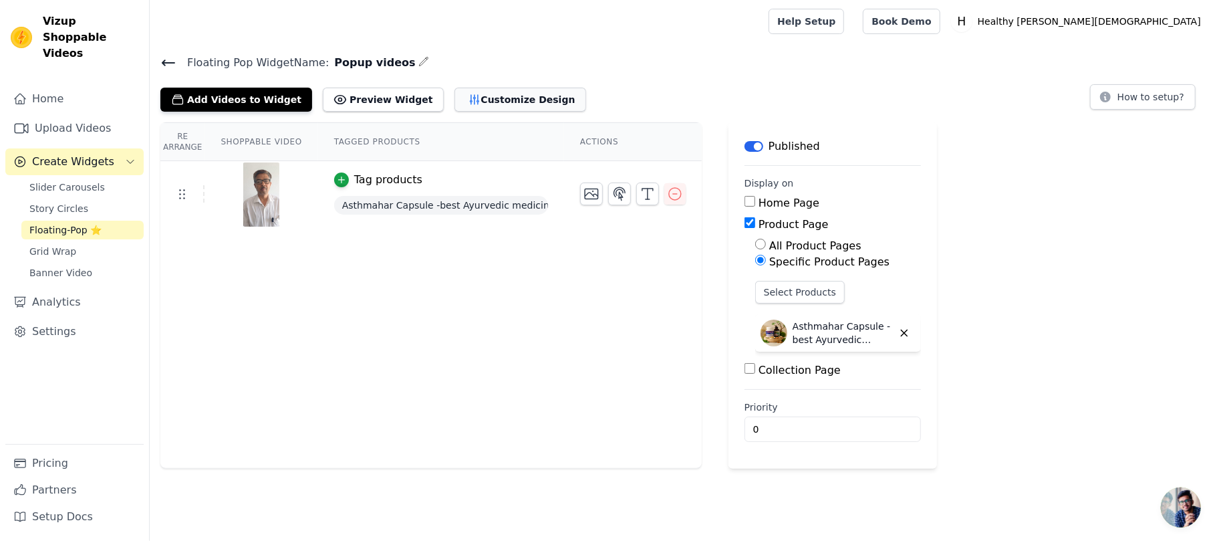
click at [482, 107] on button "Customize Design" at bounding box center [520, 100] width 132 height 24
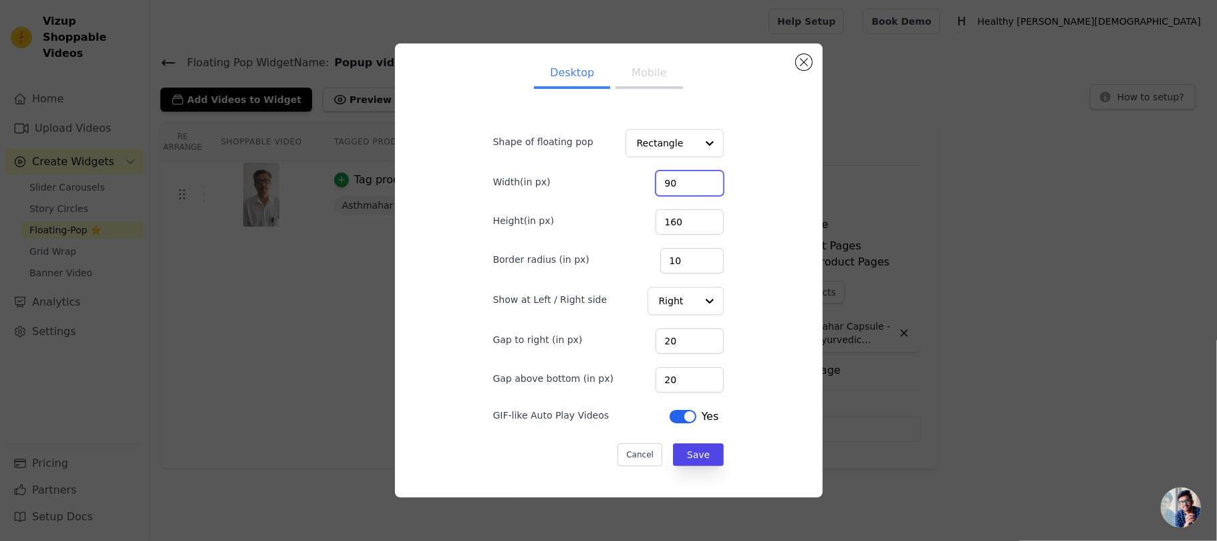
click at [661, 190] on input "90" at bounding box center [689, 182] width 68 height 25
type input "120"
click at [671, 223] on input "160" at bounding box center [689, 221] width 68 height 25
click at [666, 225] on input "160" at bounding box center [689, 221] width 68 height 25
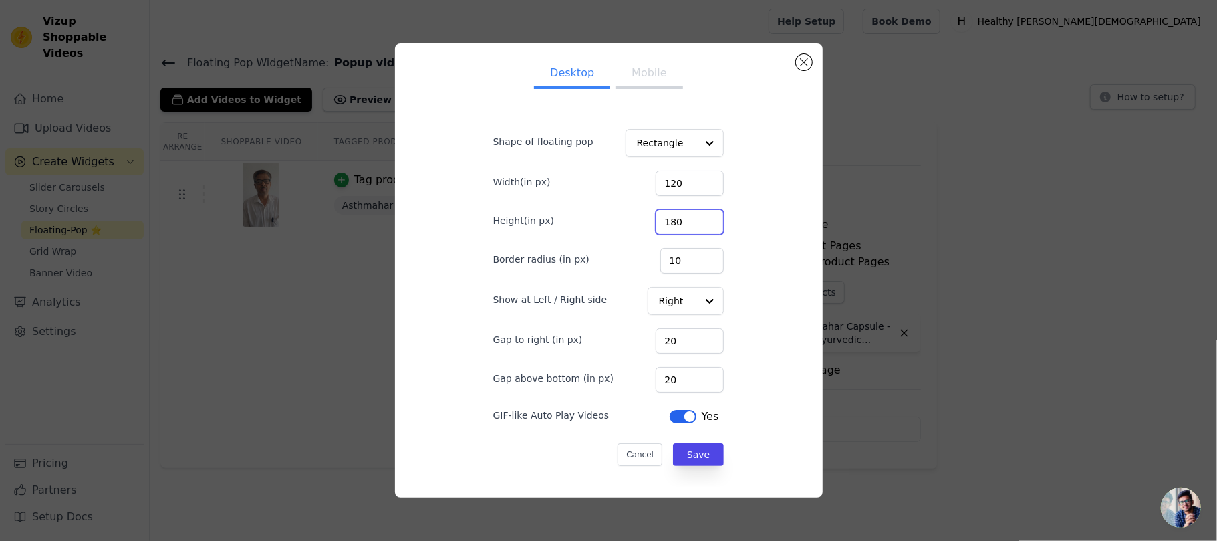
type input "180"
click at [763, 261] on div "Desktop Mobile Shape of floating pop Rectangle Width(in px) 120 Height(in px) 1…" at bounding box center [609, 270] width 406 height 432
click at [690, 456] on button "Save" at bounding box center [698, 454] width 51 height 23
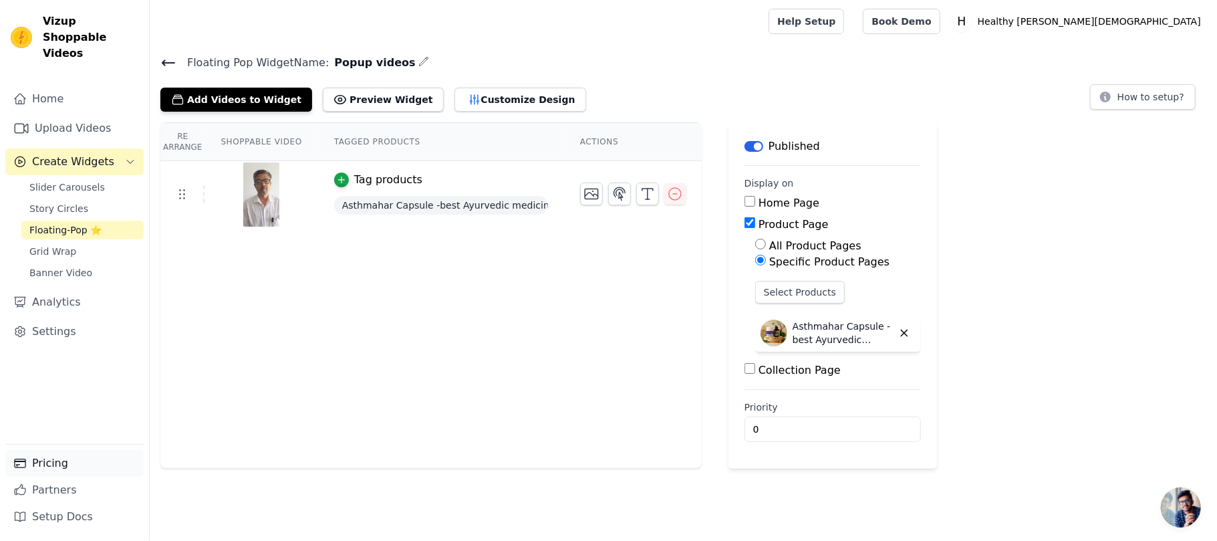
click at [49, 463] on link "Pricing" at bounding box center [74, 463] width 138 height 27
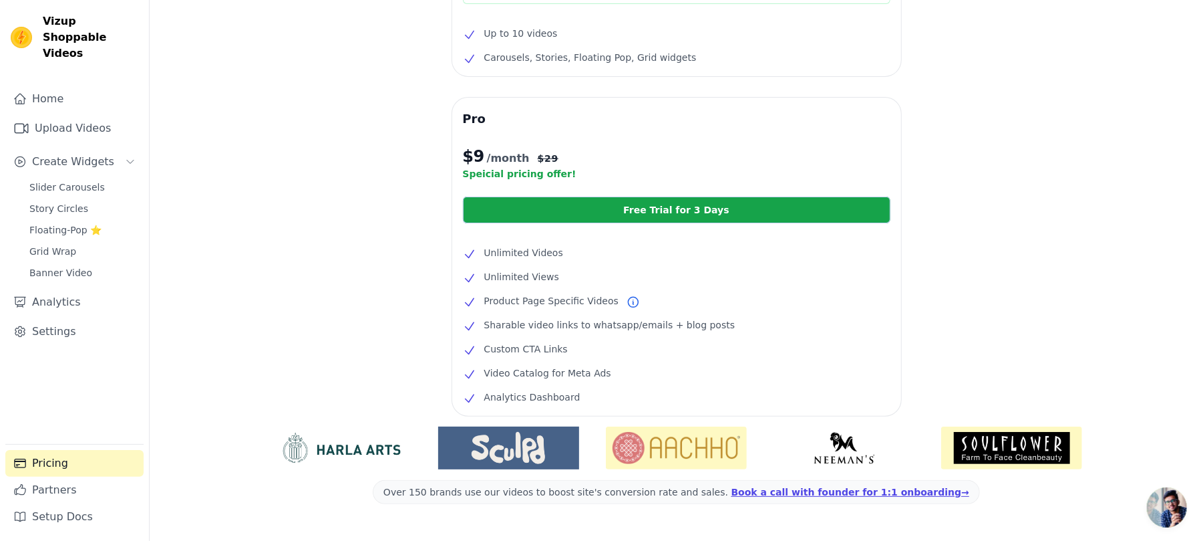
scroll to position [211, 0]
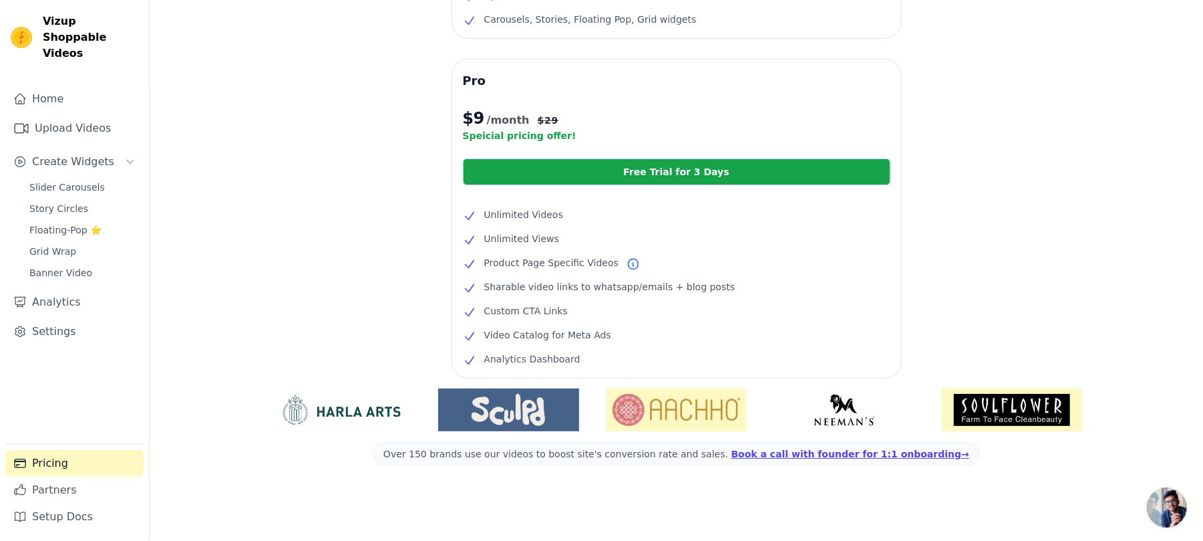
click at [551, 263] on span "Product Page Specific Videos" at bounding box center [551, 263] width 134 height 16
click at [628, 266] on li "Product Page Specific Videos" at bounding box center [677, 263] width 428 height 16
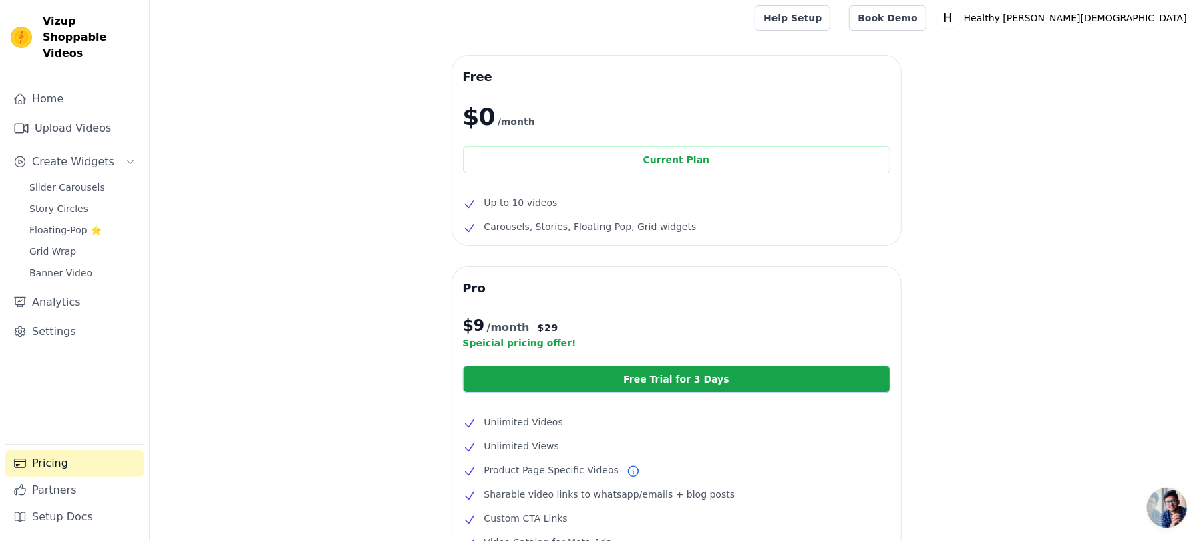
scroll to position [0, 0]
